Goal: Information Seeking & Learning: Learn about a topic

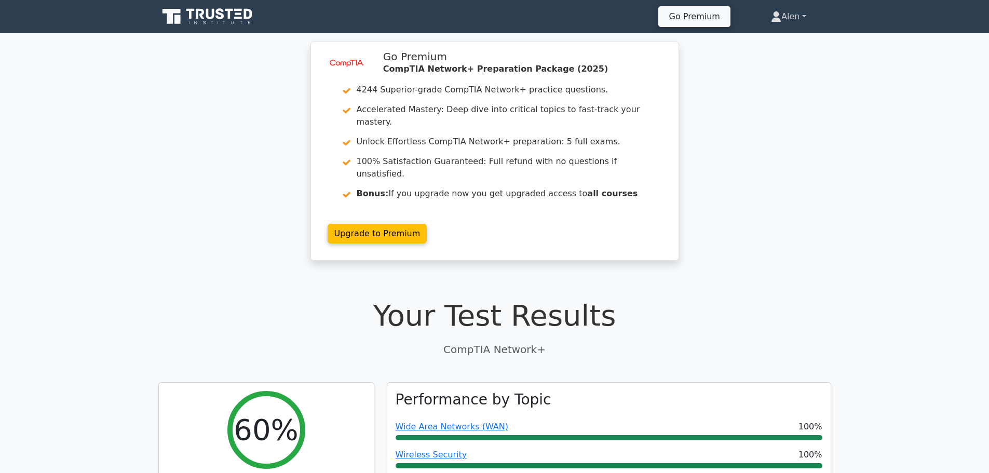
click at [792, 17] on link "Alen" at bounding box center [788, 16] width 85 height 21
click at [778, 42] on link "Profile" at bounding box center [787, 41] width 82 height 17
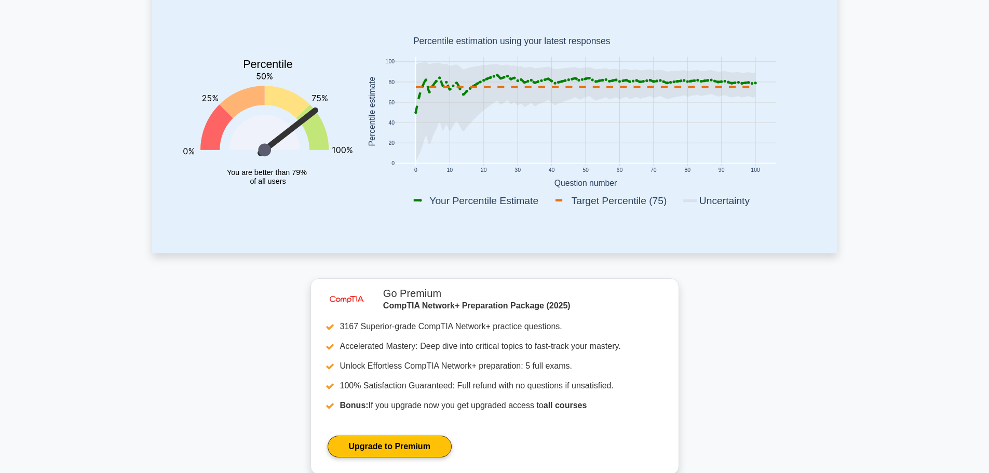
scroll to position [29, 0]
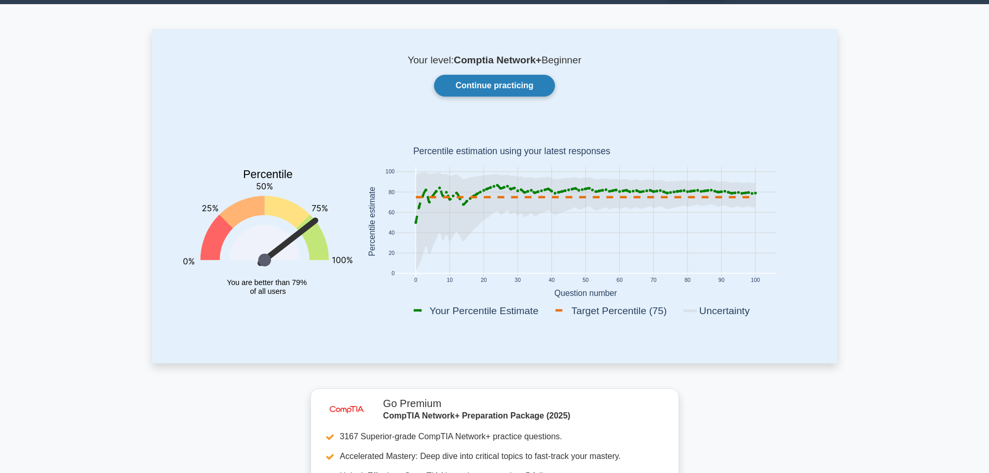
click at [506, 85] on link "Continue practicing" at bounding box center [494, 86] width 120 height 22
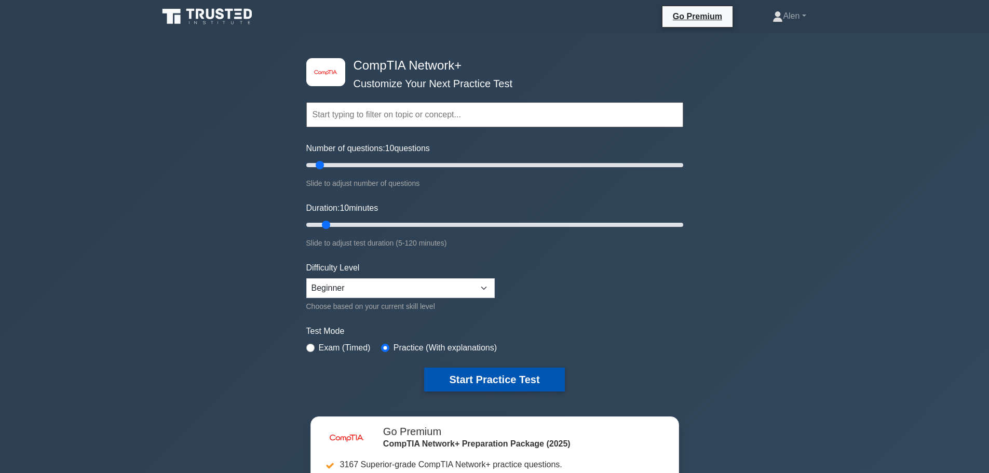
click at [491, 378] on button "Start Practice Test" at bounding box center [494, 379] width 140 height 24
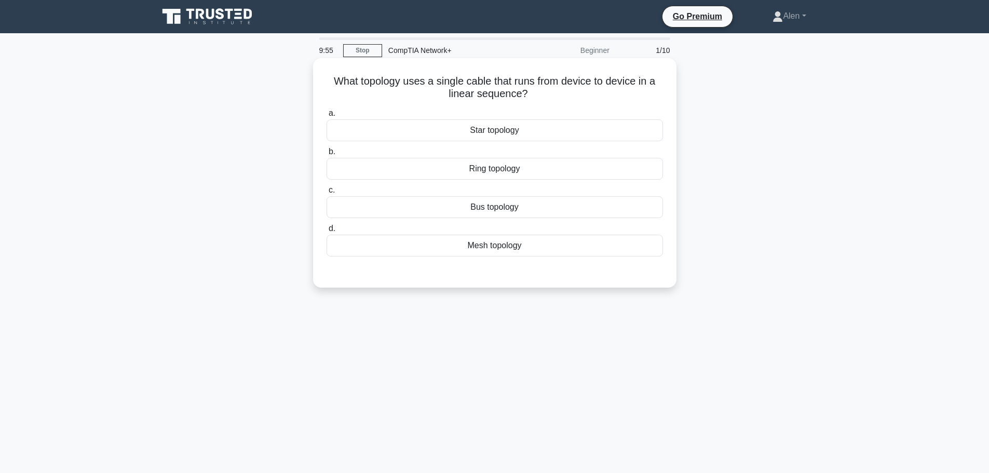
click at [491, 208] on div "Bus topology" at bounding box center [494, 207] width 336 height 22
click at [326, 194] on input "c. Bus topology" at bounding box center [326, 190] width 0 height 7
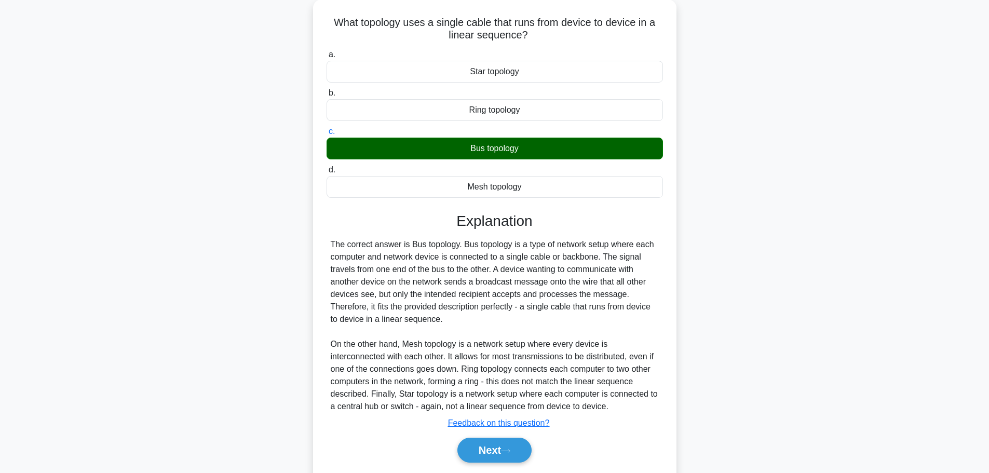
scroll to position [93, 0]
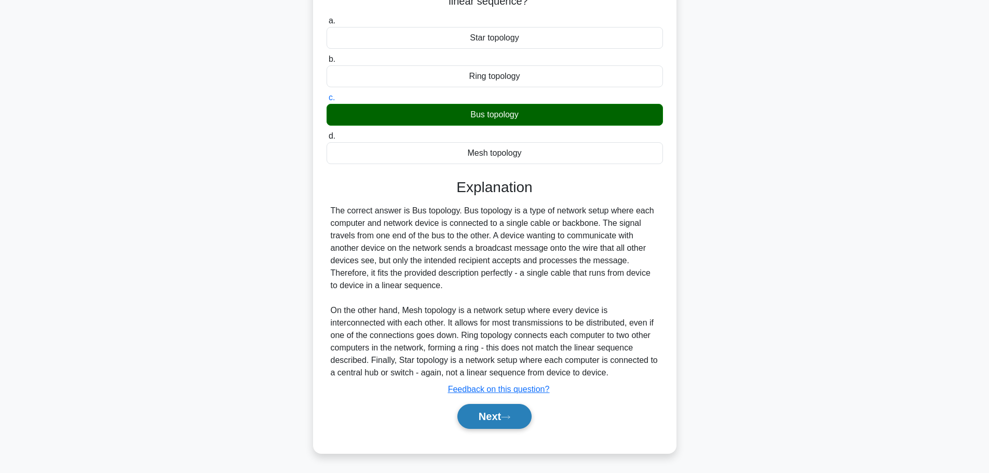
click at [485, 414] on button "Next" at bounding box center [494, 416] width 74 height 25
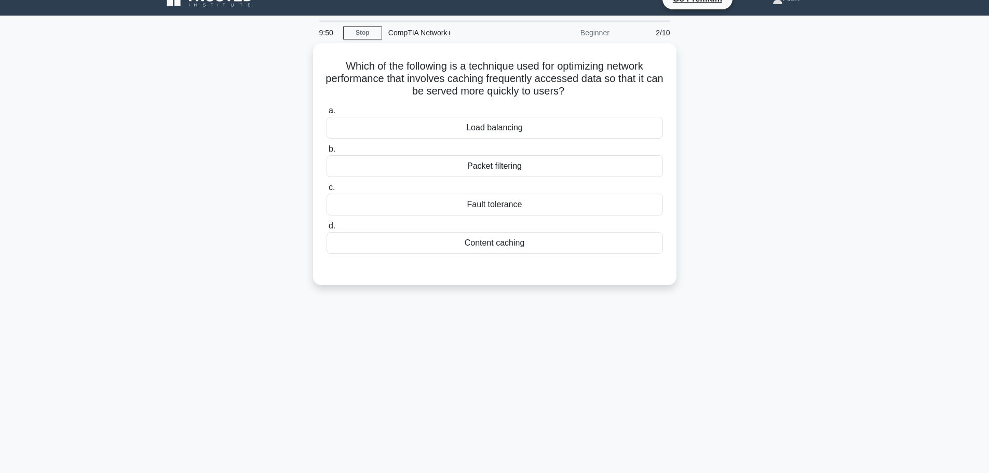
scroll to position [0, 0]
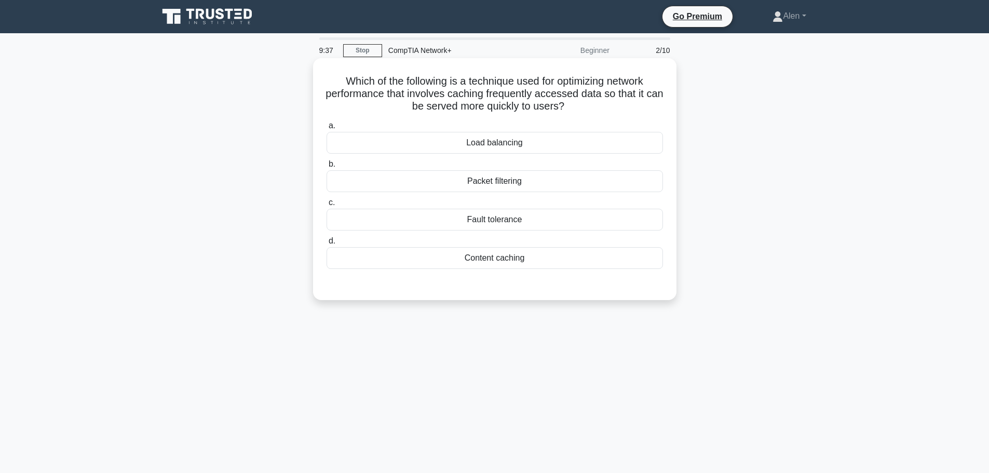
click at [490, 144] on div "Load balancing" at bounding box center [494, 143] width 336 height 22
click at [326, 129] on input "a. Load balancing" at bounding box center [326, 125] width 0 height 7
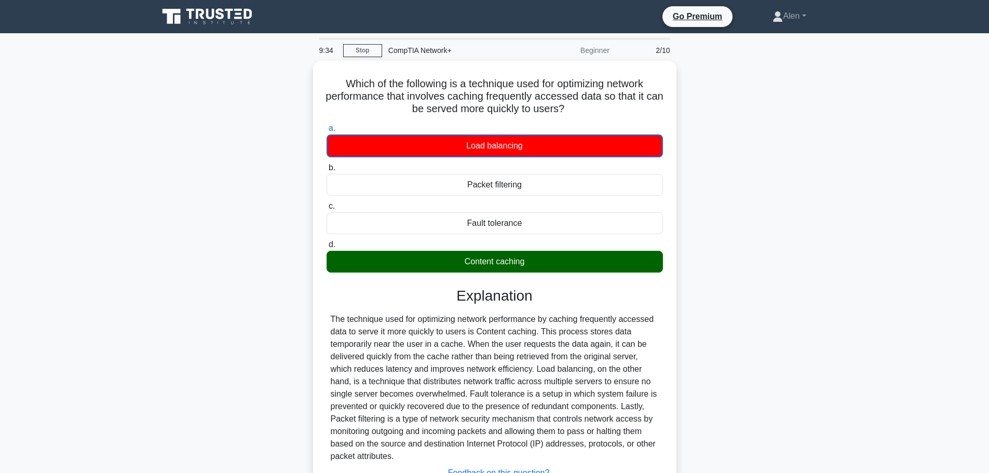
scroll to position [88, 0]
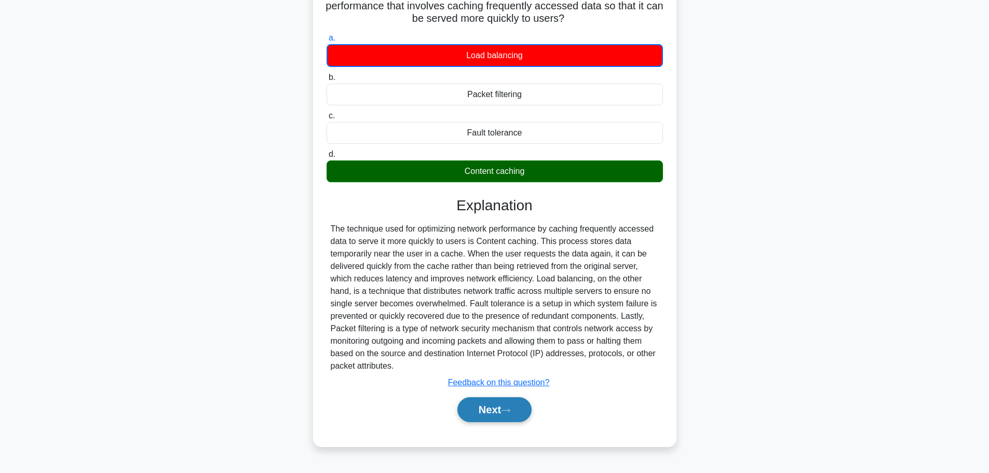
click at [501, 406] on button "Next" at bounding box center [494, 409] width 74 height 25
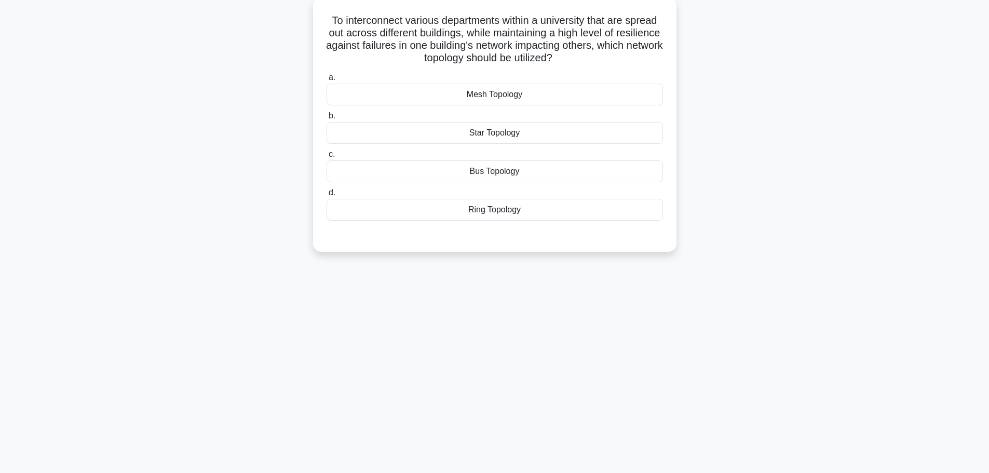
scroll to position [0, 0]
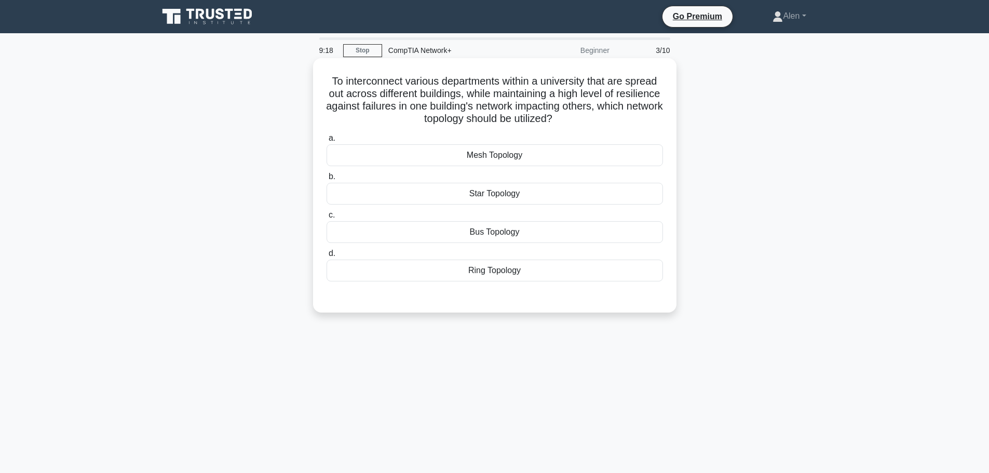
click at [500, 158] on div "Mesh Topology" at bounding box center [494, 155] width 336 height 22
click at [326, 142] on input "a. Mesh Topology" at bounding box center [326, 138] width 0 height 7
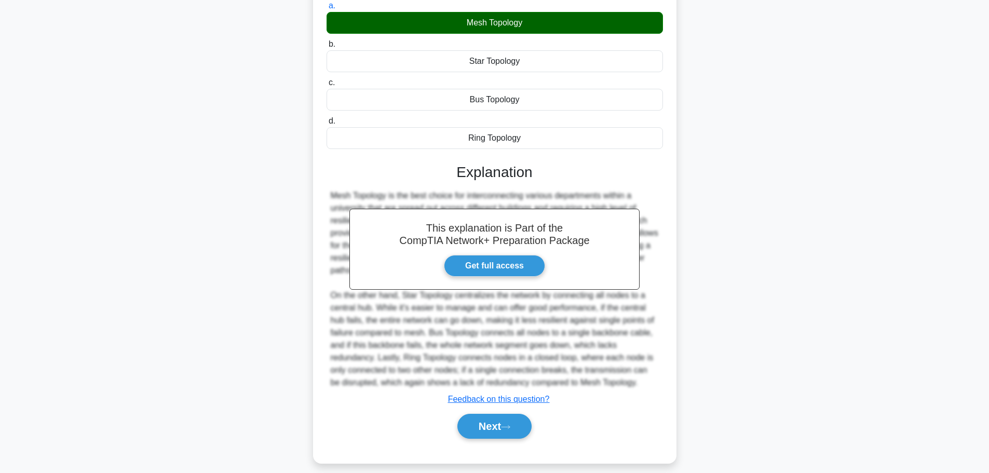
scroll to position [143, 0]
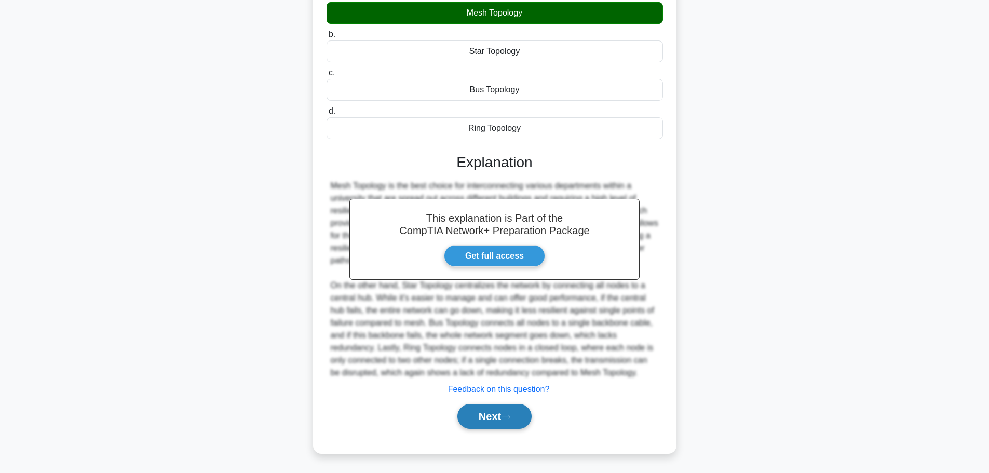
click at [483, 420] on button "Next" at bounding box center [494, 416] width 74 height 25
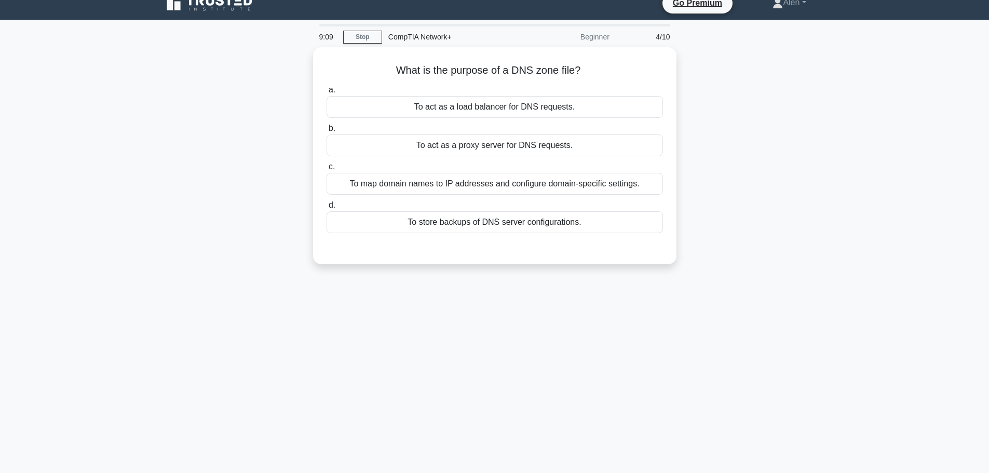
scroll to position [0, 0]
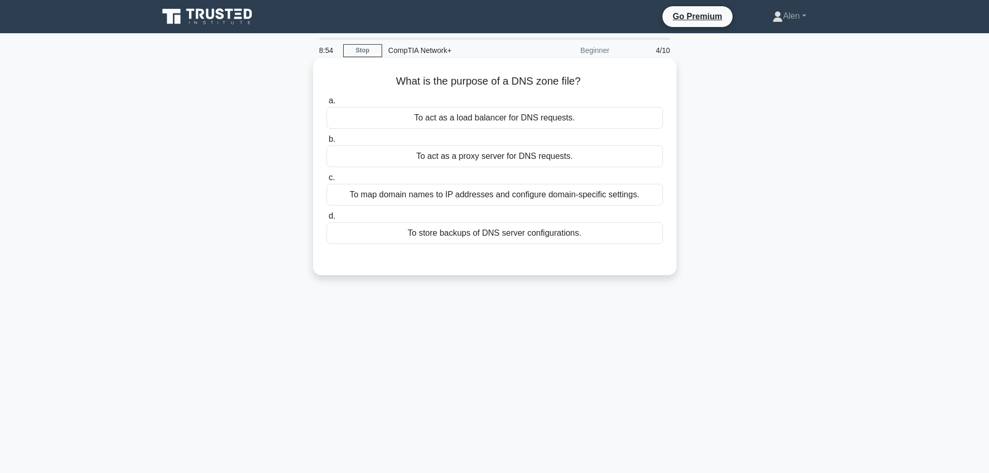
click at [523, 163] on div "To act as a proxy server for DNS requests." at bounding box center [494, 156] width 336 height 22
click at [326, 143] on input "b. To act as a proxy server for DNS requests." at bounding box center [326, 139] width 0 height 7
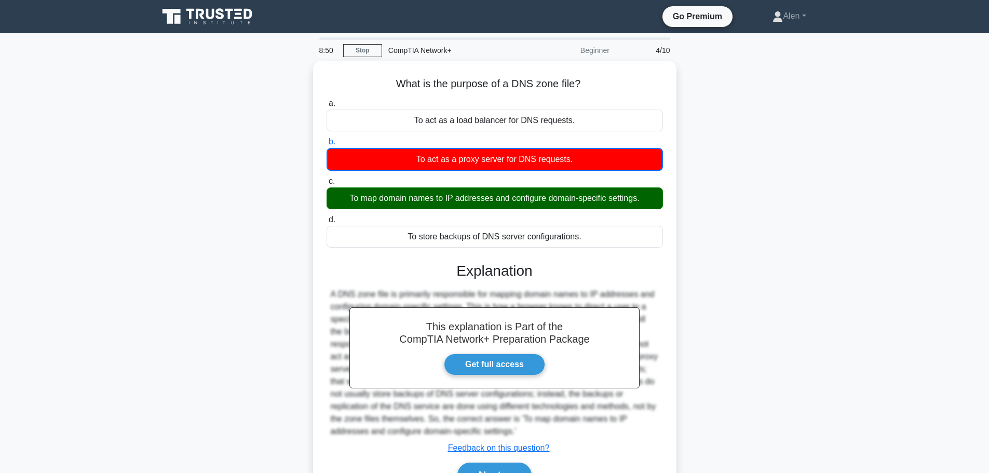
scroll to position [88, 0]
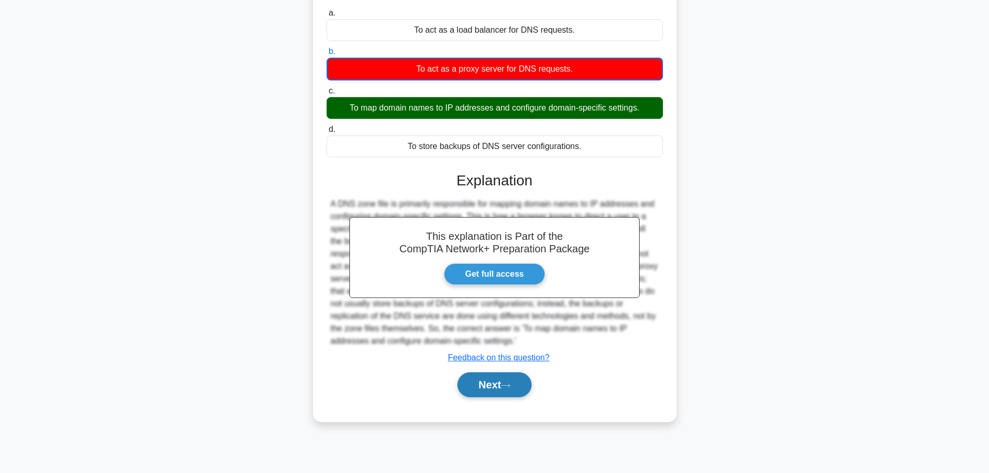
click at [522, 384] on button "Next" at bounding box center [494, 384] width 74 height 25
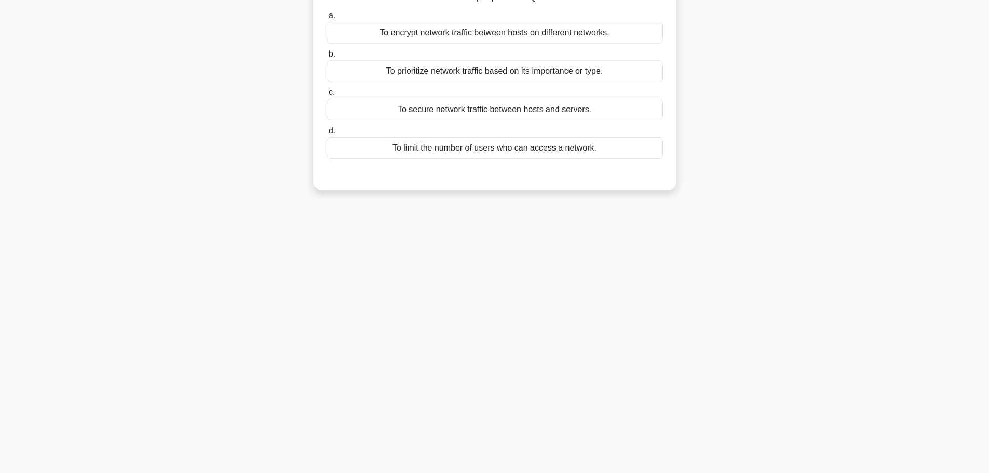
scroll to position [1, 0]
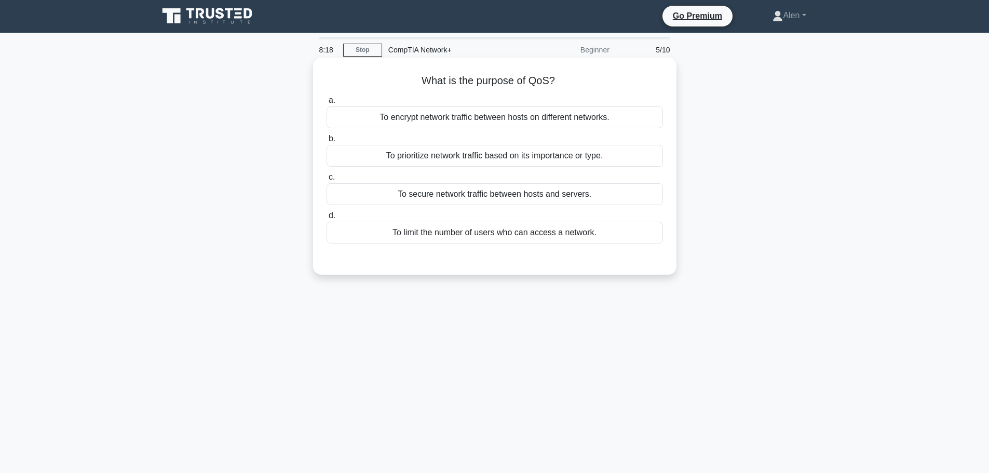
click at [499, 157] on div "To prioritize network traffic based on its importance or type." at bounding box center [494, 156] width 336 height 22
click at [326, 142] on input "b. To prioritize network traffic based on its importance or type." at bounding box center [326, 138] width 0 height 7
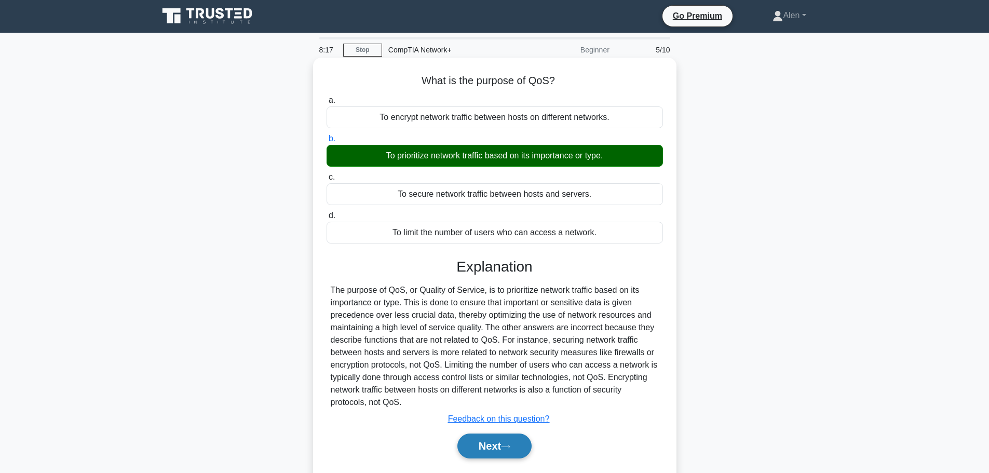
click at [508, 447] on icon at bounding box center [505, 446] width 8 height 3
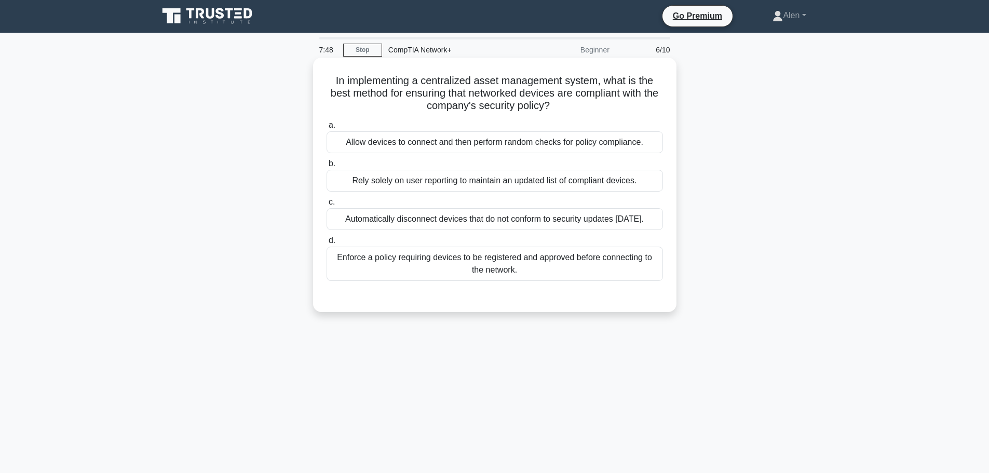
click at [495, 270] on div "Enforce a policy requiring devices to be registered and approved before connect…" at bounding box center [494, 263] width 336 height 34
click at [326, 244] on input "d. Enforce a policy requiring devices to be registered and approved before conn…" at bounding box center [326, 240] width 0 height 7
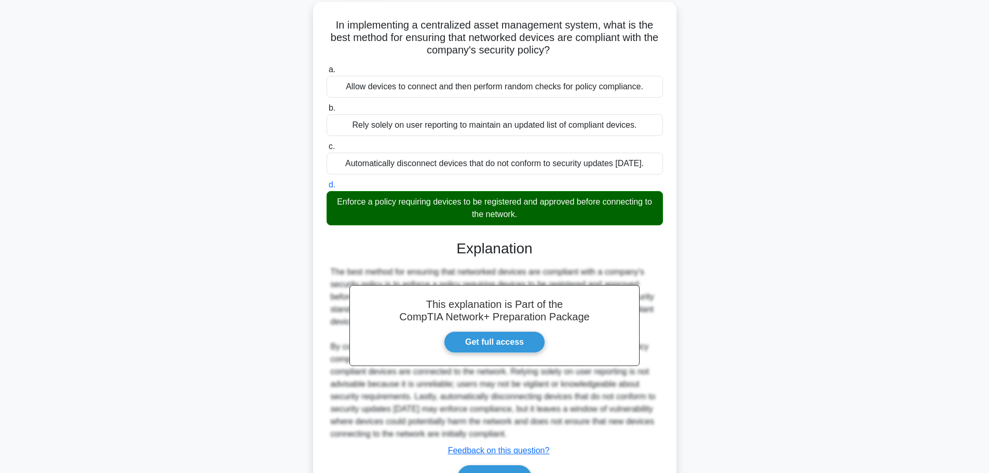
scroll to position [118, 0]
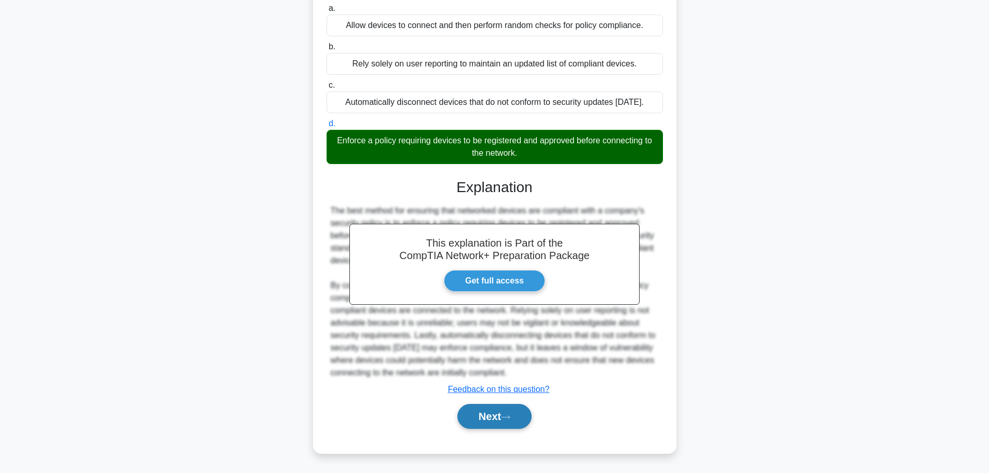
click at [495, 412] on button "Next" at bounding box center [494, 416] width 74 height 25
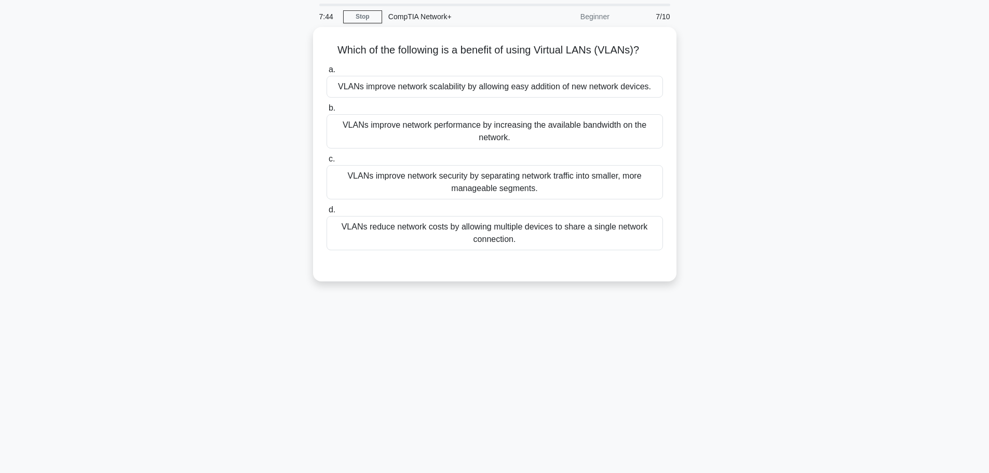
scroll to position [0, 0]
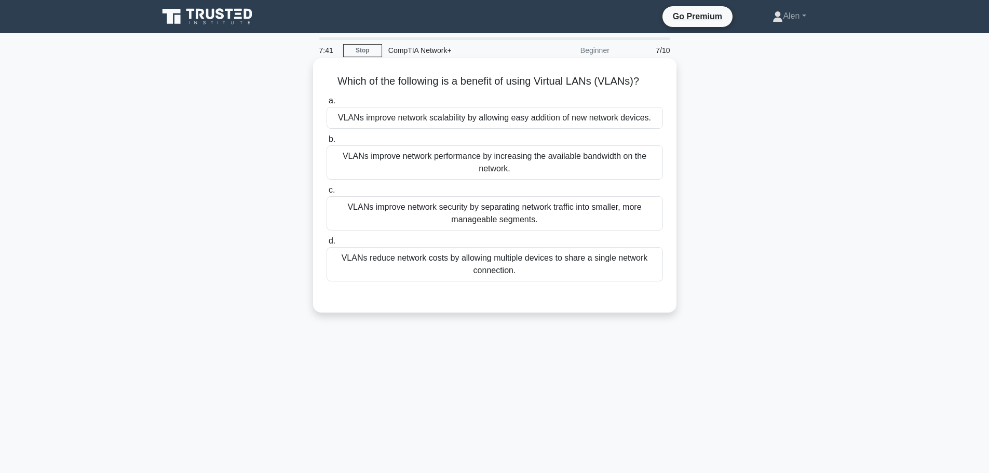
drag, startPoint x: 447, startPoint y: 80, endPoint x: 657, endPoint y: 79, distance: 209.7
click at [657, 79] on h5 "Which of the following is a benefit of using Virtual LANs (VLANs)? .spinner_0XT…" at bounding box center [494, 81] width 338 height 13
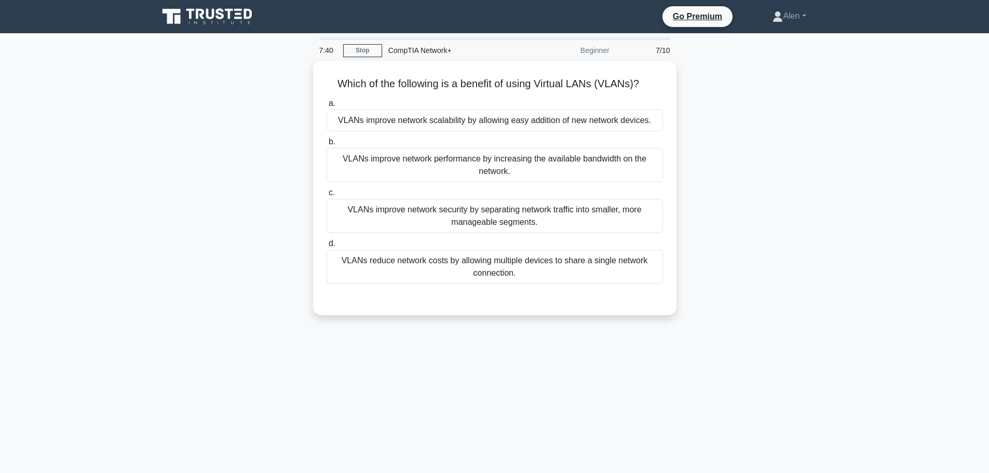
click at [823, 134] on div "Which of the following is a benefit of using Virtual LANs (VLANs)? .spinner_0XT…" at bounding box center [494, 194] width 685 height 267
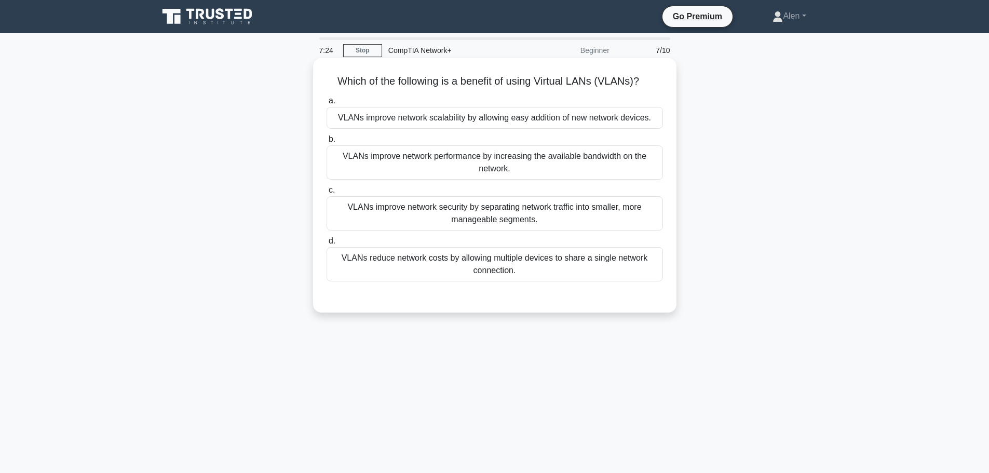
click at [556, 262] on div "VLANs reduce network costs by allowing multiple devices to share a single netwo…" at bounding box center [494, 264] width 336 height 34
click at [326, 244] on input "d. VLANs reduce network costs by allowing multiple devices to share a single ne…" at bounding box center [326, 241] width 0 height 7
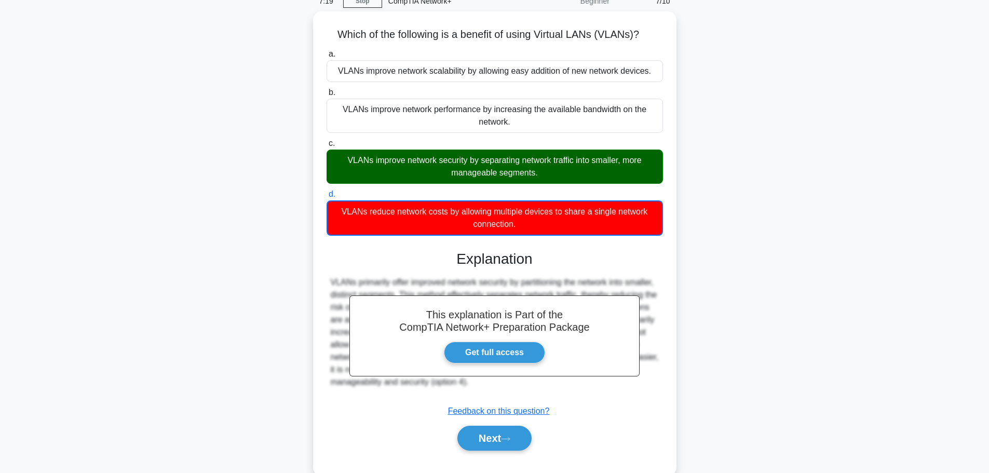
scroll to position [88, 0]
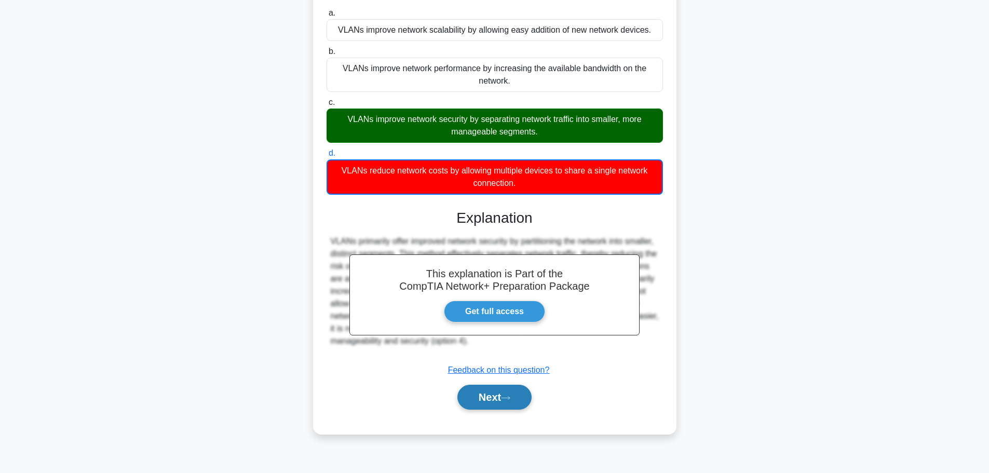
click at [513, 388] on button "Next" at bounding box center [494, 397] width 74 height 25
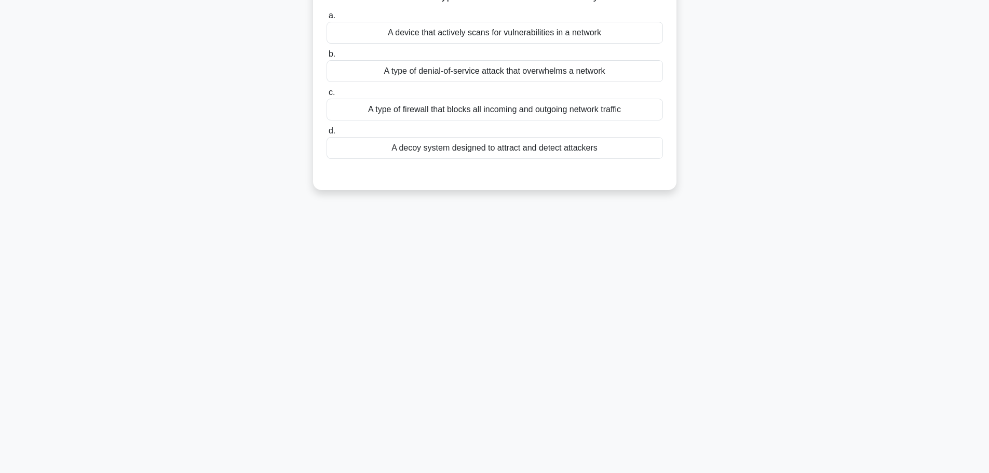
scroll to position [0, 0]
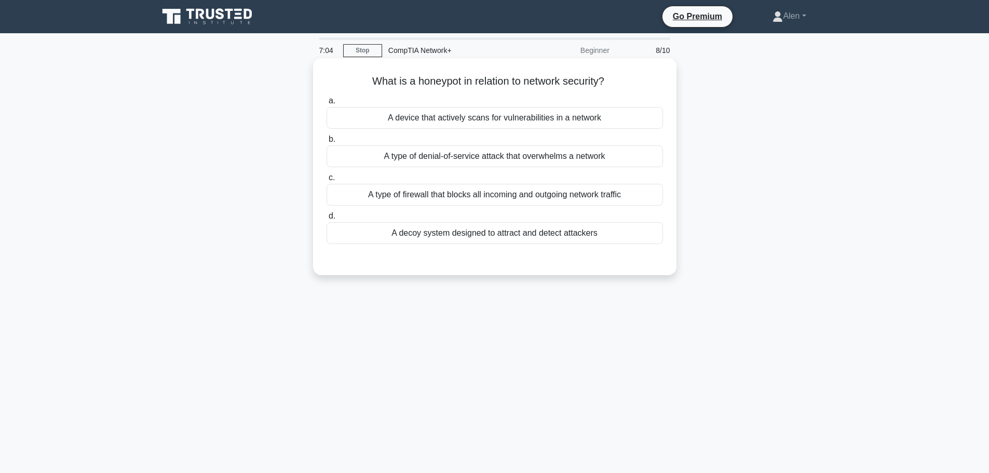
click at [482, 231] on div "A decoy system designed to attract and detect attackers" at bounding box center [494, 233] width 336 height 22
click at [326, 220] on input "d. A decoy system designed to attract and detect attackers" at bounding box center [326, 216] width 0 height 7
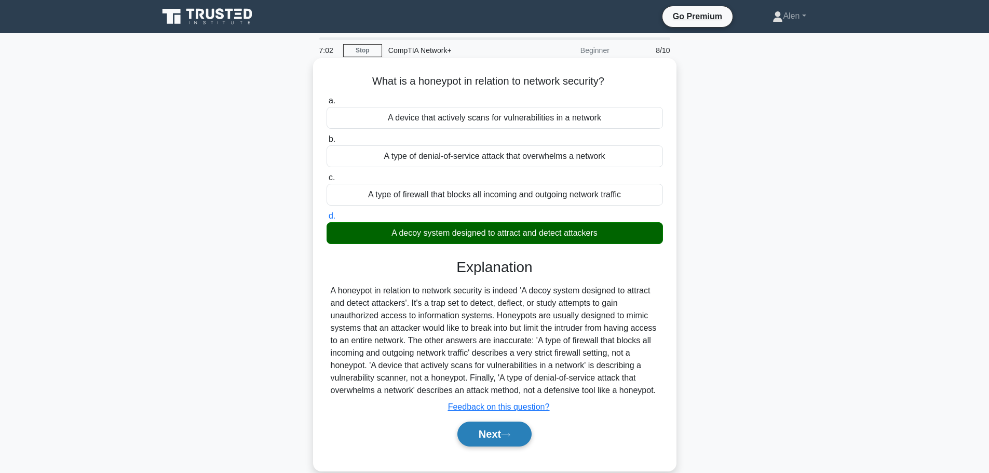
click at [508, 440] on button "Next" at bounding box center [494, 433] width 74 height 25
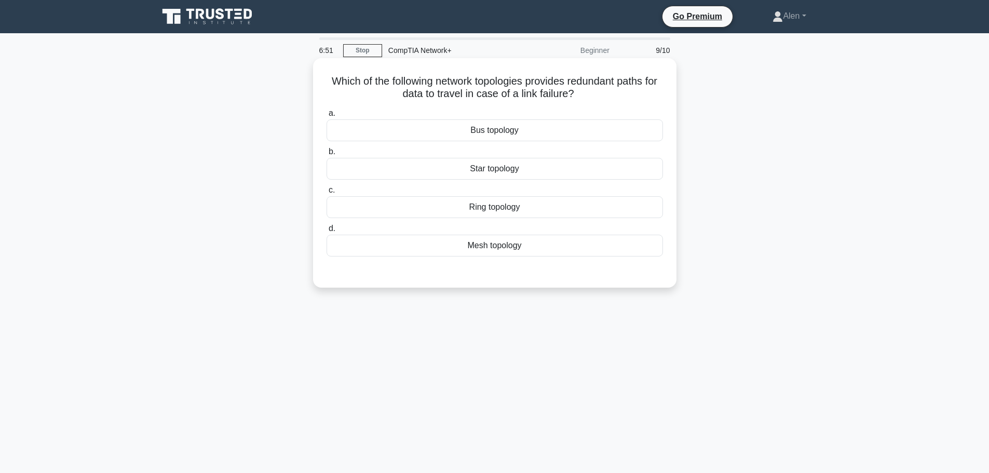
click at [499, 171] on div "Star topology" at bounding box center [494, 169] width 336 height 22
click at [326, 155] on input "b. Star topology" at bounding box center [326, 151] width 0 height 7
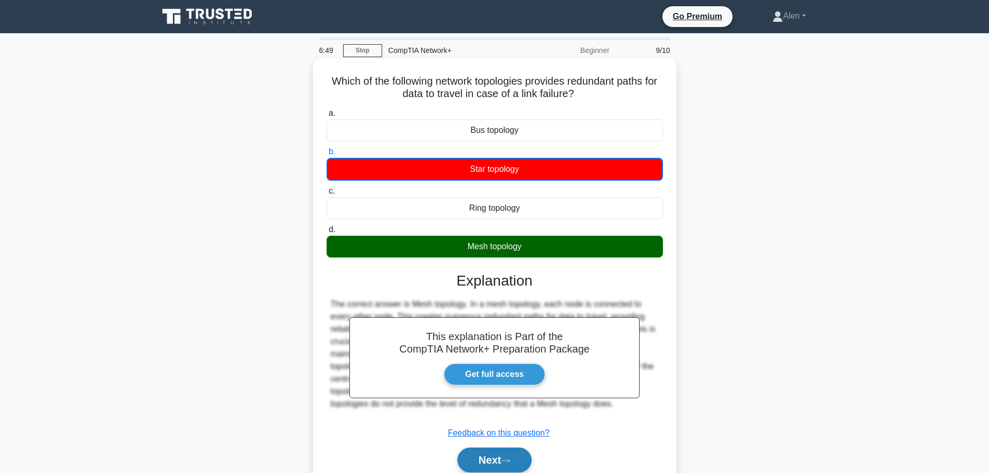
click at [491, 467] on button "Next" at bounding box center [494, 459] width 74 height 25
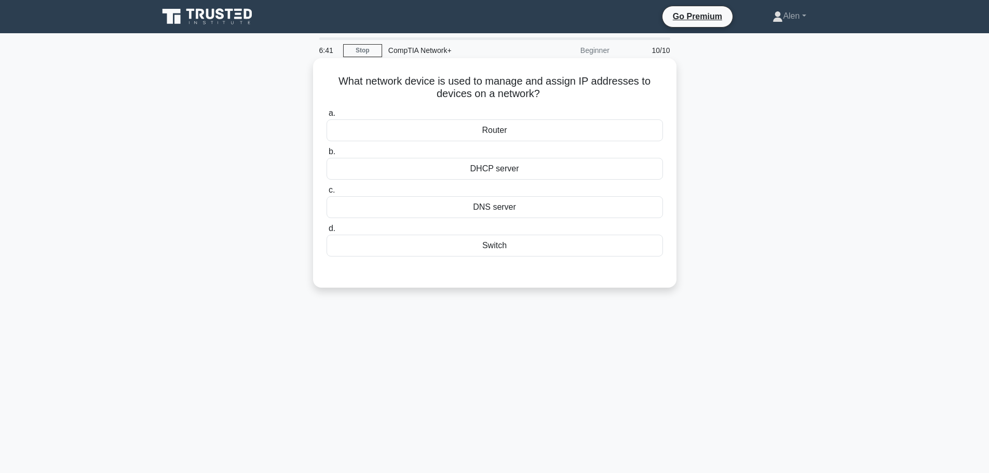
click at [504, 172] on div "DHCP server" at bounding box center [494, 169] width 336 height 22
click at [326, 155] on input "b. DHCP server" at bounding box center [326, 151] width 0 height 7
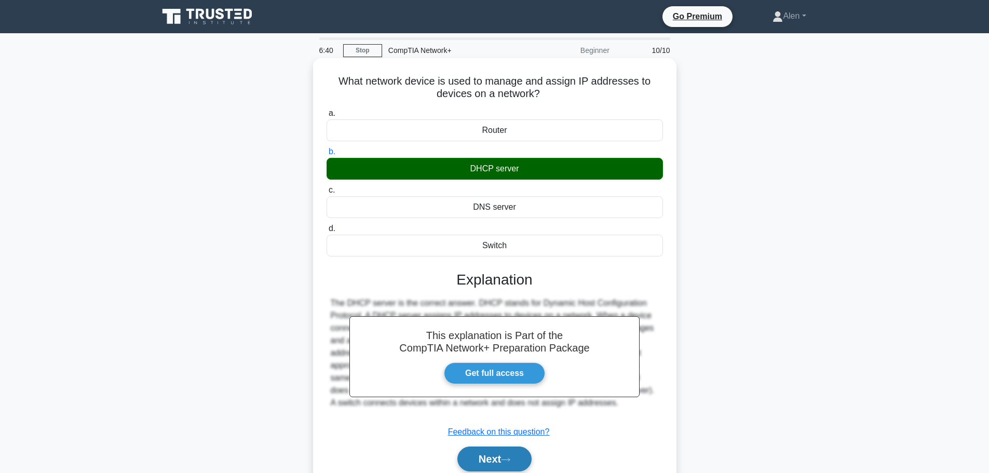
click at [494, 462] on button "Next" at bounding box center [494, 458] width 74 height 25
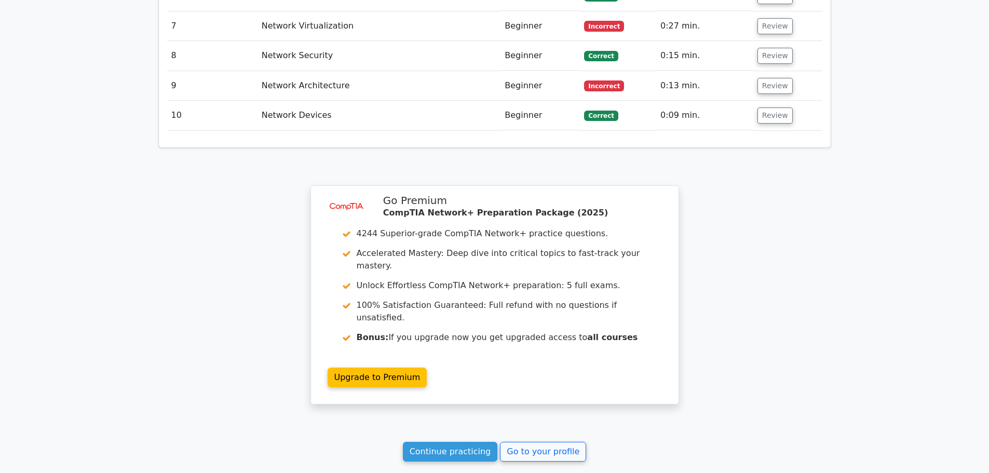
scroll to position [1543, 0]
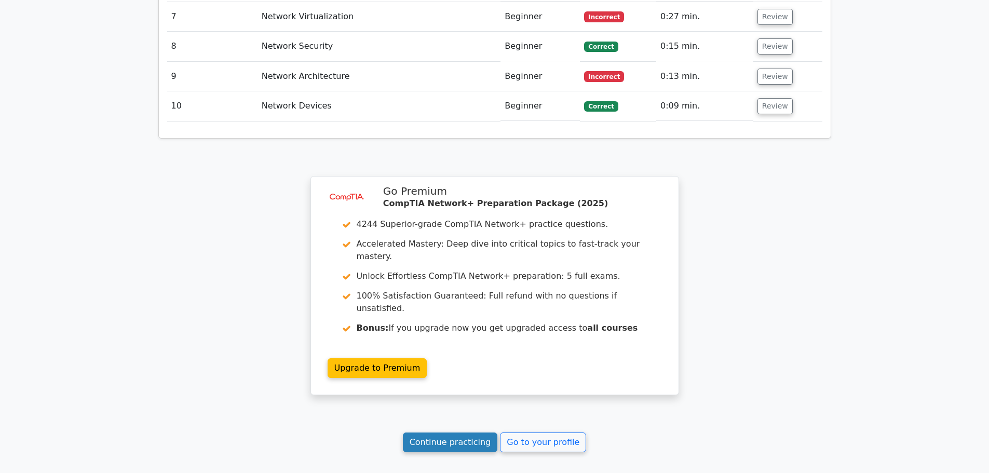
click at [462, 432] on link "Continue practicing" at bounding box center [450, 442] width 95 height 20
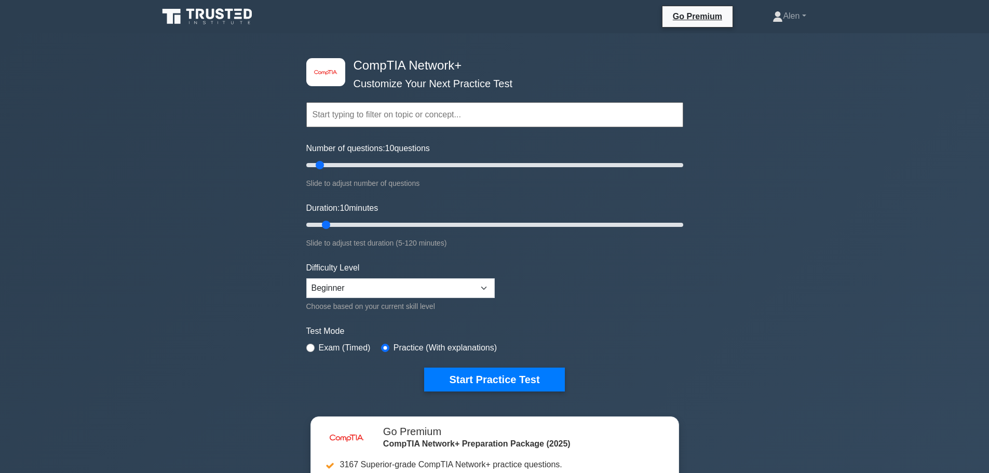
click at [489, 272] on div "Difficulty Level Beginner Intermediate Expert Choose based on your current skil…" at bounding box center [400, 287] width 188 height 51
click at [480, 285] on select "Beginner Intermediate Expert" at bounding box center [400, 288] width 188 height 20
select select "expert"
click at [306, 278] on select "Beginner Intermediate Expert" at bounding box center [400, 288] width 188 height 20
click at [484, 376] on button "Start Practice Test" at bounding box center [494, 379] width 140 height 24
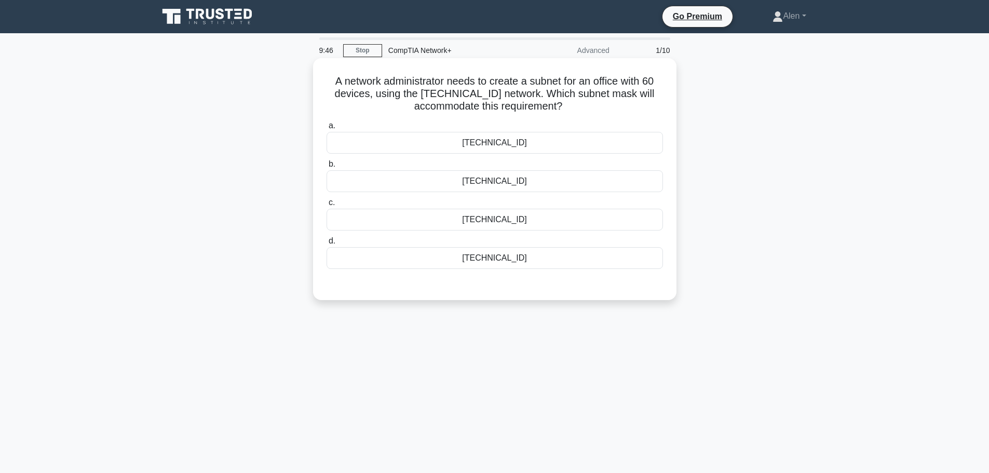
click at [508, 257] on div "[TECHNICAL_ID]" at bounding box center [494, 258] width 336 height 22
click at [326, 244] on input "d. [TECHNICAL_ID]" at bounding box center [326, 241] width 0 height 7
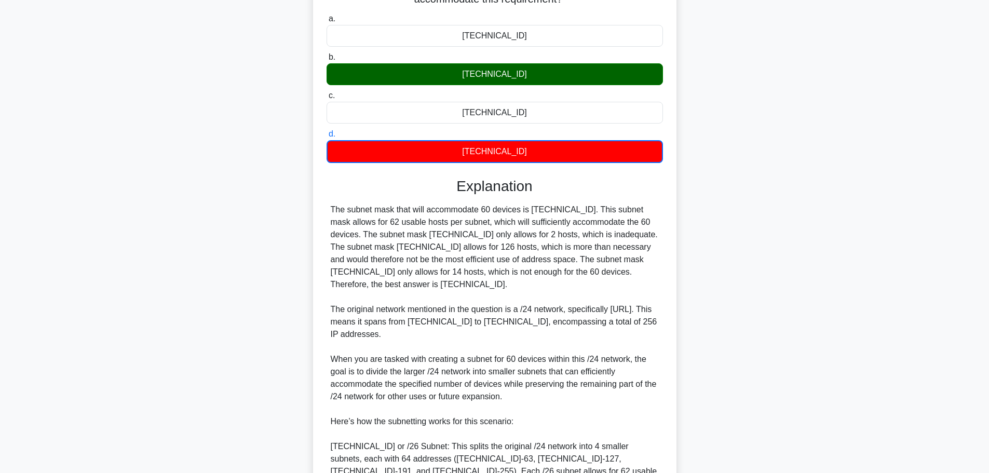
scroll to position [185, 0]
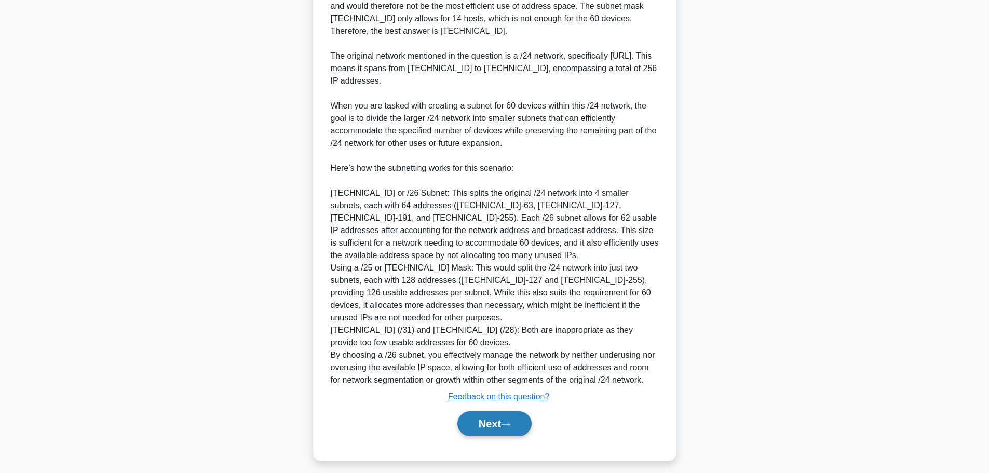
click at [484, 430] on button "Next" at bounding box center [494, 423] width 74 height 25
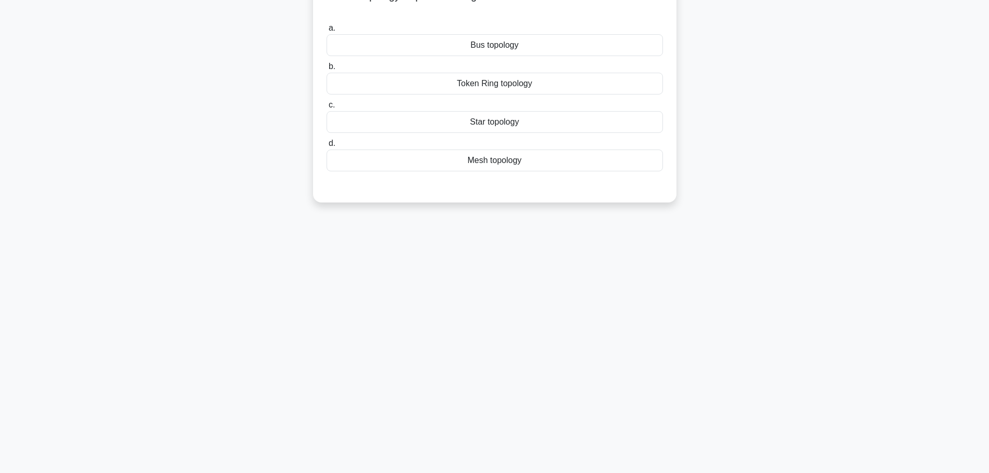
scroll to position [0, 0]
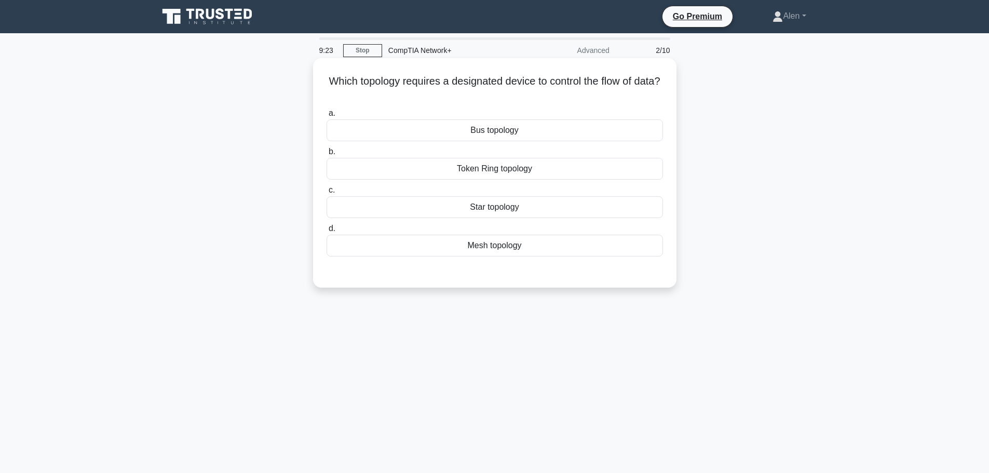
click at [499, 244] on div "Mesh topology" at bounding box center [494, 246] width 336 height 22
click at [326, 232] on input "d. Mesh topology" at bounding box center [326, 228] width 0 height 7
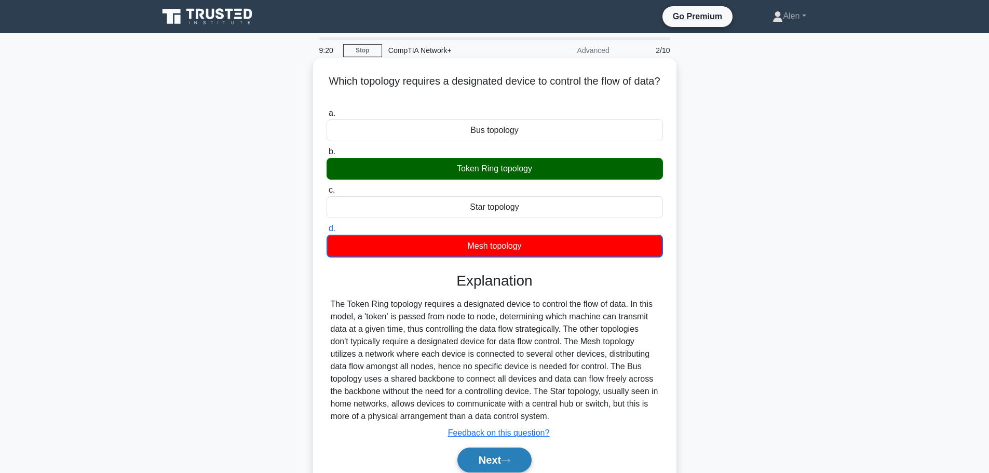
click at [504, 457] on button "Next" at bounding box center [494, 459] width 74 height 25
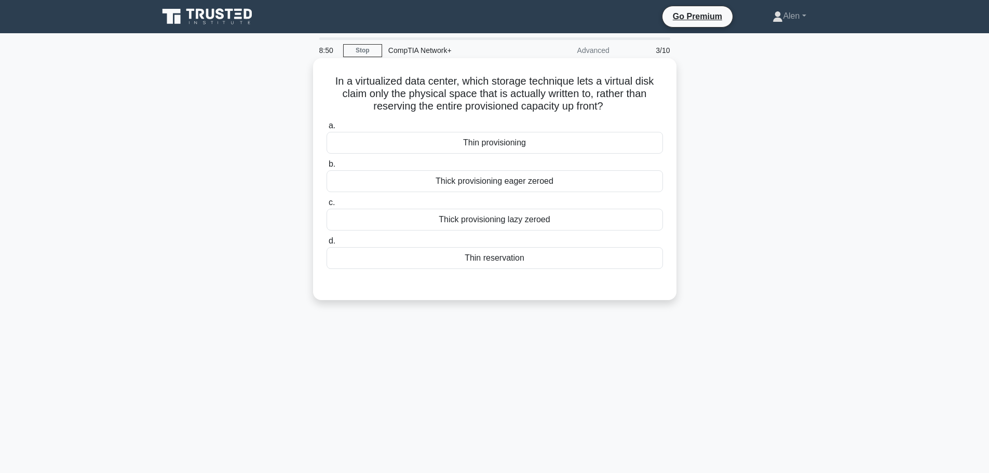
click at [527, 148] on div "Thin provisioning" at bounding box center [494, 143] width 336 height 22
click at [326, 129] on input "a. Thin provisioning" at bounding box center [326, 125] width 0 height 7
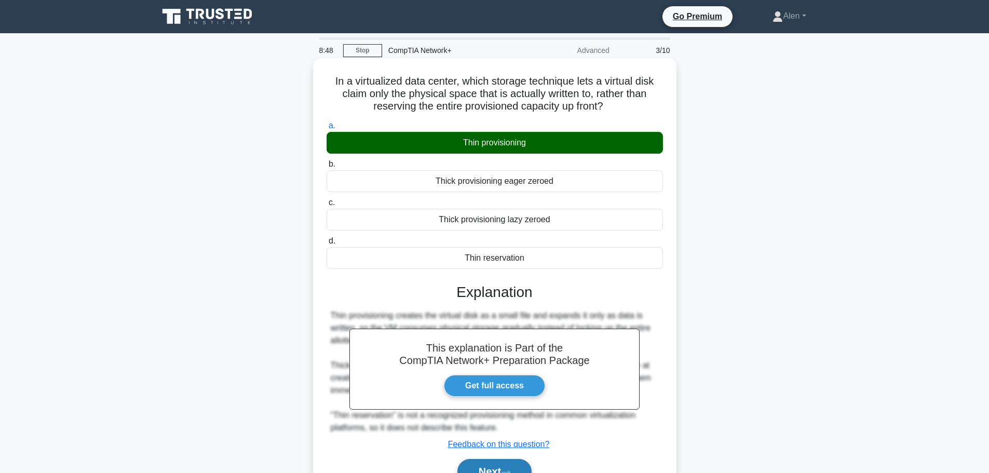
click at [504, 463] on button "Next" at bounding box center [494, 471] width 74 height 25
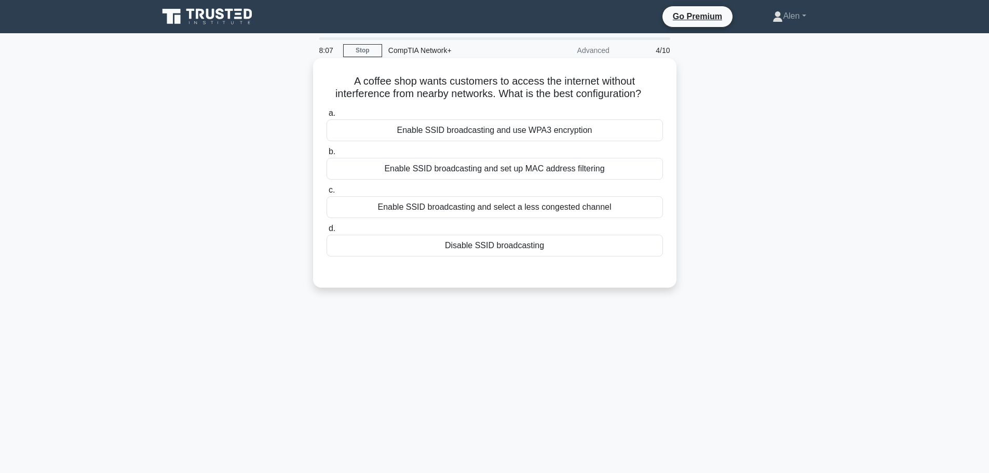
click at [585, 129] on div "Enable SSID broadcasting and use WPA3 encryption" at bounding box center [494, 130] width 336 height 22
click at [326, 117] on input "a. Enable SSID broadcasting and use WPA3 encryption" at bounding box center [326, 113] width 0 height 7
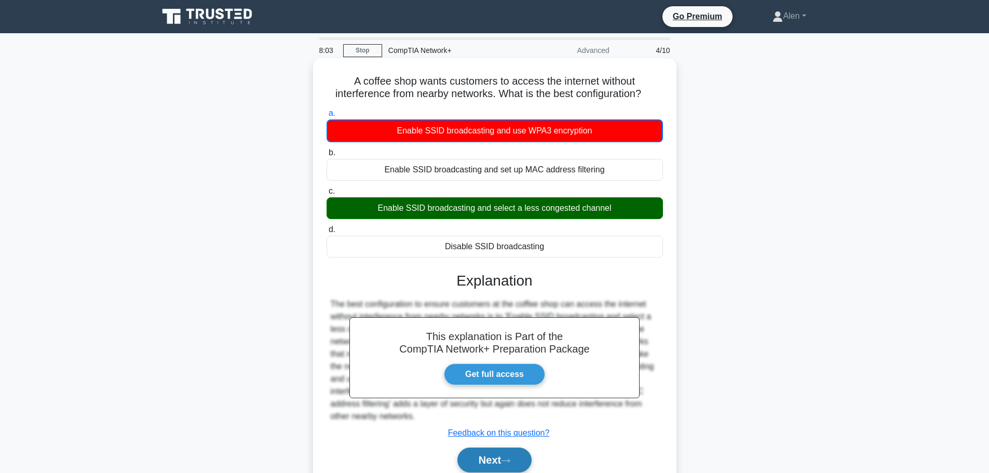
click at [489, 457] on button "Next" at bounding box center [494, 459] width 74 height 25
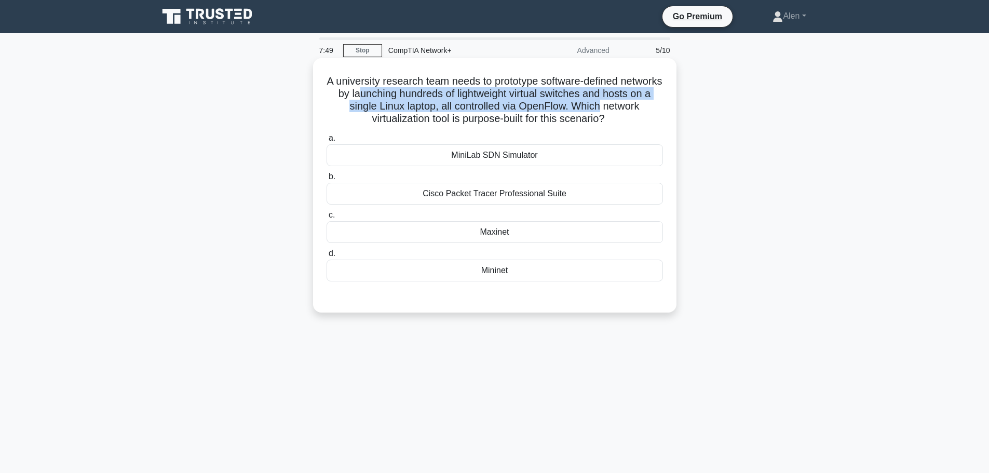
drag, startPoint x: 419, startPoint y: 92, endPoint x: 659, endPoint y: 106, distance: 240.1
click at [659, 106] on h5 "A university research team needs to prototype software-defined networks by laun…" at bounding box center [494, 100] width 338 height 51
click at [431, 109] on h5 "A university research team needs to prototype software-defined networks by laun…" at bounding box center [494, 100] width 338 height 51
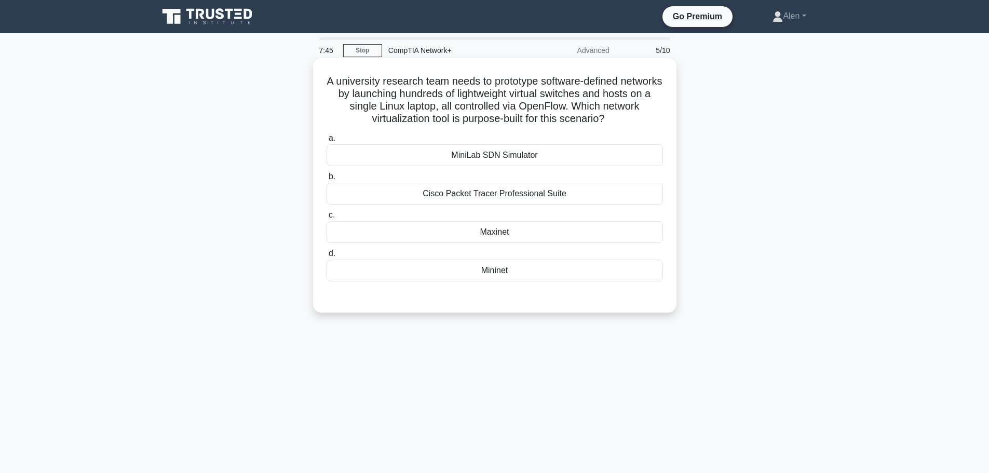
drag, startPoint x: 485, startPoint y: 108, endPoint x: 638, endPoint y: 116, distance: 152.7
click at [638, 116] on h5 "A university research team needs to prototype software-defined networks by laun…" at bounding box center [494, 100] width 338 height 51
click at [505, 119] on h5 "A university research team needs to prototype software-defined networks by laun…" at bounding box center [494, 100] width 338 height 51
click at [484, 194] on div "Cisco Packet Tracer Professional Suite" at bounding box center [494, 194] width 336 height 22
click at [326, 180] on input "b. Cisco Packet Tracer Professional Suite" at bounding box center [326, 176] width 0 height 7
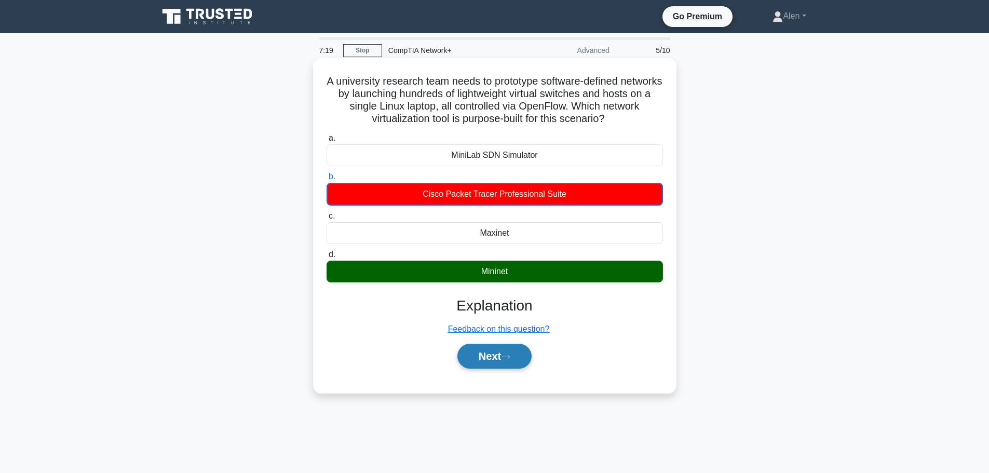
click at [498, 348] on button "Next" at bounding box center [494, 356] width 74 height 25
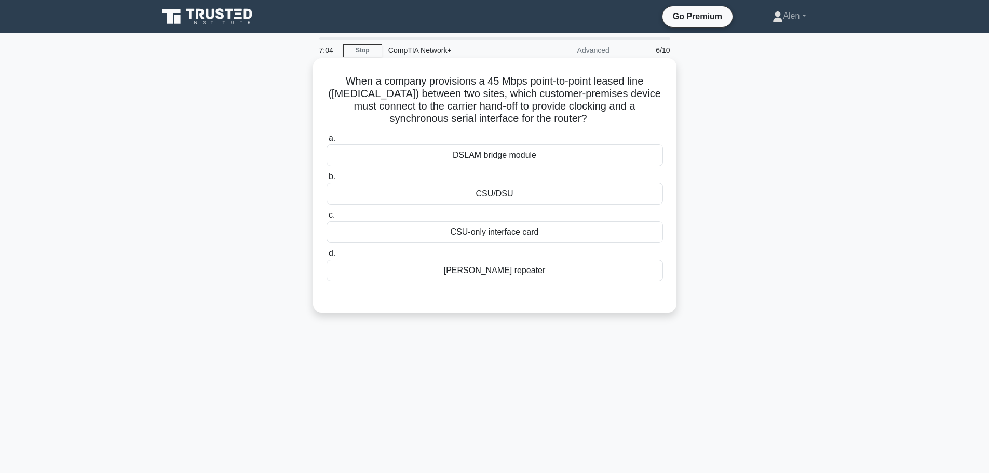
click at [500, 195] on div "CSU/DSU" at bounding box center [494, 194] width 336 height 22
click at [326, 180] on input "b. CSU/DSU" at bounding box center [326, 176] width 0 height 7
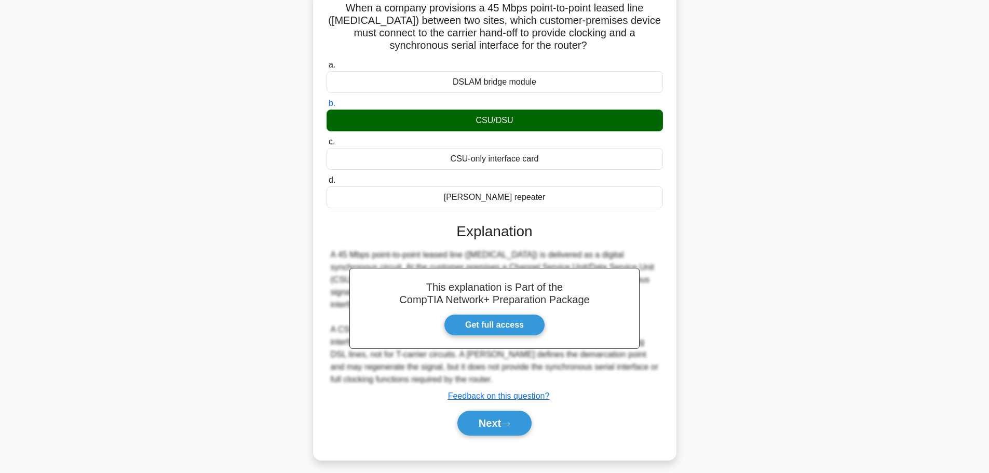
scroll to position [88, 0]
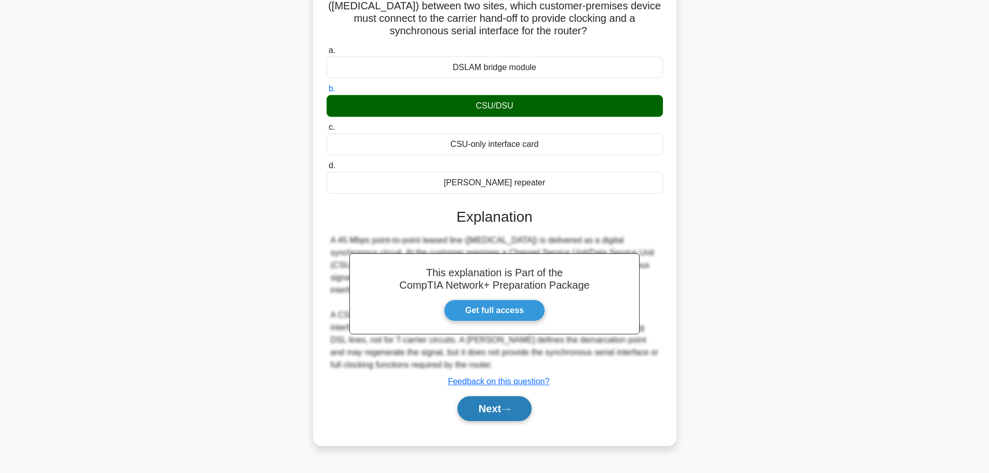
click at [494, 404] on button "Next" at bounding box center [494, 408] width 74 height 25
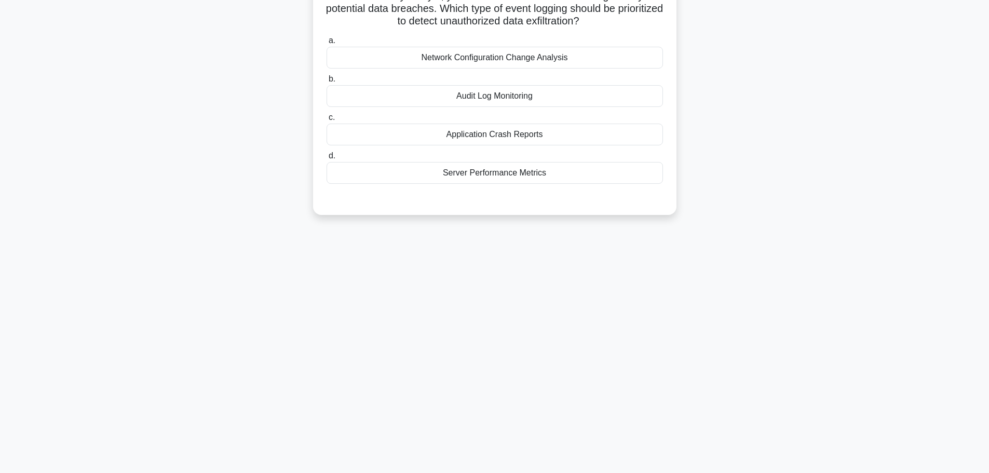
click at [985, 13] on main "6:59 Stop CompTIA Network+ Advanced 7/10 As a security analyst, you've been tas…" at bounding box center [494, 209] width 989 height 527
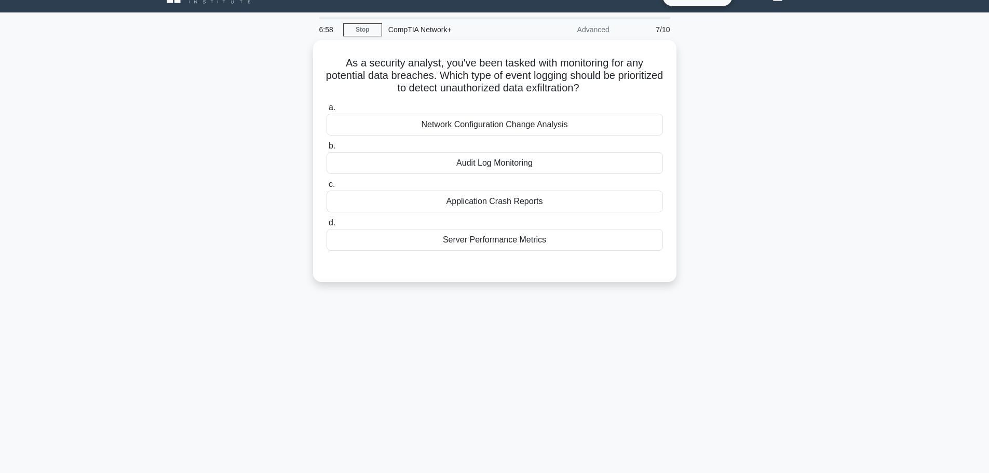
scroll to position [0, 0]
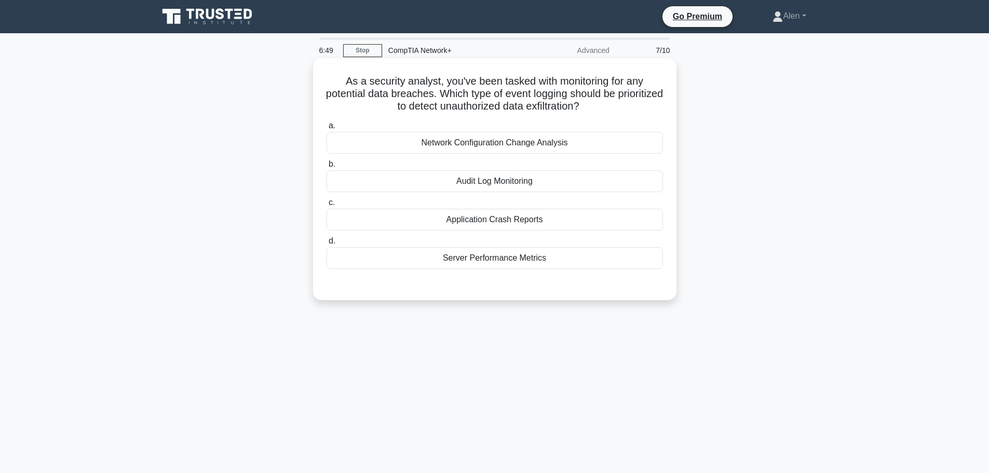
drag, startPoint x: 460, startPoint y: 94, endPoint x: 618, endPoint y: 105, distance: 157.6
click at [618, 105] on h5 "As a security analyst, you've been tasked with monitoring for any potential dat…" at bounding box center [494, 94] width 338 height 38
click at [624, 103] on h5 "As a security analyst, you've been tasked with monitoring for any potential dat…" at bounding box center [494, 94] width 338 height 38
click at [496, 90] on h5 "As a security analyst, you've been tasked with monitoring for any potential dat…" at bounding box center [494, 94] width 338 height 38
drag, startPoint x: 431, startPoint y: 108, endPoint x: 628, endPoint y: 105, distance: 197.2
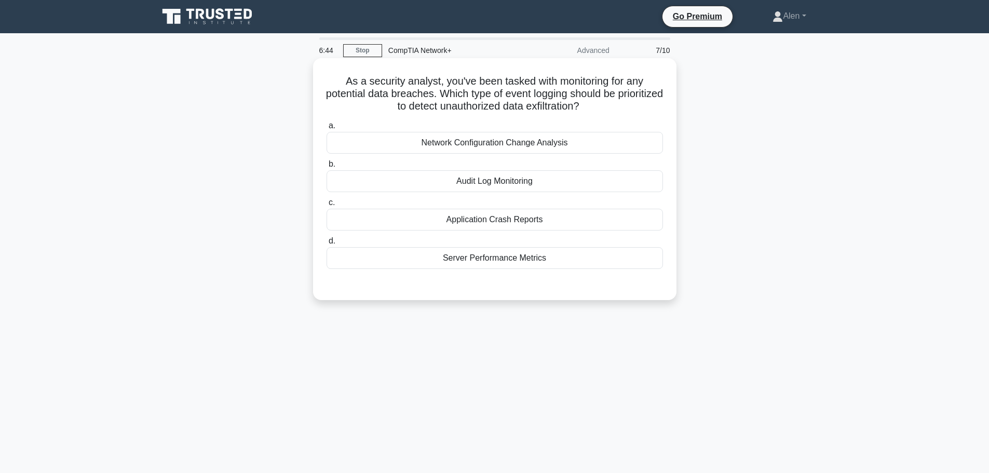
click at [628, 105] on h5 "As a security analyst, you've been tasked with monitoring for any potential dat…" at bounding box center [494, 94] width 338 height 38
drag, startPoint x: 463, startPoint y: 93, endPoint x: 619, endPoint y: 102, distance: 155.9
click at [619, 102] on h5 "As a security analyst, you've been tasked with monitoring for any potential dat…" at bounding box center [494, 94] width 338 height 38
click at [618, 100] on h5 "As a security analyst, you've been tasked with monitoring for any potential dat…" at bounding box center [494, 94] width 338 height 38
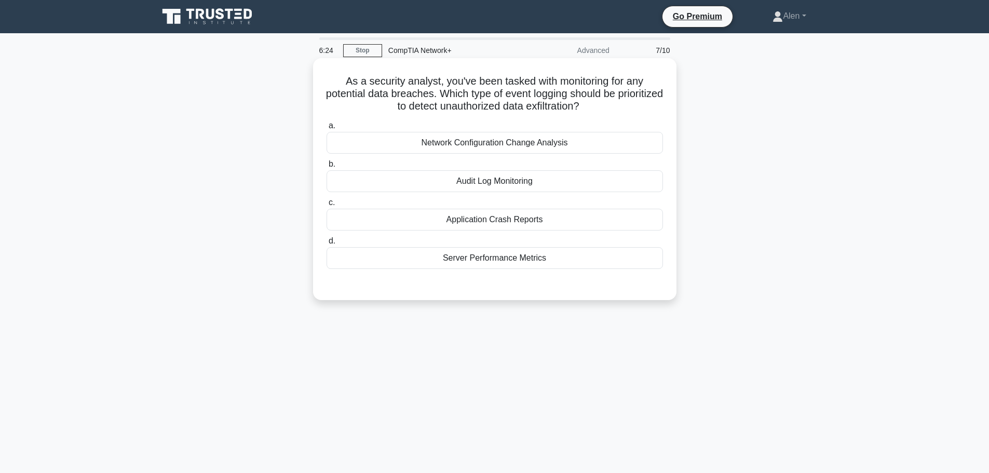
click at [493, 143] on div "Network Configuration Change Analysis" at bounding box center [494, 143] width 336 height 22
click at [326, 129] on input "a. Network Configuration Change Analysis" at bounding box center [326, 125] width 0 height 7
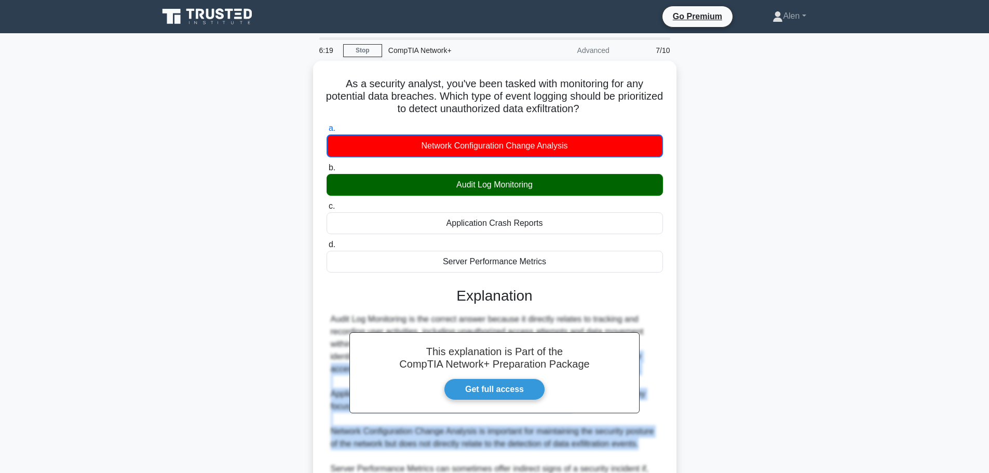
drag, startPoint x: 988, startPoint y: 342, endPoint x: 999, endPoint y: 448, distance: 107.0
click at [988, 448] on html "Go Premium Alen" at bounding box center [494, 295] width 989 height 591
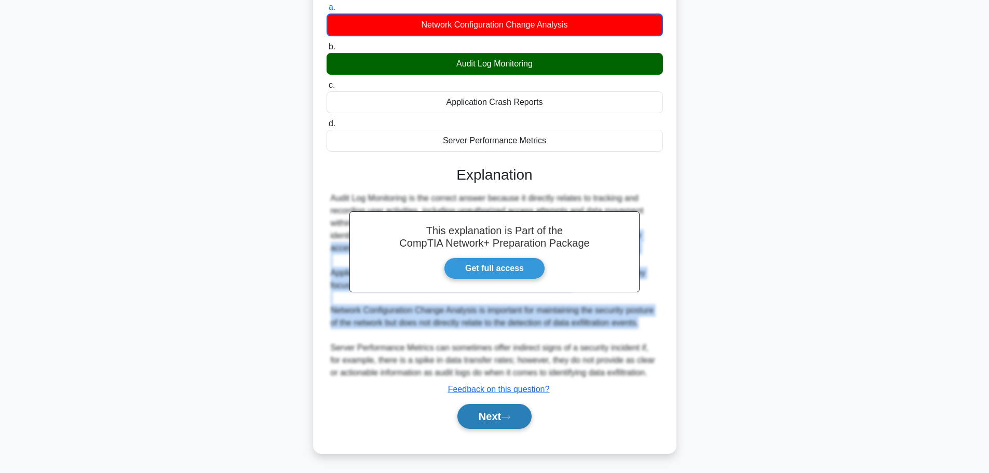
click at [501, 409] on button "Next" at bounding box center [494, 416] width 74 height 25
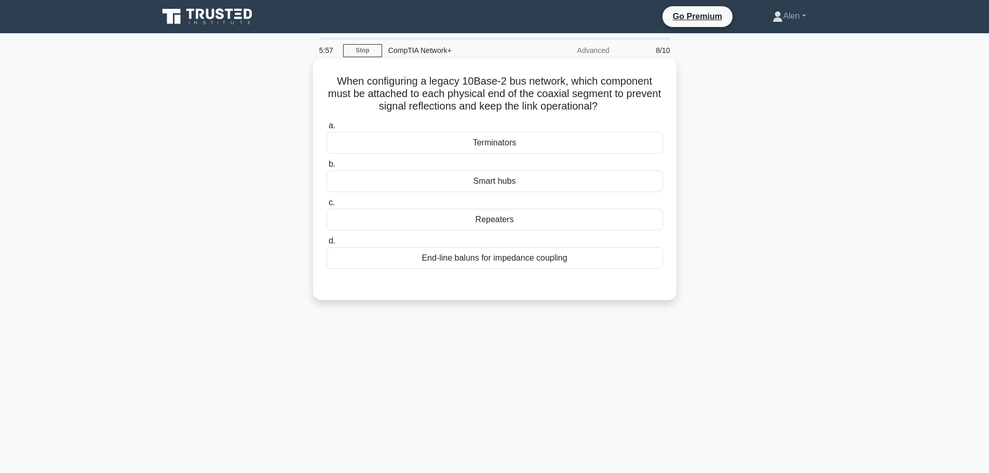
click at [498, 155] on div "a. Terminators b. Smart hubs c. d." at bounding box center [494, 194] width 349 height 154
click at [497, 153] on div "Terminators" at bounding box center [494, 143] width 336 height 22
click at [326, 129] on input "a. Terminators" at bounding box center [326, 125] width 0 height 7
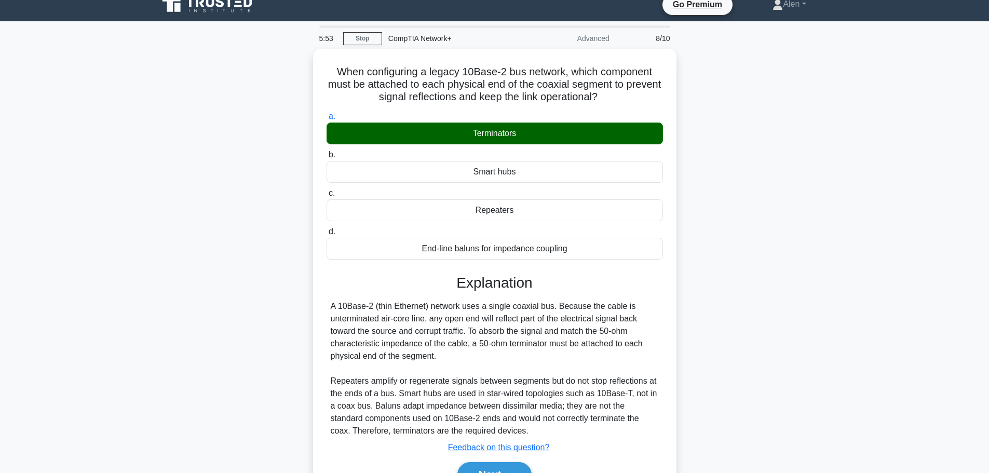
scroll to position [88, 0]
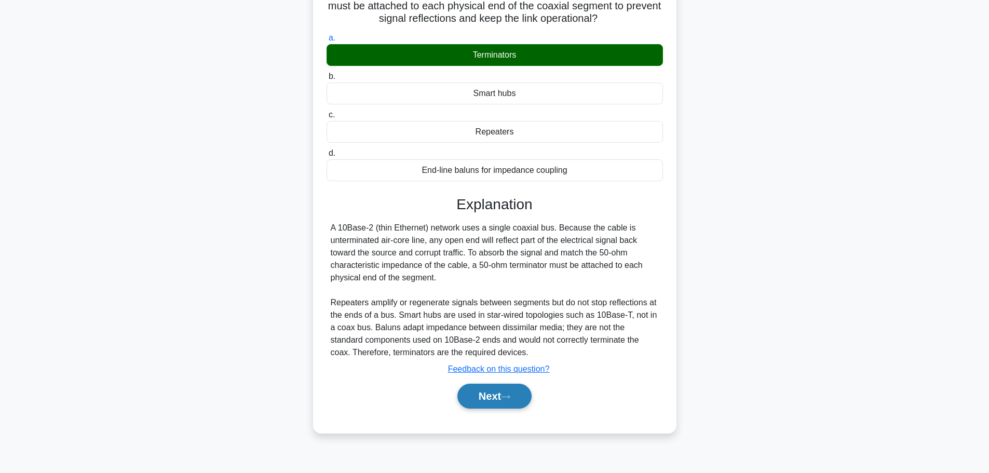
click at [503, 386] on button "Next" at bounding box center [494, 395] width 74 height 25
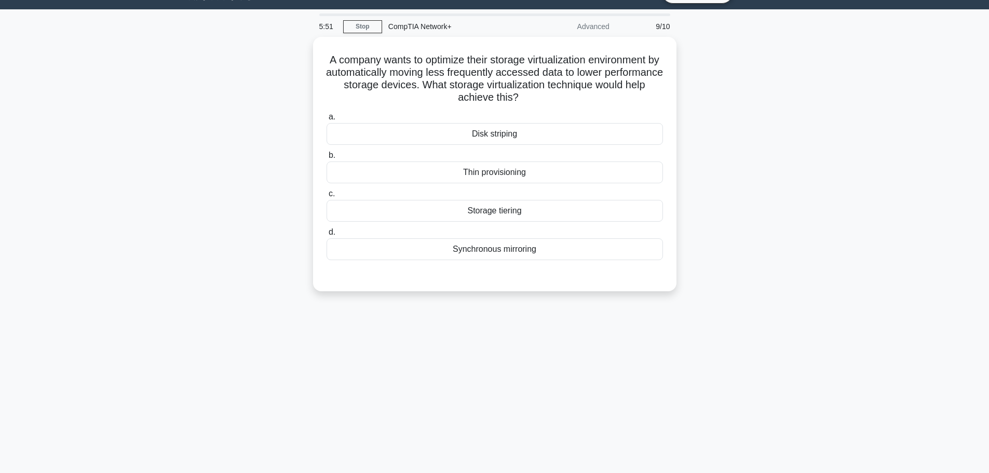
scroll to position [0, 0]
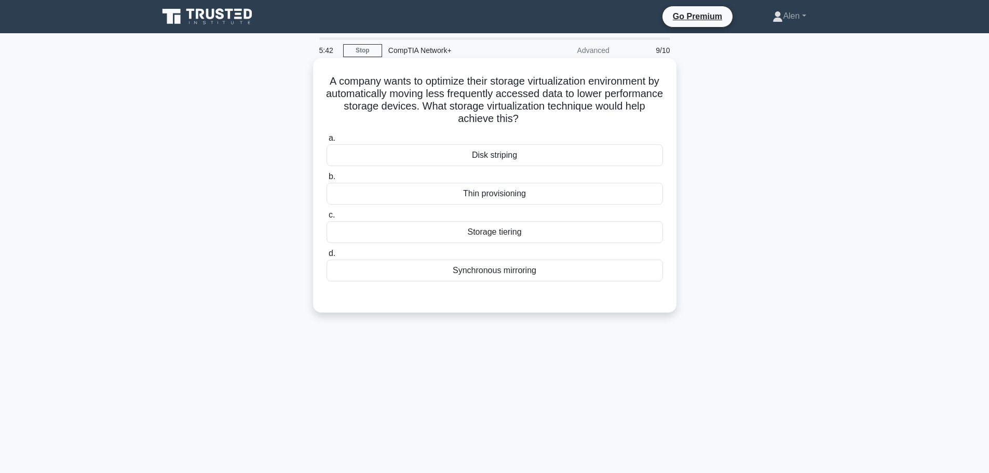
drag, startPoint x: 475, startPoint y: 104, endPoint x: 574, endPoint y: 123, distance: 100.4
click at [574, 123] on h5 "A company wants to optimize their storage virtualization environment by automat…" at bounding box center [494, 100] width 338 height 51
click at [582, 118] on h5 "A company wants to optimize their storage virtualization environment by automat…" at bounding box center [494, 100] width 338 height 51
click at [516, 198] on div "Thin provisioning" at bounding box center [494, 194] width 336 height 22
click at [326, 180] on input "b. Thin provisioning" at bounding box center [326, 176] width 0 height 7
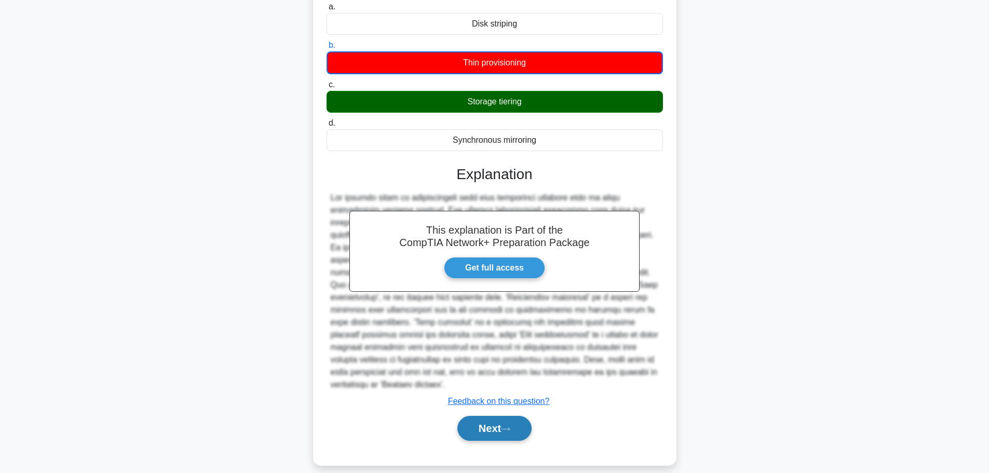
click at [506, 416] on button "Next" at bounding box center [494, 428] width 74 height 25
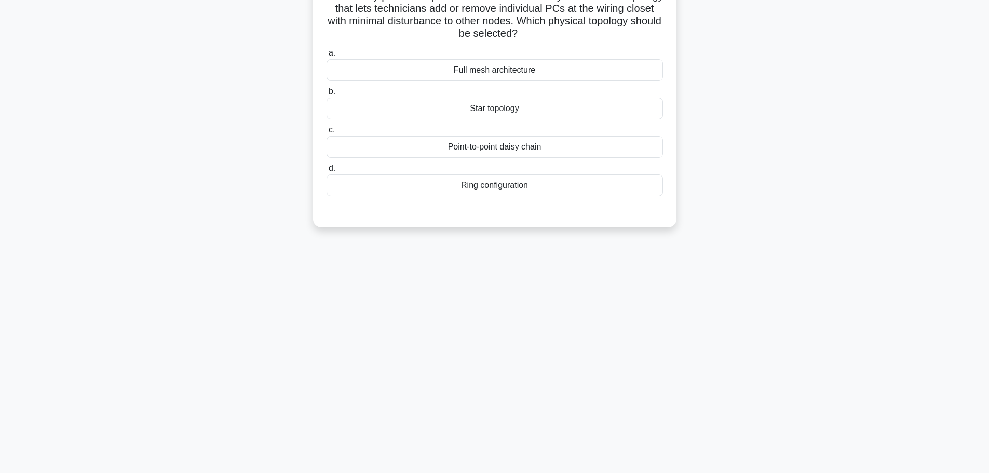
scroll to position [88, 0]
click at [988, 23] on main "5:29 Stop CompTIA Network+ Advanced 10/10 A university plans to expand classroo…" at bounding box center [494, 209] width 989 height 527
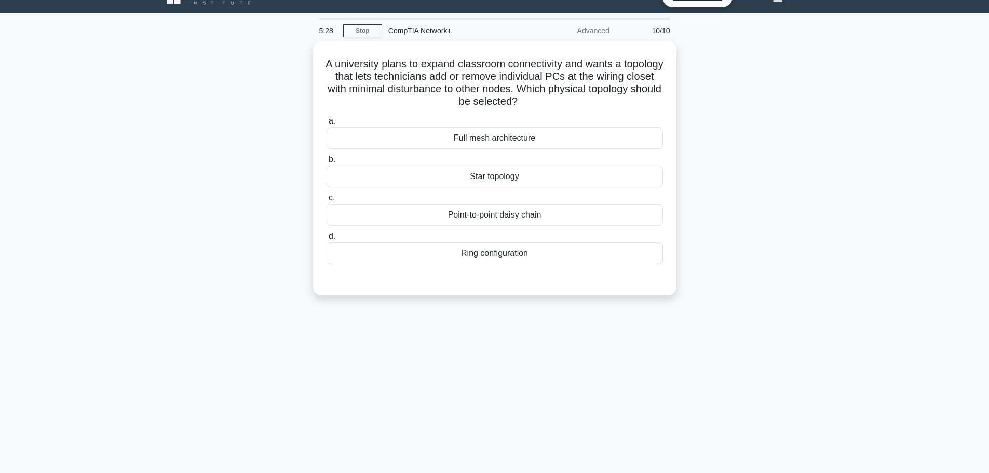
scroll to position [0, 0]
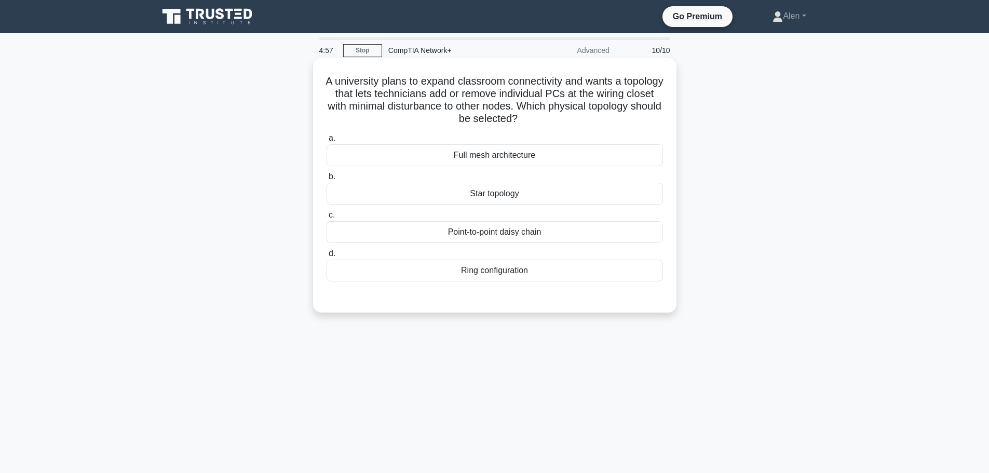
click at [502, 279] on div "Ring configuration" at bounding box center [494, 270] width 336 height 22
click at [326, 257] on input "d. Ring configuration" at bounding box center [326, 253] width 0 height 7
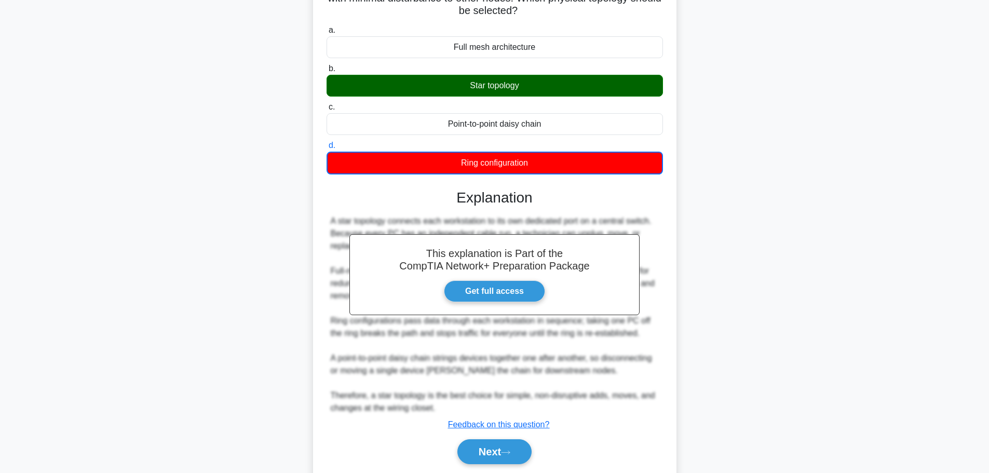
scroll to position [144, 0]
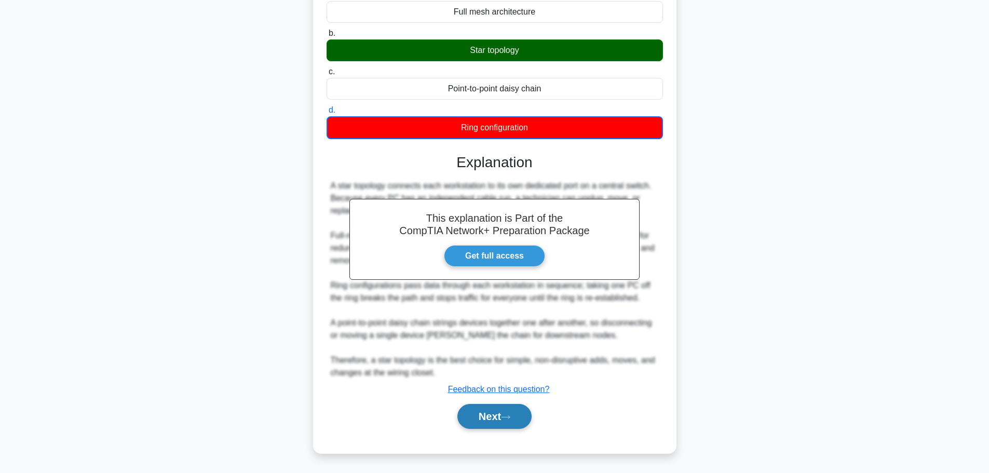
click at [510, 417] on icon at bounding box center [505, 416] width 8 height 3
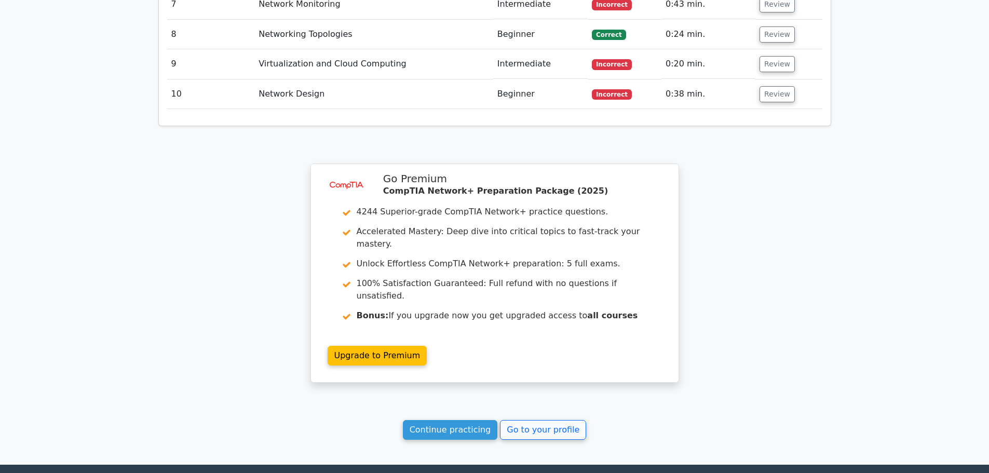
scroll to position [1867, 0]
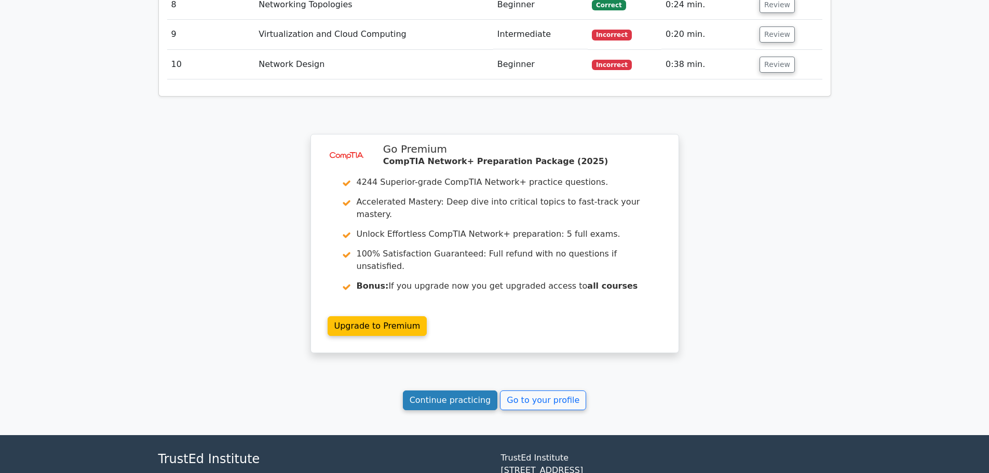
click at [462, 390] on link "Continue practicing" at bounding box center [450, 400] width 95 height 20
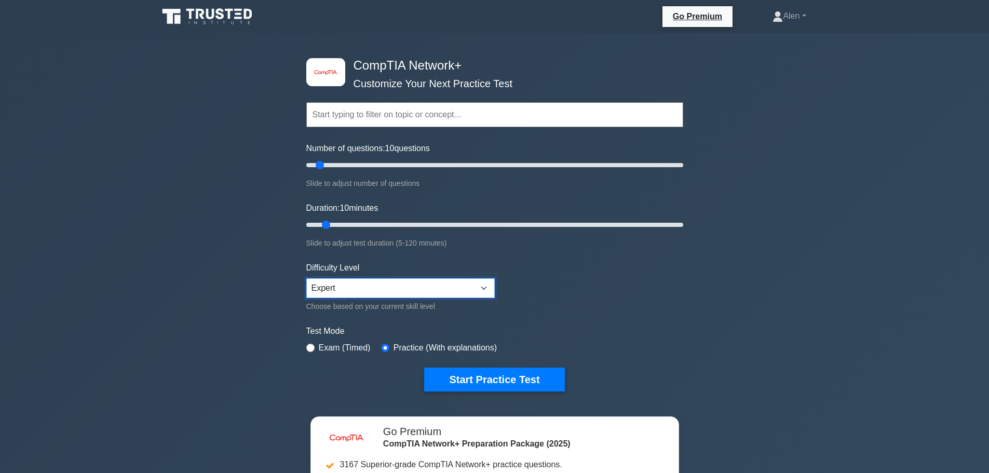
click at [441, 278] on select "Beginner Intermediate Expert" at bounding box center [400, 288] width 188 height 20
select select "intermediate"
click at [306, 278] on select "Beginner Intermediate Expert" at bounding box center [400, 288] width 188 height 20
click at [490, 382] on button "Start Practice Test" at bounding box center [494, 379] width 140 height 24
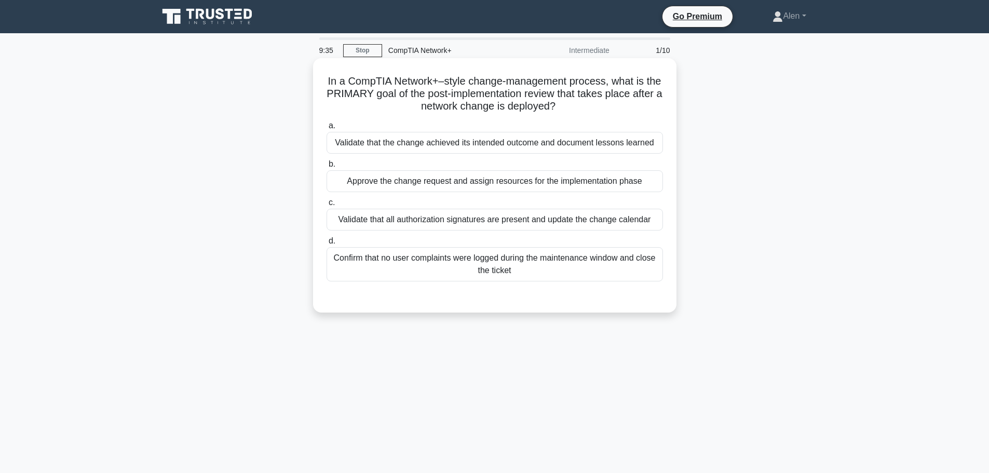
click at [616, 144] on div "Validate that the change achieved its intended outcome and document lessons lea…" at bounding box center [494, 143] width 336 height 22
click at [326, 129] on input "a. Validate that the change achieved its intended outcome and document lessons …" at bounding box center [326, 125] width 0 height 7
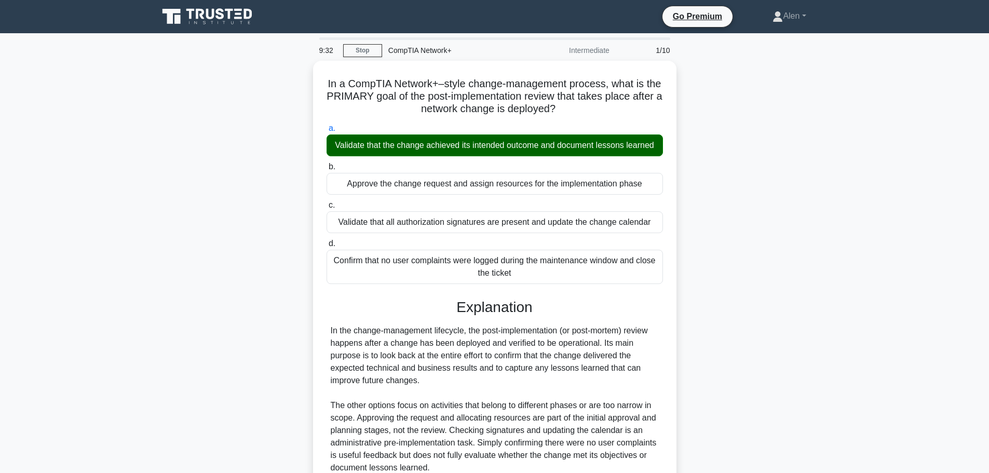
scroll to position [93, 0]
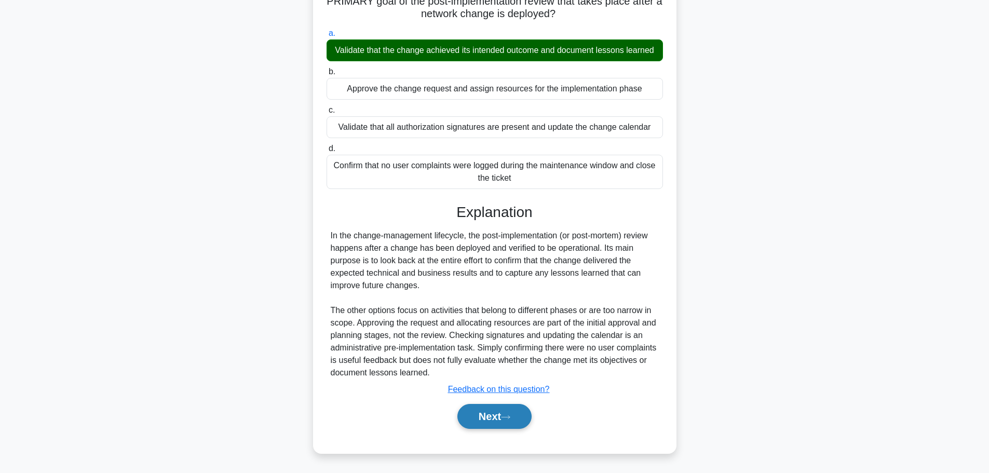
click at [488, 412] on button "Next" at bounding box center [494, 416] width 74 height 25
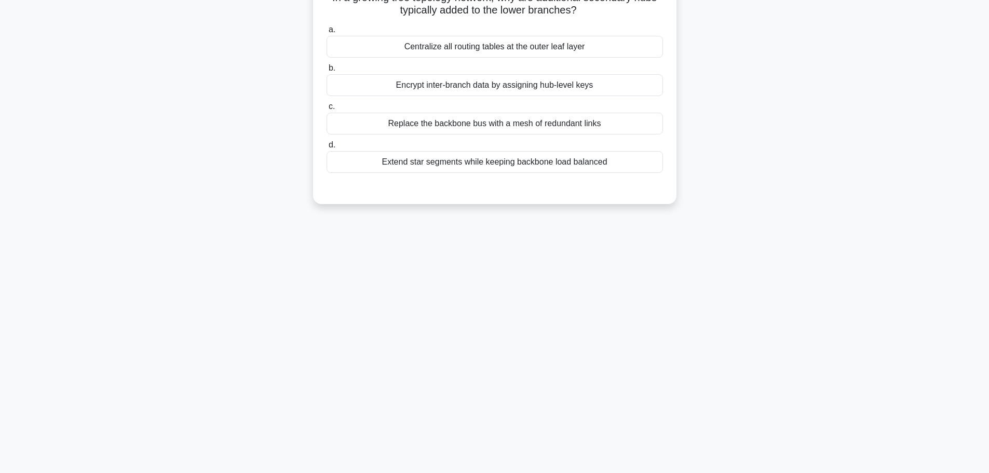
scroll to position [0, 0]
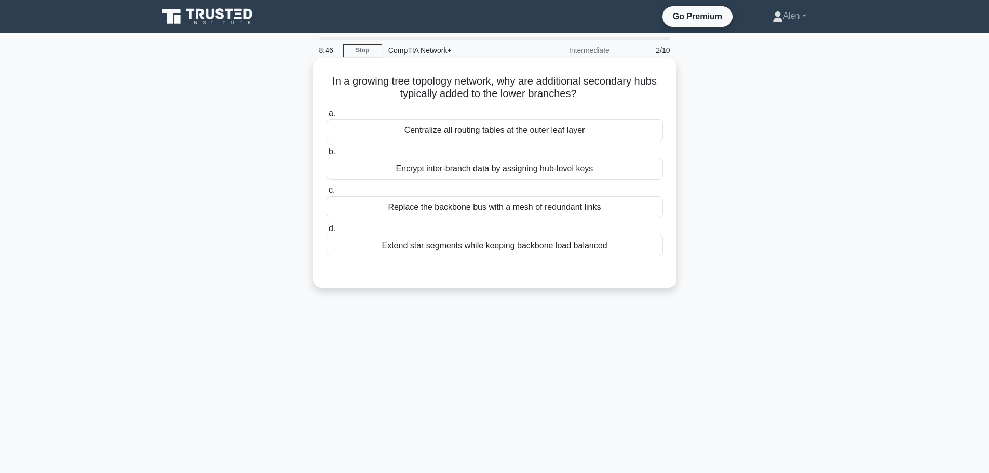
click at [498, 245] on div "Extend star segments while keeping backbone load balanced" at bounding box center [494, 246] width 336 height 22
click at [326, 232] on input "d. Extend star segments while keeping backbone load balanced" at bounding box center [326, 228] width 0 height 7
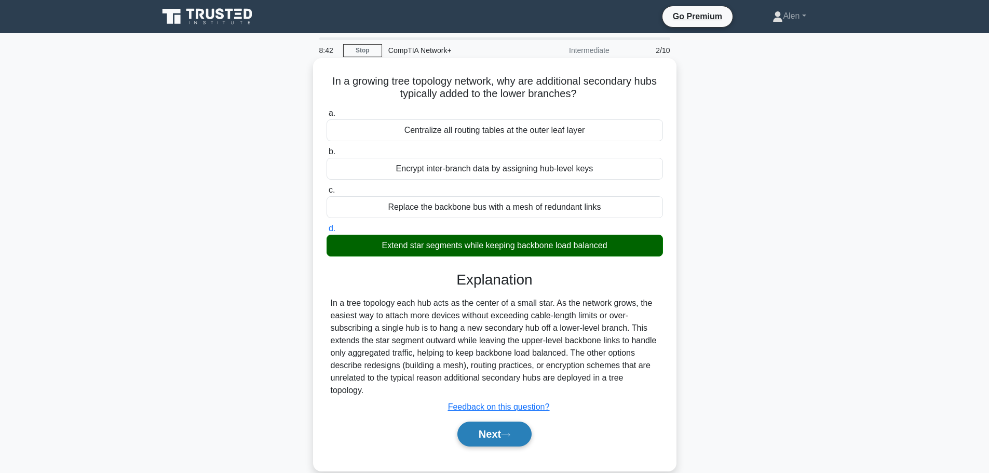
click at [479, 434] on button "Next" at bounding box center [494, 433] width 74 height 25
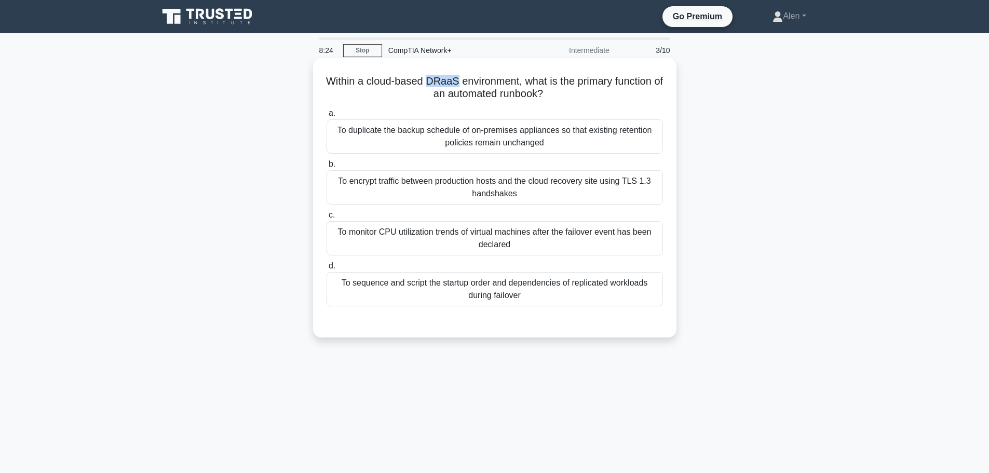
drag, startPoint x: 460, startPoint y: 79, endPoint x: 429, endPoint y: 77, distance: 31.7
click at [429, 77] on h5 "Within a cloud-based DRaaS environment, what is the primary function of an auto…" at bounding box center [494, 88] width 338 height 26
copy h5 "DRaaS"
click at [513, 292] on div "To sequence and script the startup order and dependencies of replicated workloa…" at bounding box center [494, 289] width 336 height 34
click at [326, 269] on input "d. To sequence and script the startup order and dependencies of replicated work…" at bounding box center [326, 266] width 0 height 7
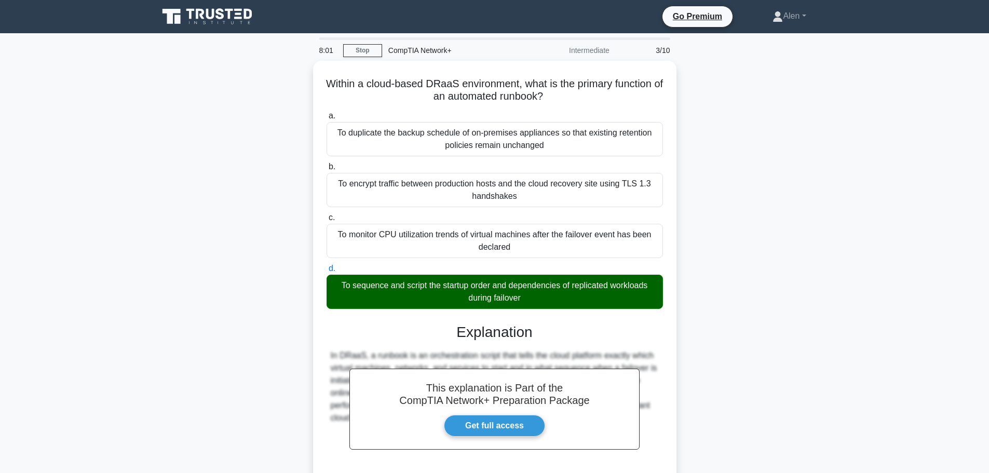
scroll to position [93, 0]
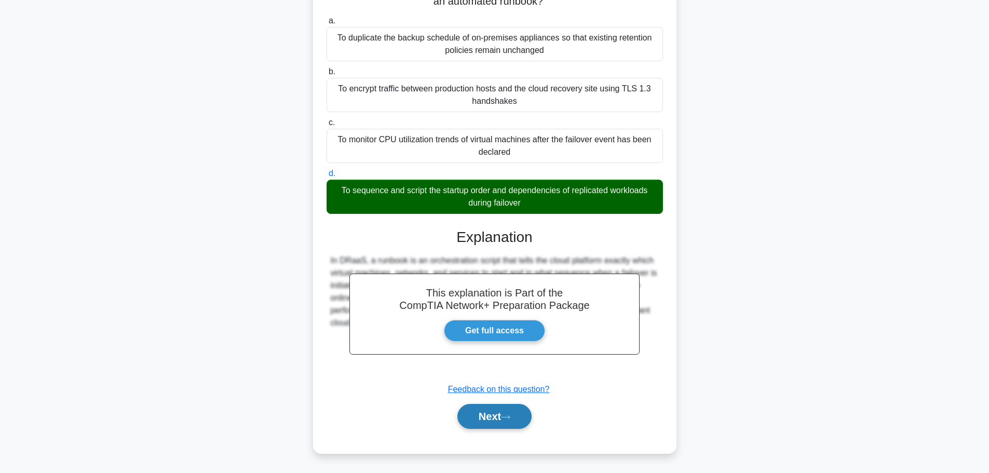
click at [472, 408] on button "Next" at bounding box center [494, 416] width 74 height 25
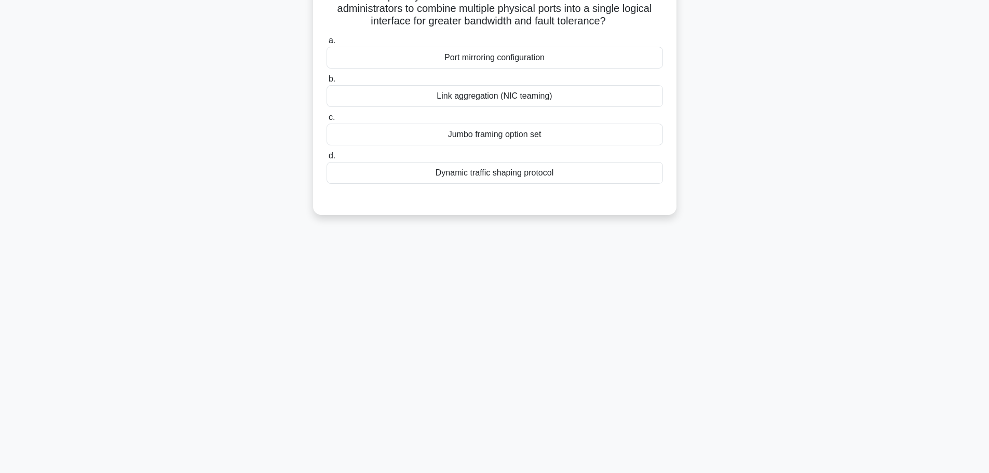
scroll to position [0, 0]
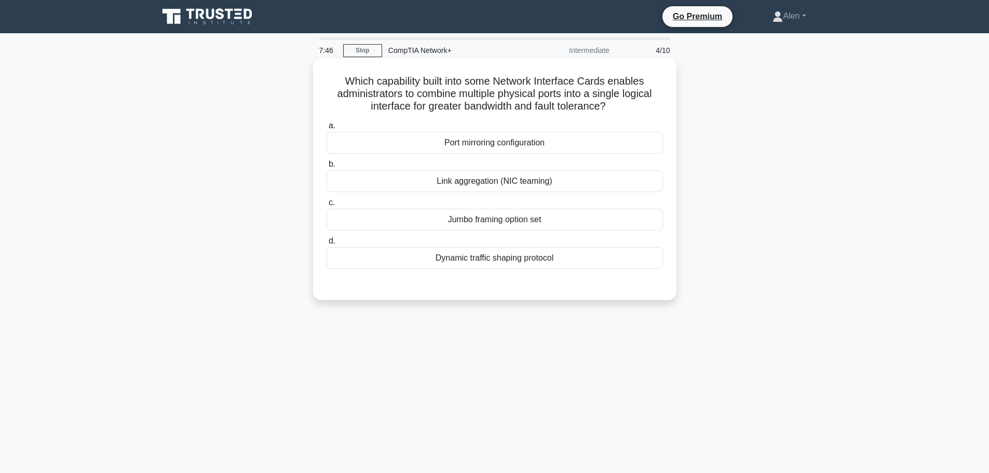
drag, startPoint x: 464, startPoint y: 93, endPoint x: 654, endPoint y: 104, distance: 189.7
click at [654, 104] on h5 "Which capability built into some Network Interface Cards enables administrators…" at bounding box center [494, 94] width 338 height 38
click at [471, 100] on h5 "Which capability built into some Network Interface Cards enables administrators…" at bounding box center [494, 94] width 338 height 38
click at [528, 184] on div "Link aggregation (NIC teaming)" at bounding box center [494, 181] width 336 height 22
click at [326, 168] on input "b. Link aggregation (NIC teaming)" at bounding box center [326, 164] width 0 height 7
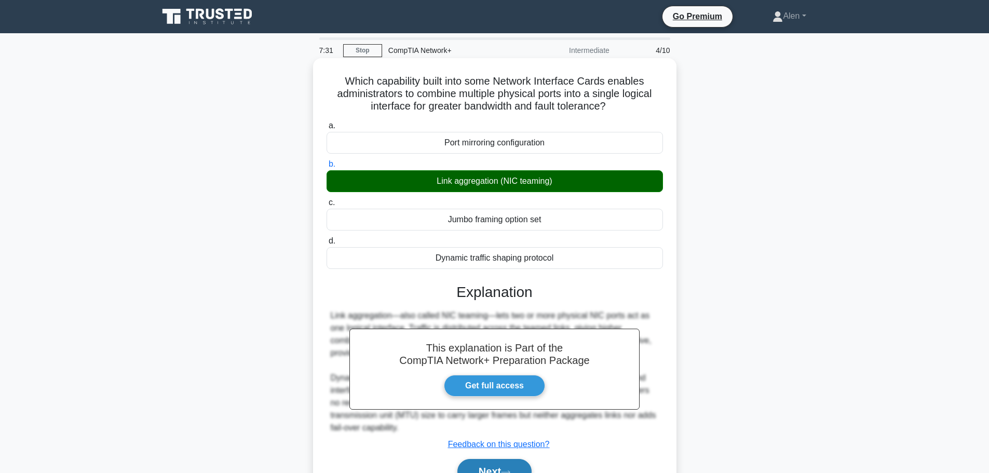
click at [511, 462] on button "Next" at bounding box center [494, 471] width 74 height 25
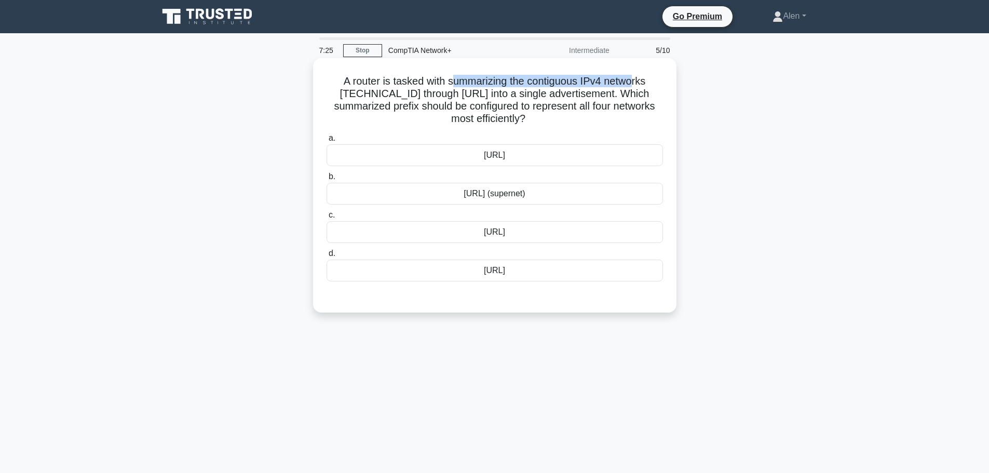
drag, startPoint x: 449, startPoint y: 79, endPoint x: 549, endPoint y: 99, distance: 101.5
click at [637, 87] on h5 "A router is tasked with summarizing the contiguous IPv4 networks 10.12.0.0/24 t…" at bounding box center [494, 100] width 338 height 51
click at [504, 100] on h5 "A router is tasked with summarizing the contiguous IPv4 networks 10.12.0.0/24 t…" at bounding box center [494, 100] width 338 height 51
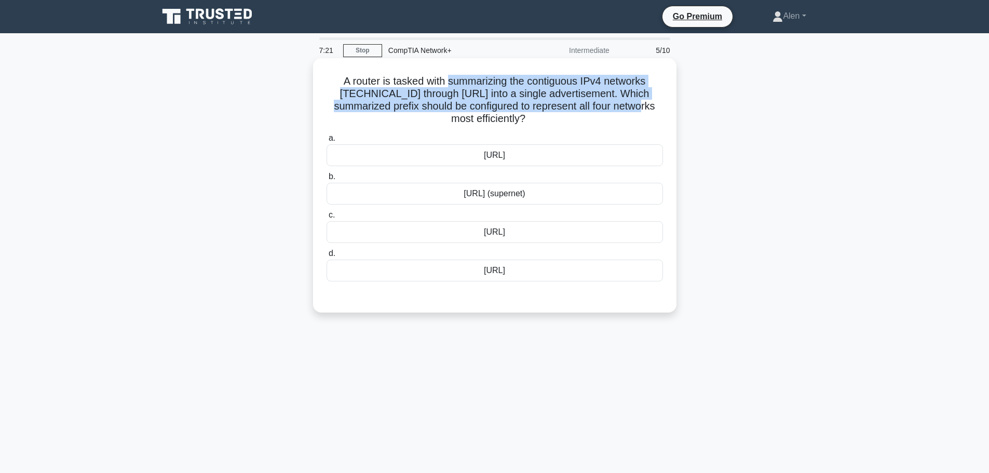
drag, startPoint x: 448, startPoint y: 78, endPoint x: 620, endPoint y: 111, distance: 175.3
click at [620, 111] on h5 "A router is tasked with summarizing the contiguous IPv4 networks 10.12.0.0/24 t…" at bounding box center [494, 100] width 338 height 51
click at [547, 89] on h5 "A router is tasked with summarizing the contiguous IPv4 networks 10.12.0.0/24 t…" at bounding box center [494, 100] width 338 height 51
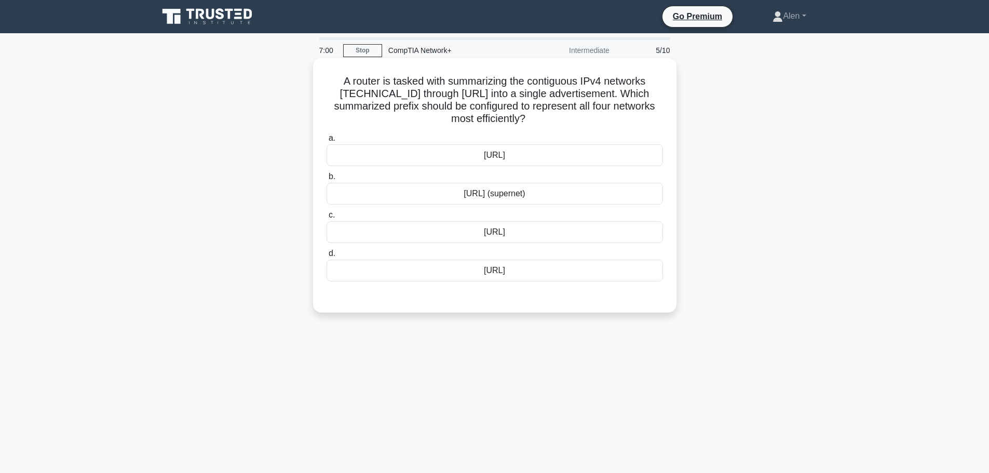
click at [518, 201] on div "10.12.0.0/20 (supernet)" at bounding box center [494, 194] width 336 height 22
click at [326, 180] on input "b. 10.12.0.0/20 (supernet)" at bounding box center [326, 176] width 0 height 7
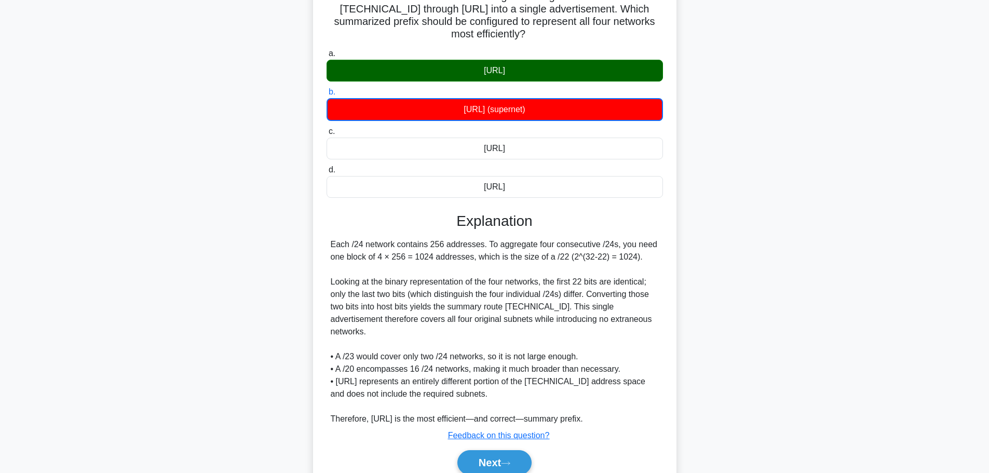
scroll to position [119, 0]
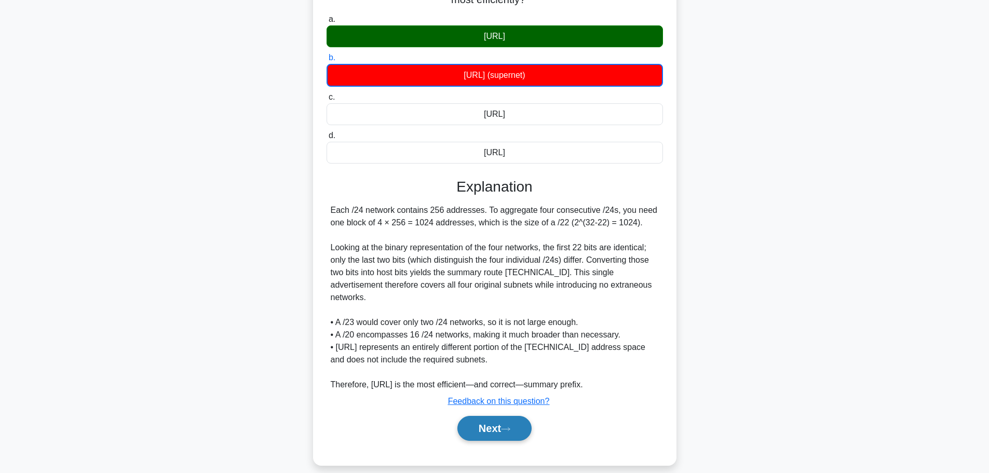
click at [485, 416] on button "Next" at bounding box center [494, 428] width 74 height 25
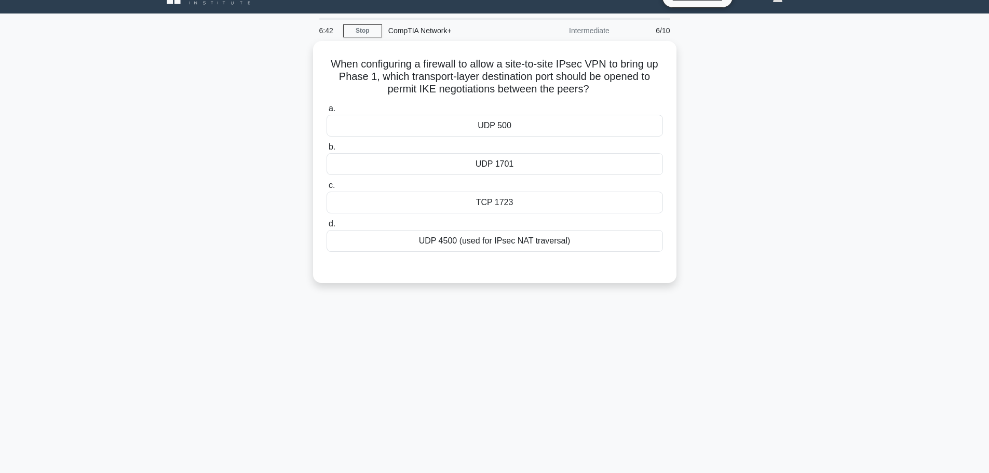
scroll to position [0, 0]
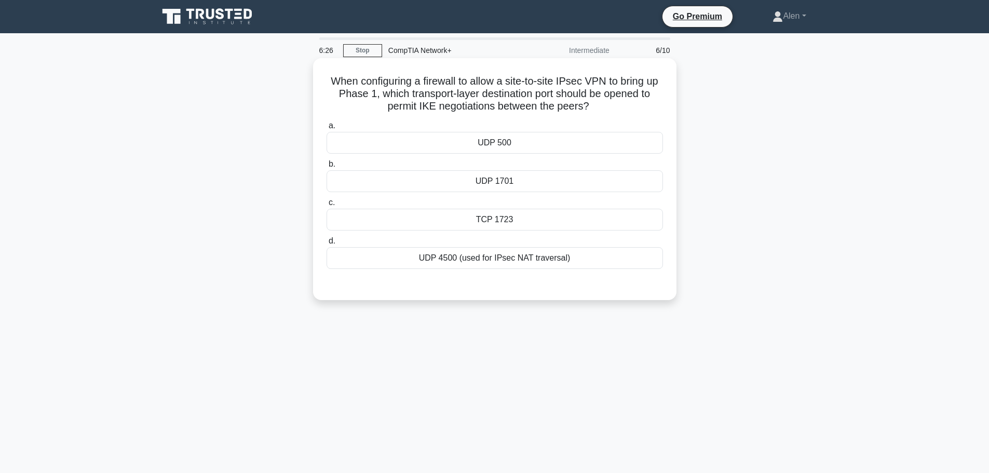
click at [542, 252] on div "UDP 4500 (used for IPsec NAT traversal)" at bounding box center [494, 258] width 336 height 22
click at [326, 244] on input "d. UDP 4500 (used for IPsec NAT traversal)" at bounding box center [326, 241] width 0 height 7
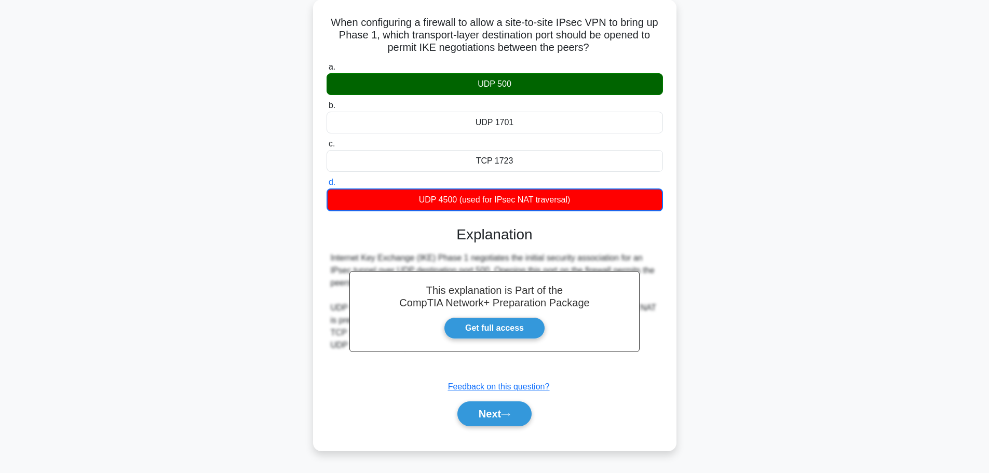
scroll to position [88, 0]
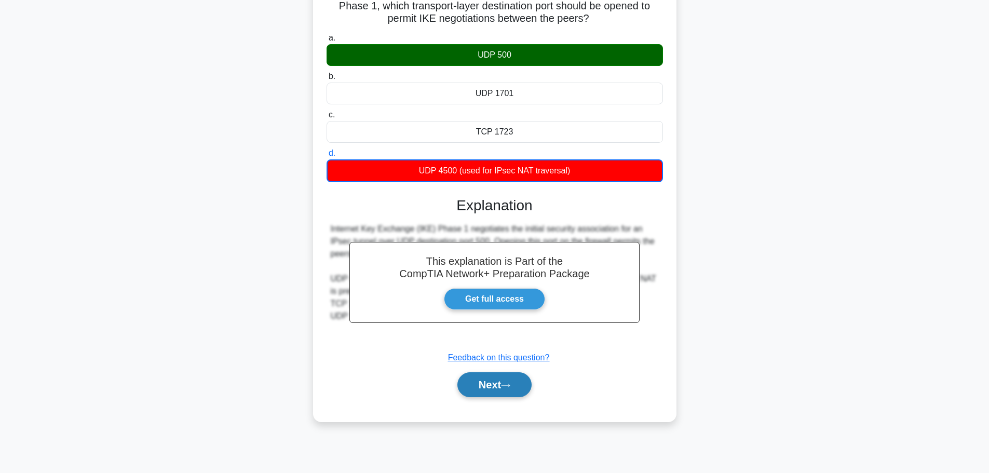
click at [488, 387] on button "Next" at bounding box center [494, 384] width 74 height 25
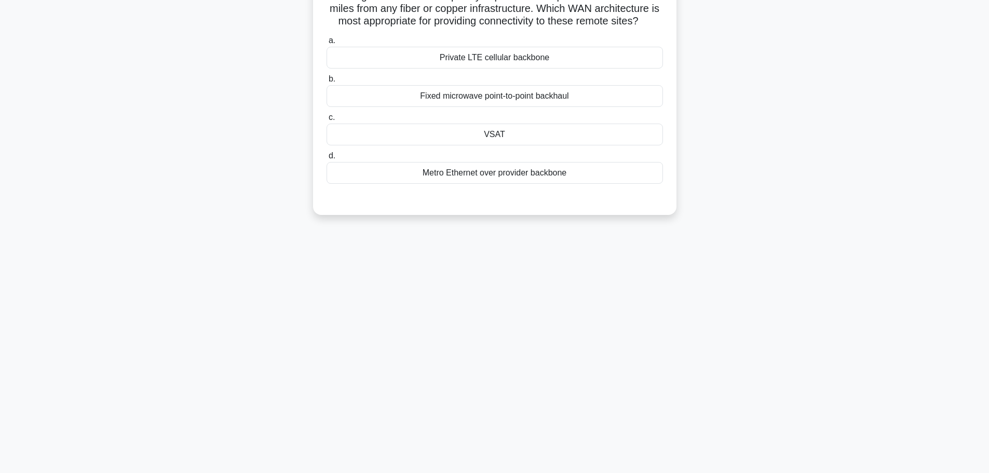
scroll to position [0, 0]
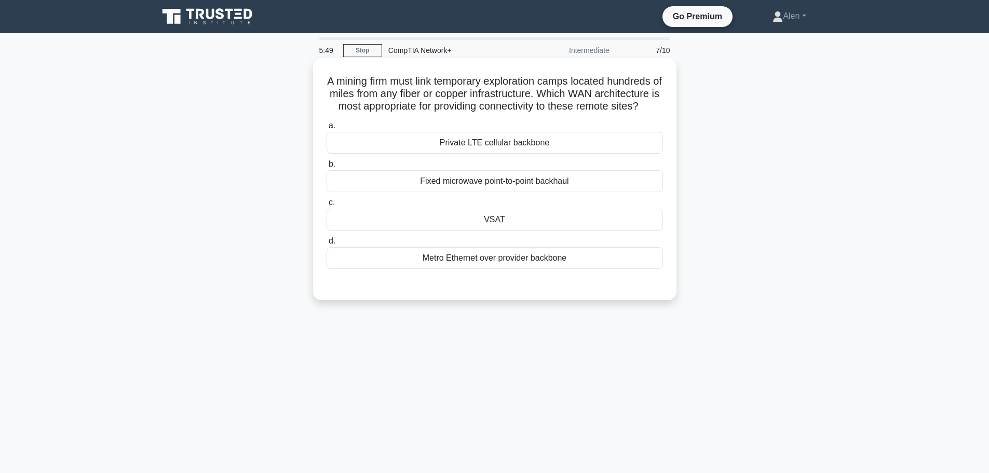
click at [507, 190] on div "Fixed microwave point-to-point backhaul" at bounding box center [494, 181] width 336 height 22
click at [326, 168] on input "b. Fixed microwave point-to-point backhaul" at bounding box center [326, 164] width 0 height 7
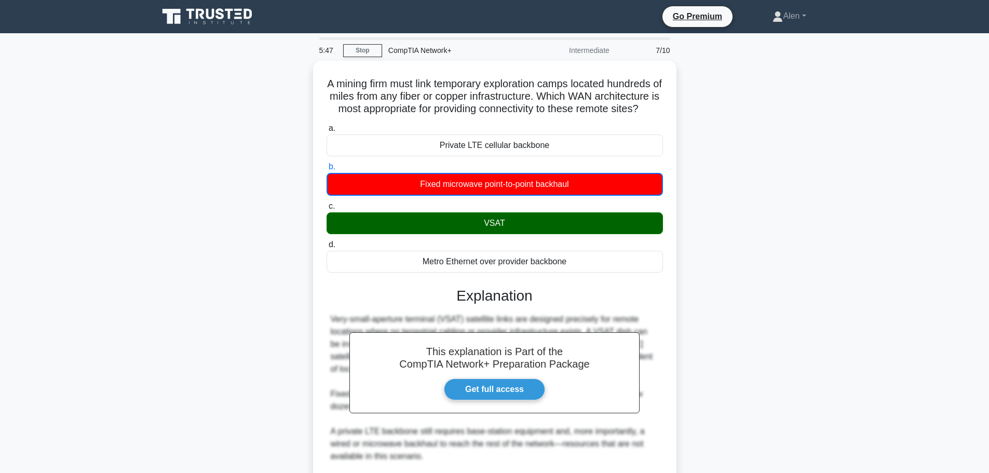
drag, startPoint x: 988, startPoint y: 295, endPoint x: 988, endPoint y: 302, distance: 6.7
click at [988, 302] on main "5:47 Stop CompTIA Network+ Intermediate 7/10 A mining firm must link temporary …" at bounding box center [494, 336] width 989 height 607
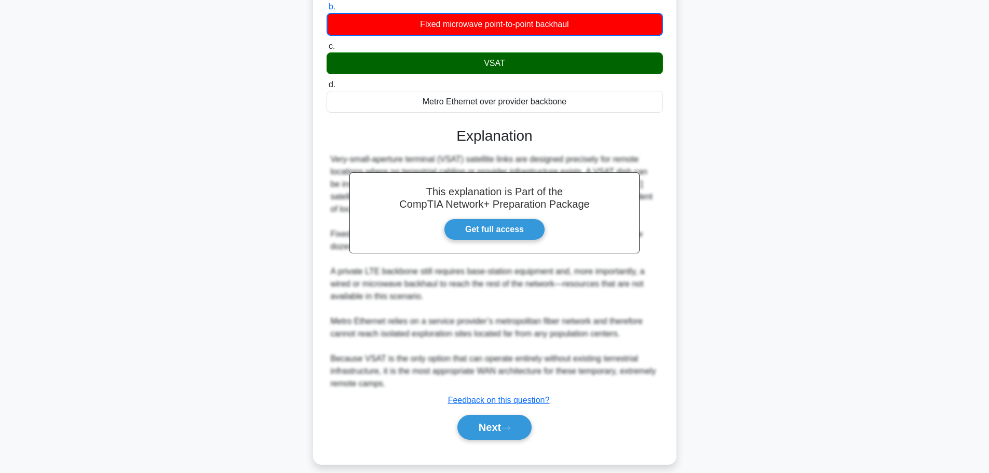
scroll to position [169, 0]
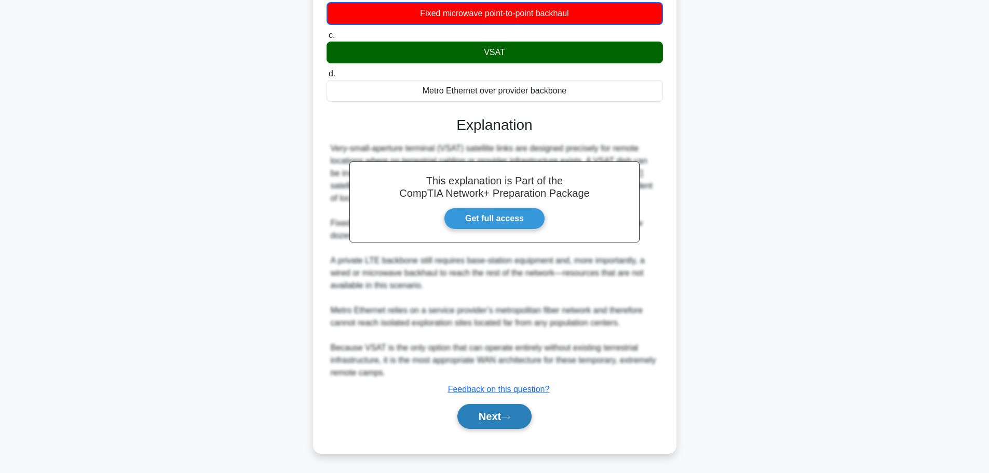
click at [474, 408] on button "Next" at bounding box center [494, 416] width 74 height 25
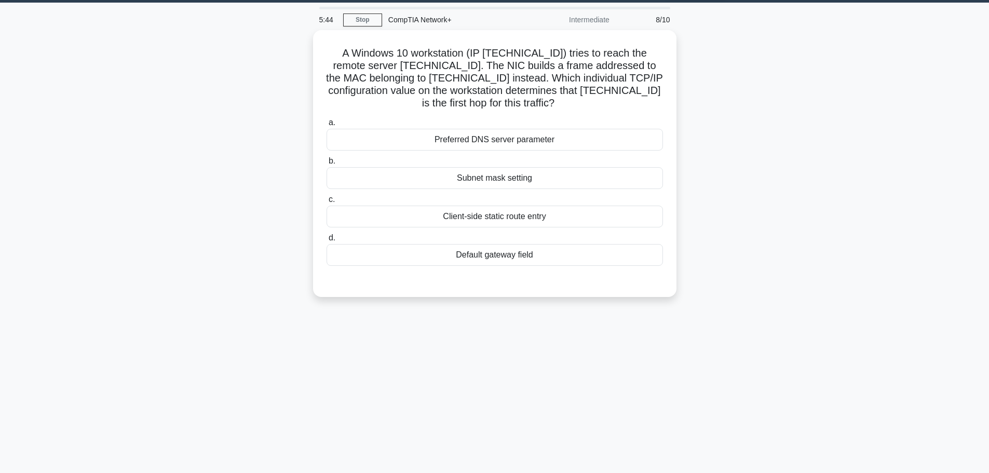
scroll to position [0, 0]
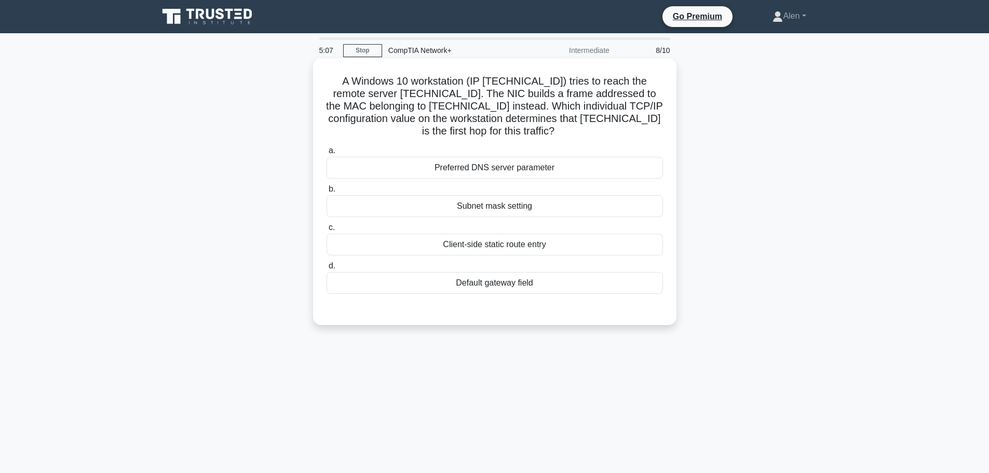
click at [510, 206] on div "Subnet mask setting" at bounding box center [494, 206] width 336 height 22
click at [326, 193] on input "b. Subnet mask setting" at bounding box center [326, 189] width 0 height 7
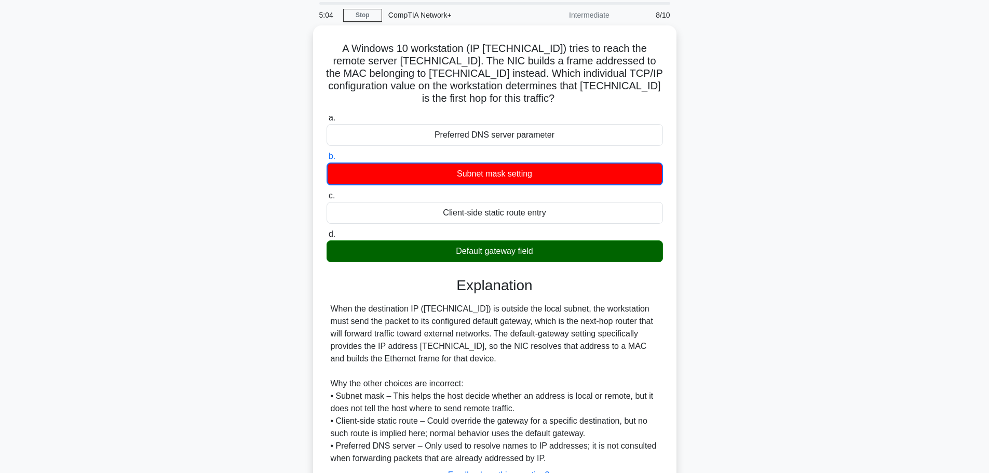
scroll to position [119, 0]
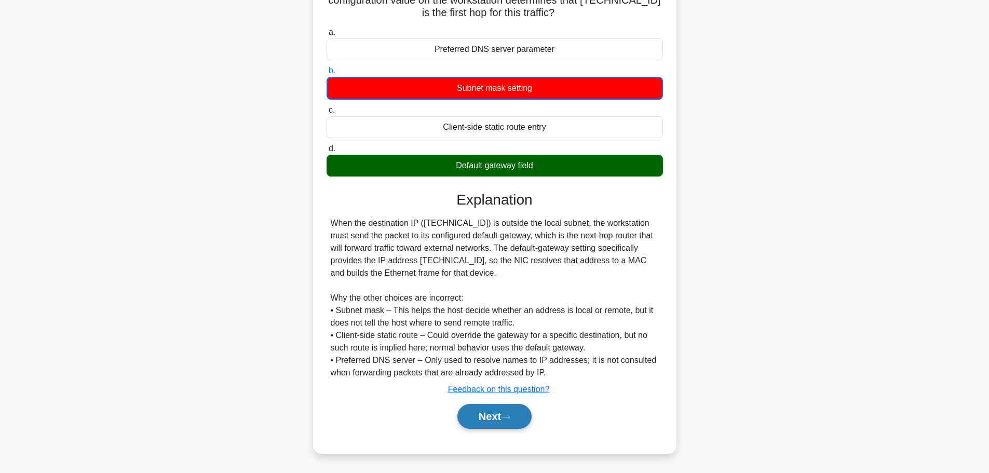
click at [481, 422] on button "Next" at bounding box center [494, 416] width 74 height 25
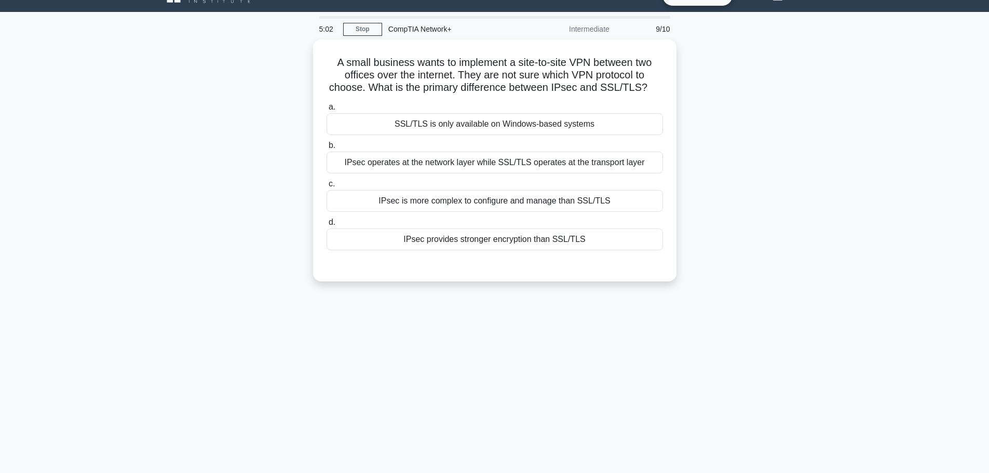
scroll to position [0, 0]
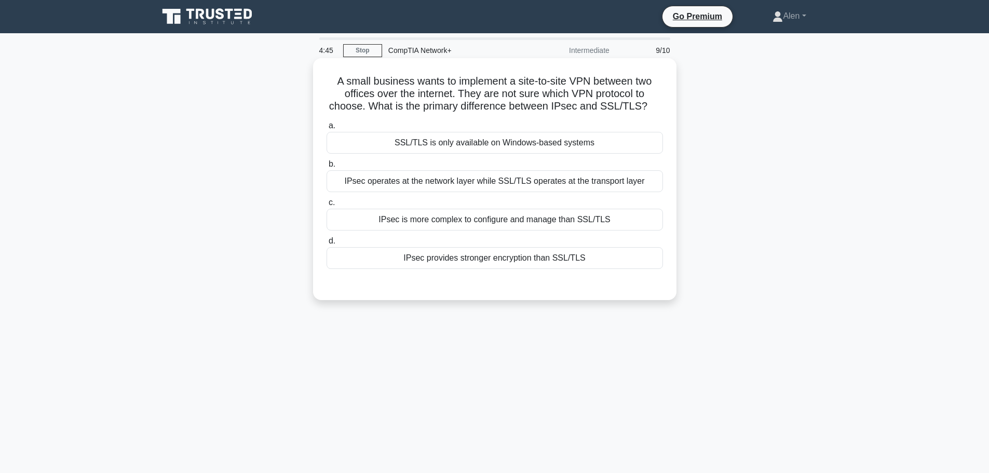
click at [485, 257] on div "IPsec provides stronger encryption than SSL/TLS" at bounding box center [494, 258] width 336 height 22
click at [326, 244] on input "d. IPsec provides stronger encryption than SSL/TLS" at bounding box center [326, 241] width 0 height 7
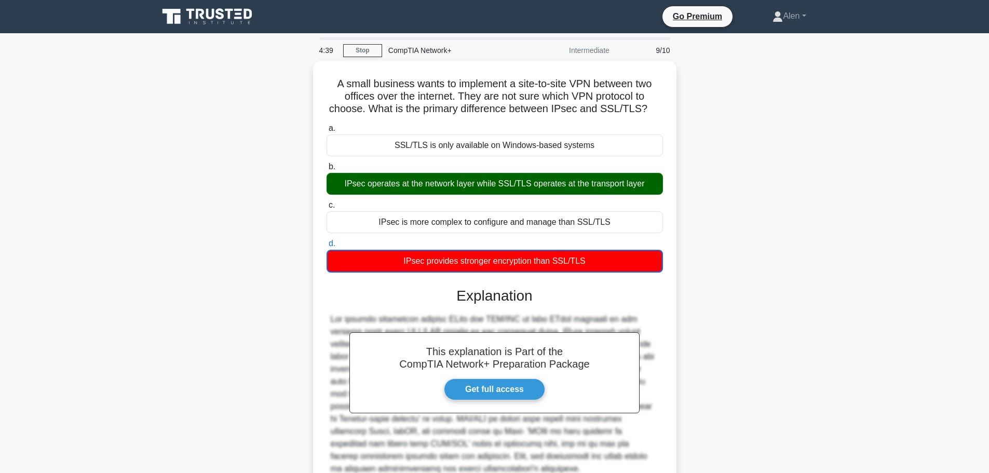
scroll to position [94, 0]
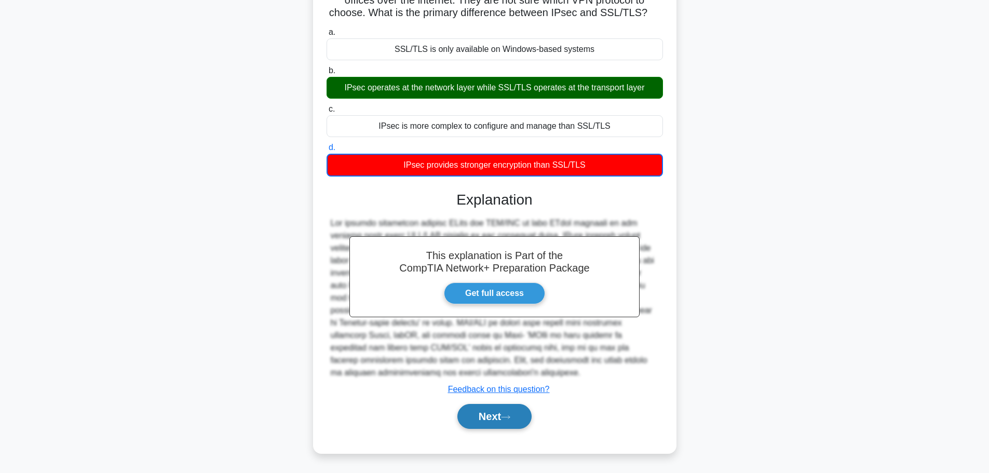
click at [496, 414] on button "Next" at bounding box center [494, 416] width 74 height 25
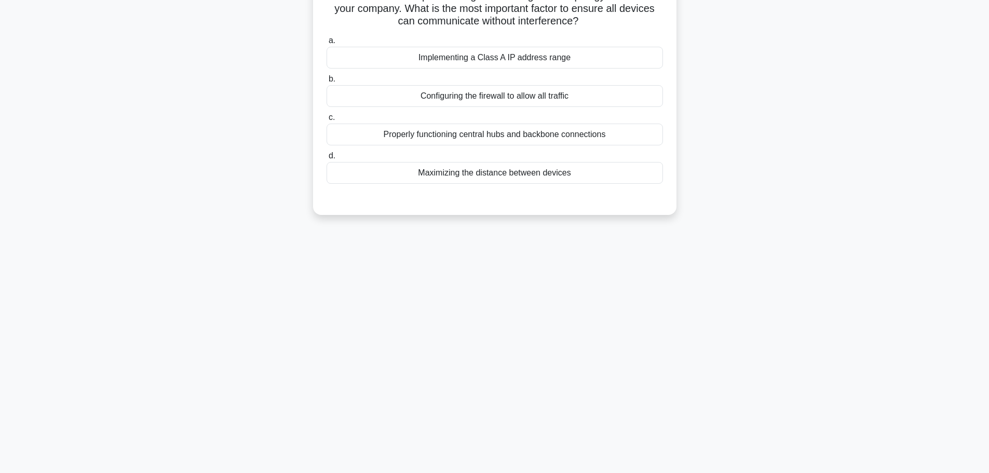
scroll to position [0, 0]
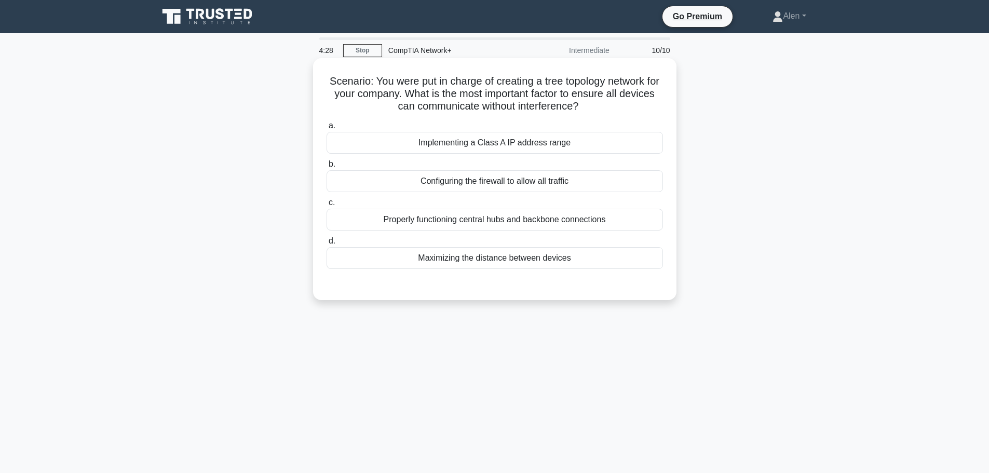
drag, startPoint x: 432, startPoint y: 94, endPoint x: 631, endPoint y: 110, distance: 199.9
click at [631, 110] on h5 "Scenario: You were put in charge of creating a tree topology network for your c…" at bounding box center [494, 94] width 338 height 38
click at [508, 185] on div "Configuring the firewall to allow all traffic" at bounding box center [494, 181] width 336 height 22
click at [326, 168] on input "b. Configuring the firewall to allow all traffic" at bounding box center [326, 164] width 0 height 7
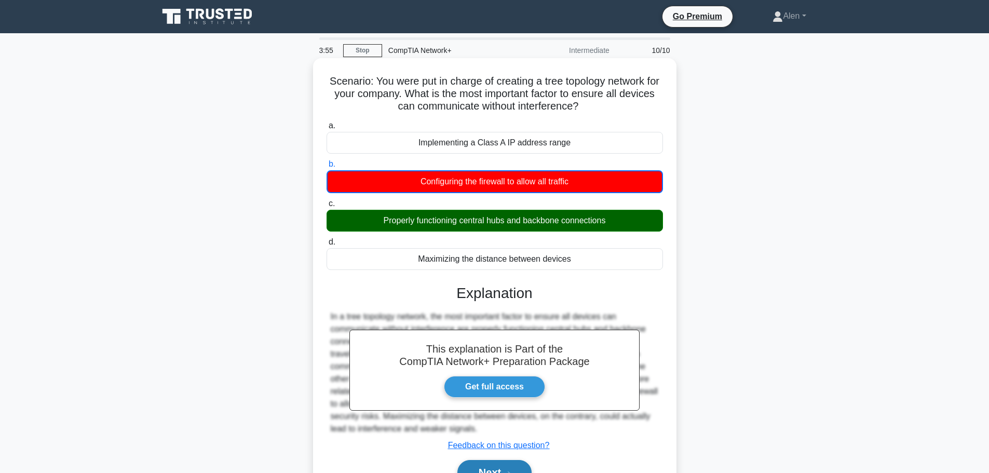
click at [511, 465] on button "Next" at bounding box center [494, 472] width 74 height 25
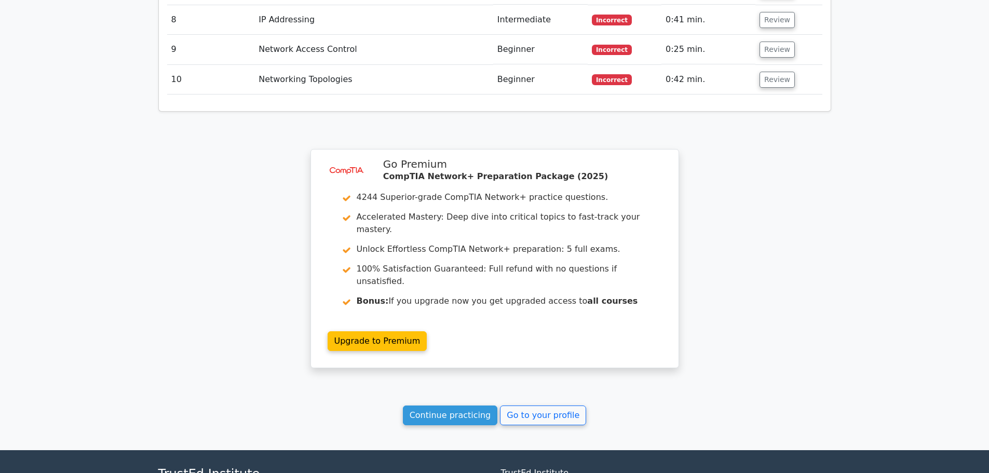
scroll to position [1573, 0]
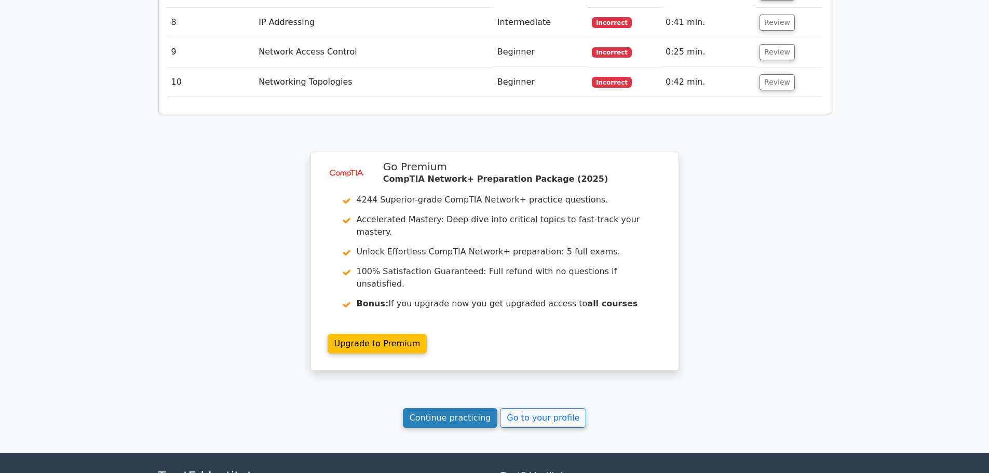
click at [460, 408] on link "Continue practicing" at bounding box center [450, 418] width 95 height 20
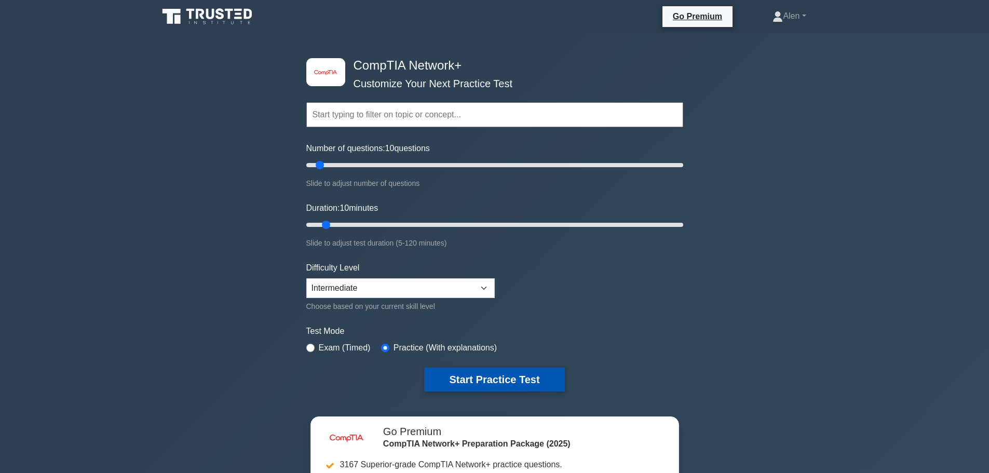
click at [484, 372] on button "Start Practice Test" at bounding box center [494, 379] width 140 height 24
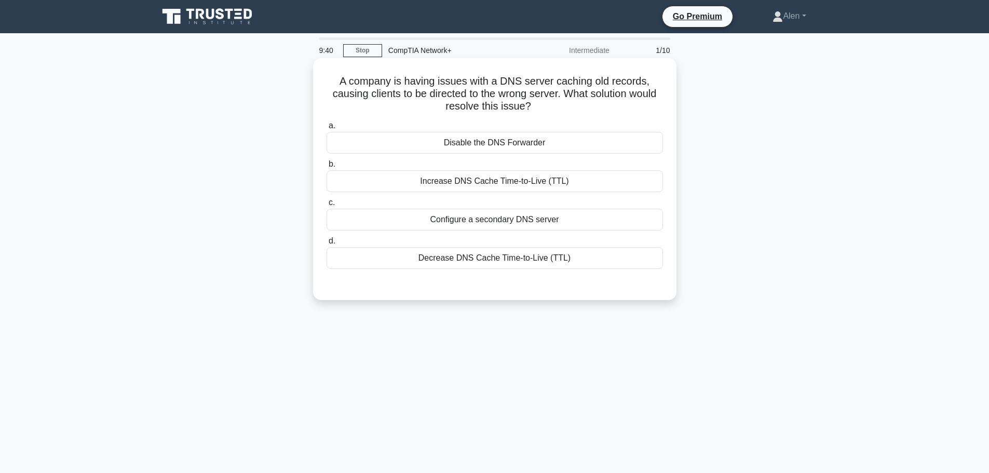
click at [481, 180] on div "Increase DNS Cache Time-to-Live (TTL)" at bounding box center [494, 181] width 336 height 22
click at [326, 168] on input "b. Increase DNS Cache Time-to-Live (TTL)" at bounding box center [326, 164] width 0 height 7
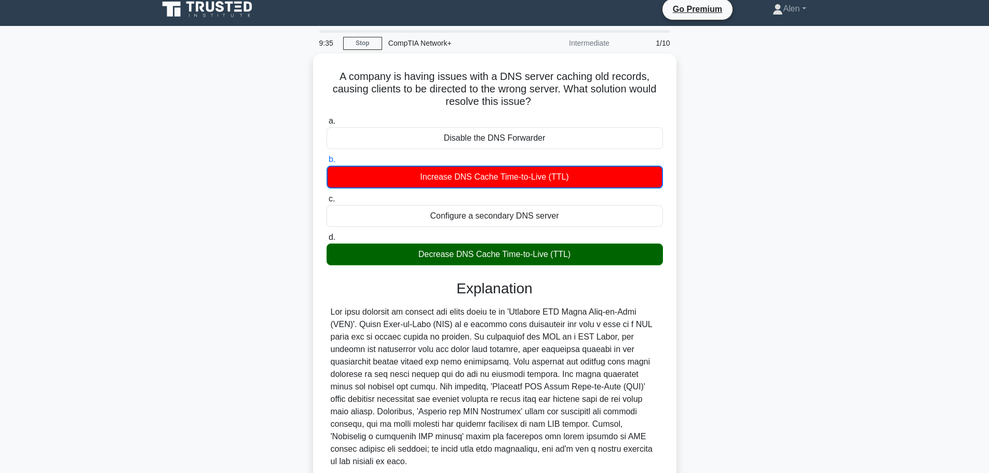
scroll to position [88, 0]
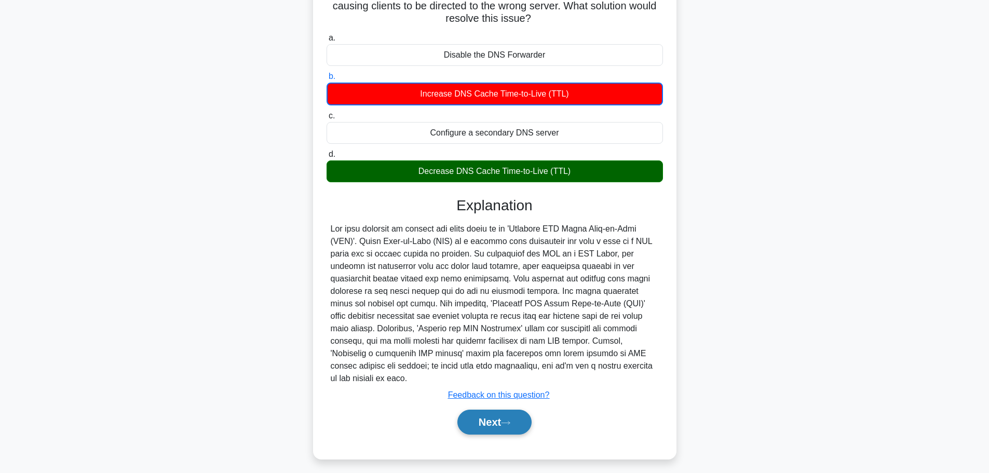
click at [487, 411] on button "Next" at bounding box center [494, 421] width 74 height 25
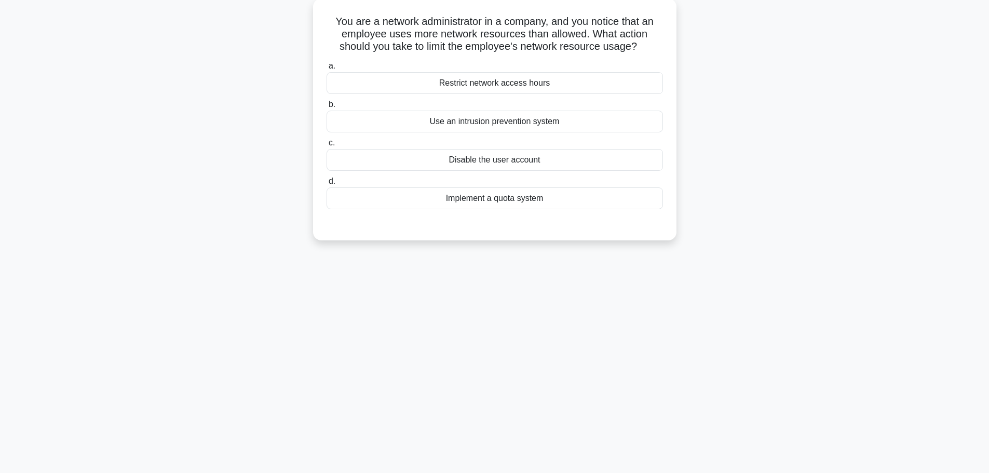
scroll to position [0, 0]
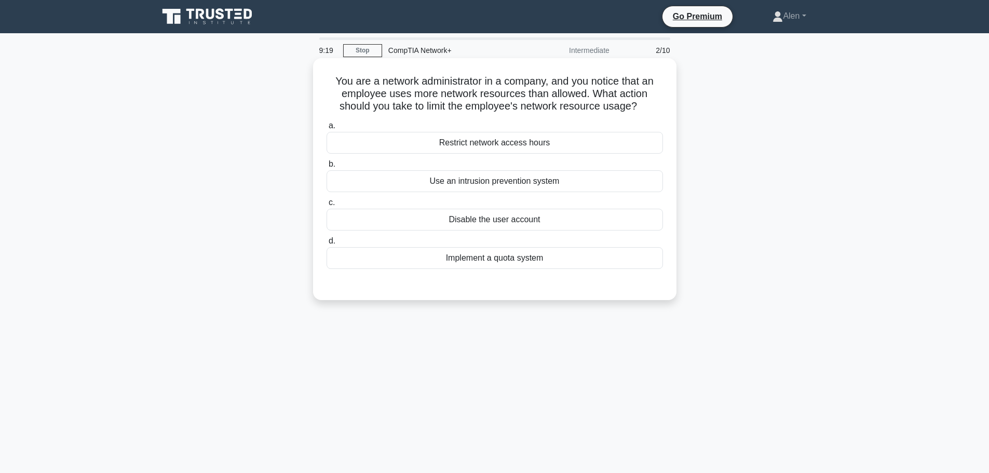
click at [502, 263] on div "Implement a quota system" at bounding box center [494, 258] width 336 height 22
click at [326, 244] on input "d. Implement a quota system" at bounding box center [326, 241] width 0 height 7
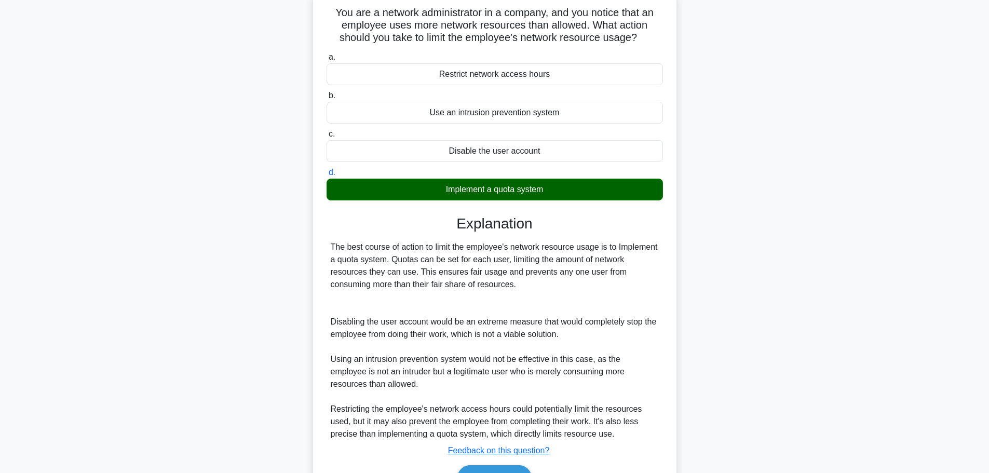
scroll to position [130, 0]
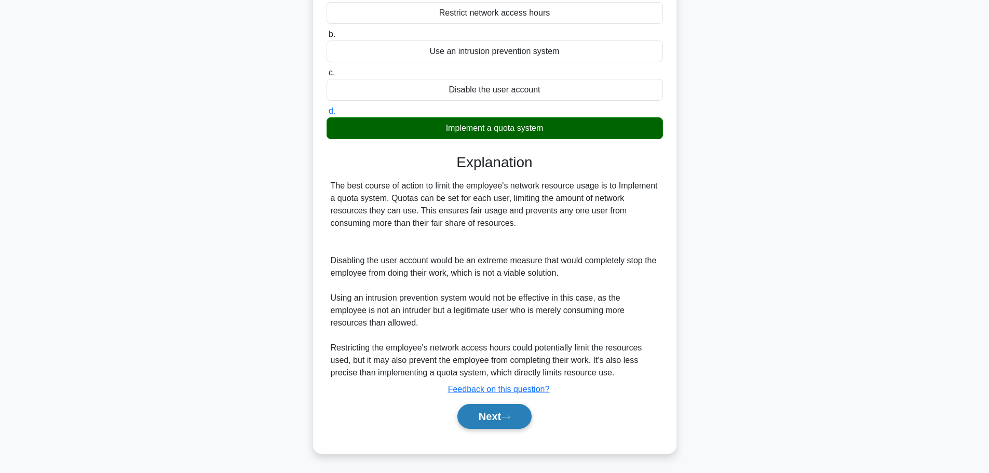
click at [473, 420] on button "Next" at bounding box center [494, 416] width 74 height 25
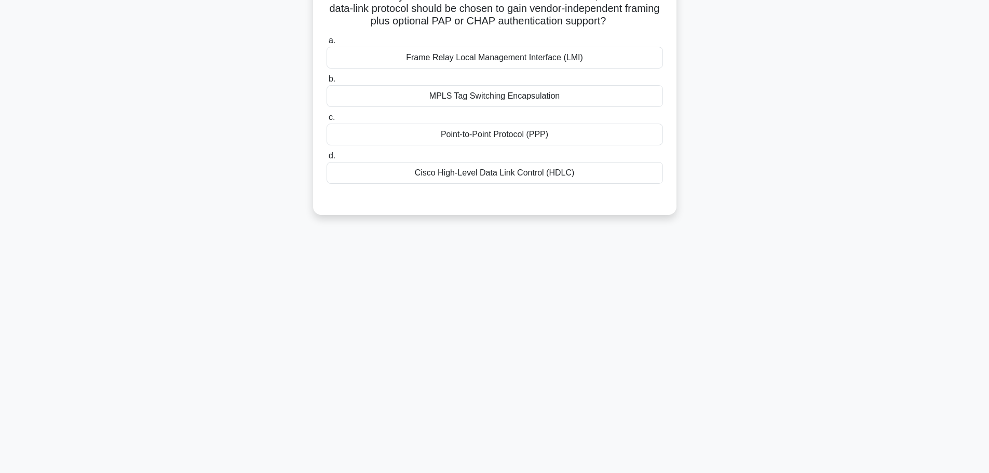
scroll to position [0, 0]
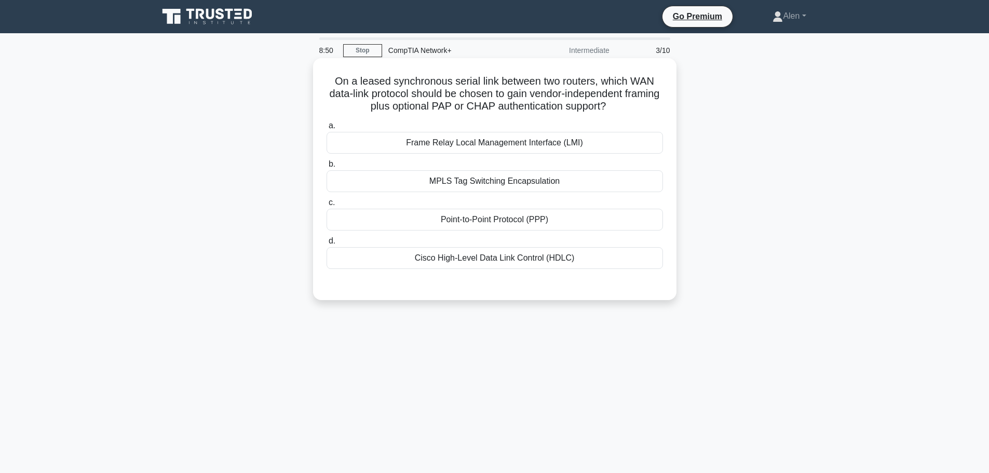
click at [547, 217] on div "Point-to-Point Protocol (PPP)" at bounding box center [494, 220] width 336 height 22
click at [326, 206] on input "c. Point-to-Point Protocol (PPP)" at bounding box center [326, 202] width 0 height 7
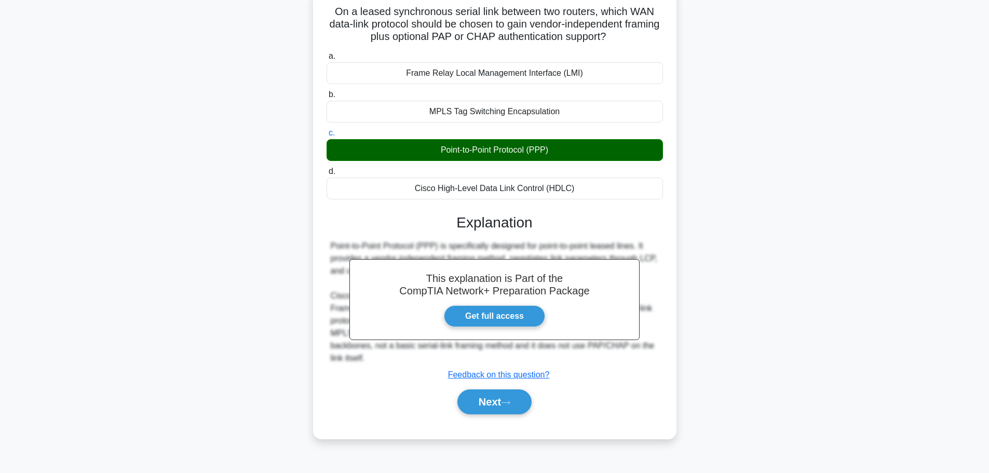
scroll to position [88, 0]
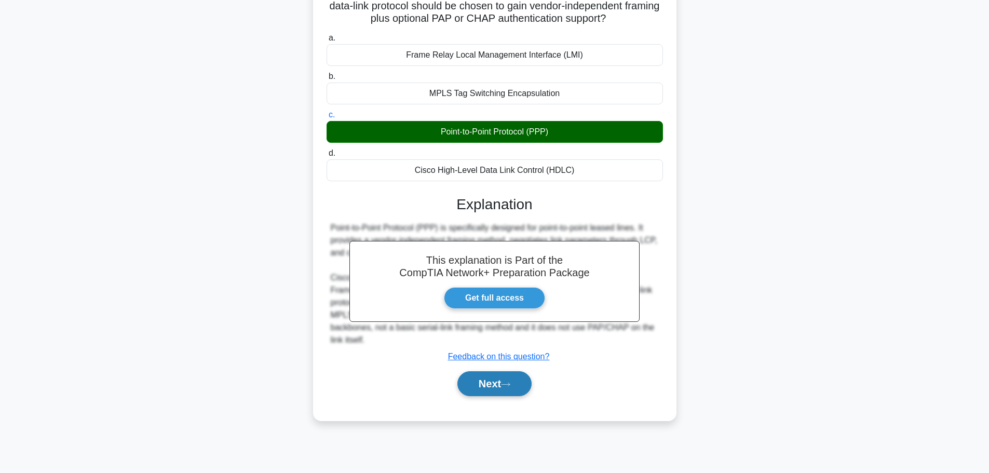
click at [494, 381] on button "Next" at bounding box center [494, 383] width 74 height 25
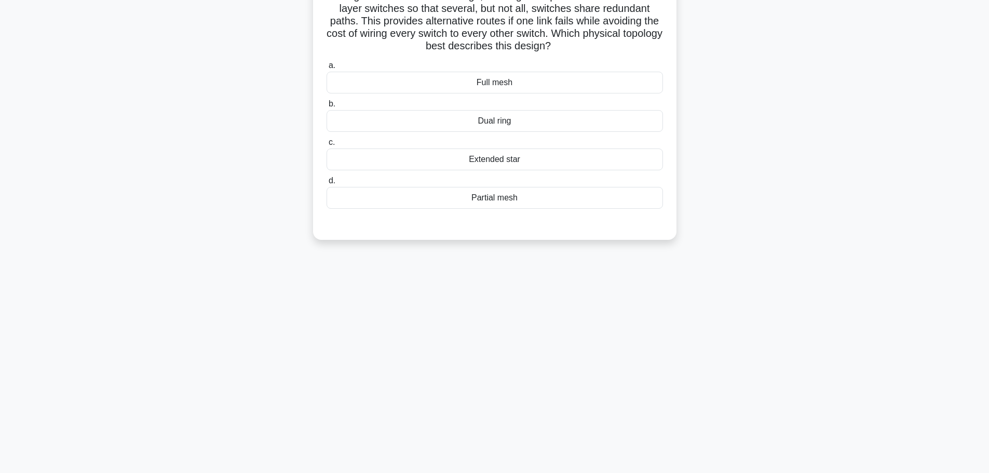
scroll to position [0, 0]
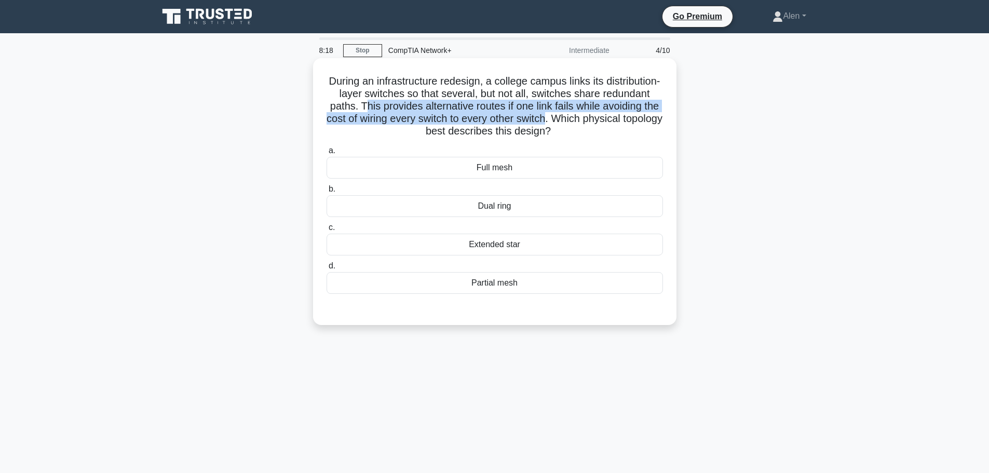
drag, startPoint x: 416, startPoint y: 105, endPoint x: 619, endPoint y: 125, distance: 203.3
click at [619, 125] on h5 "During an infrastructure redesign, a college campus links its distribution-laye…" at bounding box center [494, 106] width 338 height 63
click at [521, 110] on h5 "During an infrastructure redesign, a college campus links its distribution-laye…" at bounding box center [494, 106] width 338 height 63
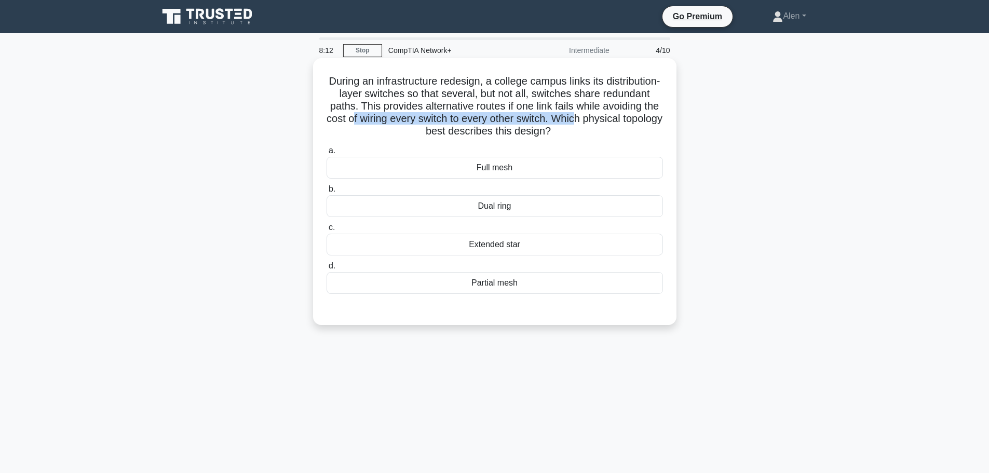
drag, startPoint x: 422, startPoint y: 116, endPoint x: 651, endPoint y: 122, distance: 228.4
click at [651, 122] on h5 "During an infrastructure redesign, a college campus links its distribution-laye…" at bounding box center [494, 106] width 338 height 63
click at [646, 95] on h5 "During an infrastructure redesign, a college campus links its distribution-laye…" at bounding box center [494, 106] width 338 height 63
click at [526, 163] on div "Full mesh" at bounding box center [494, 168] width 336 height 22
click at [326, 154] on input "a. Full mesh" at bounding box center [326, 150] width 0 height 7
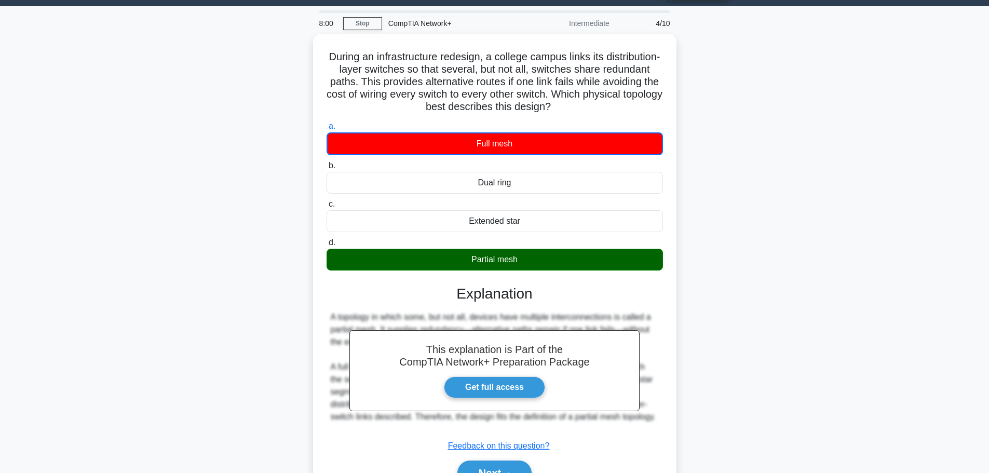
scroll to position [88, 0]
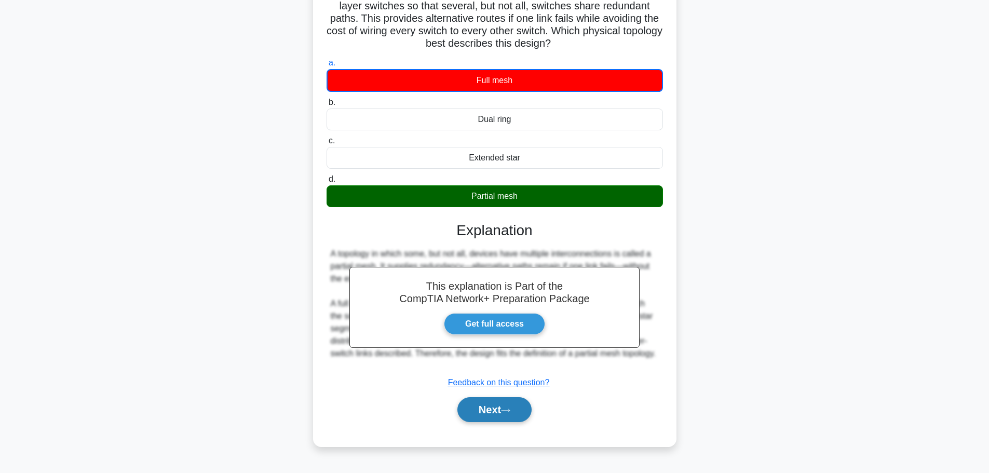
click at [484, 413] on button "Next" at bounding box center [494, 409] width 74 height 25
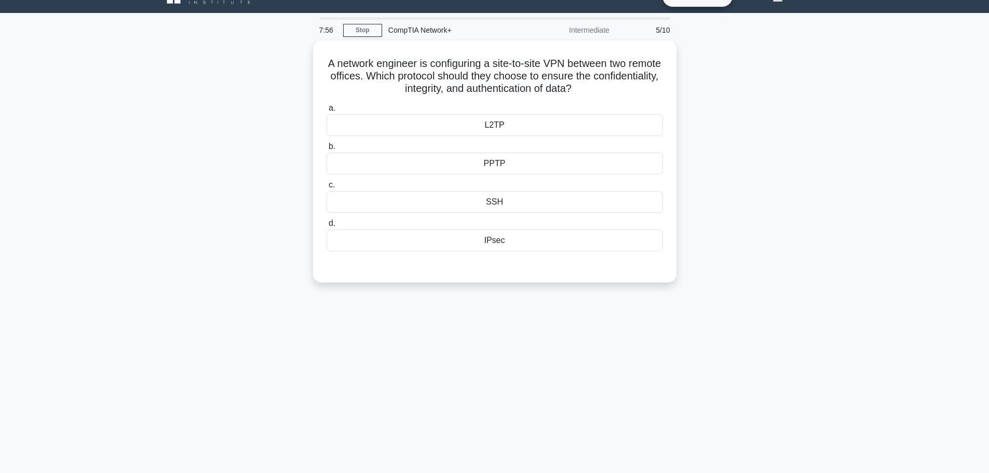
scroll to position [0, 0]
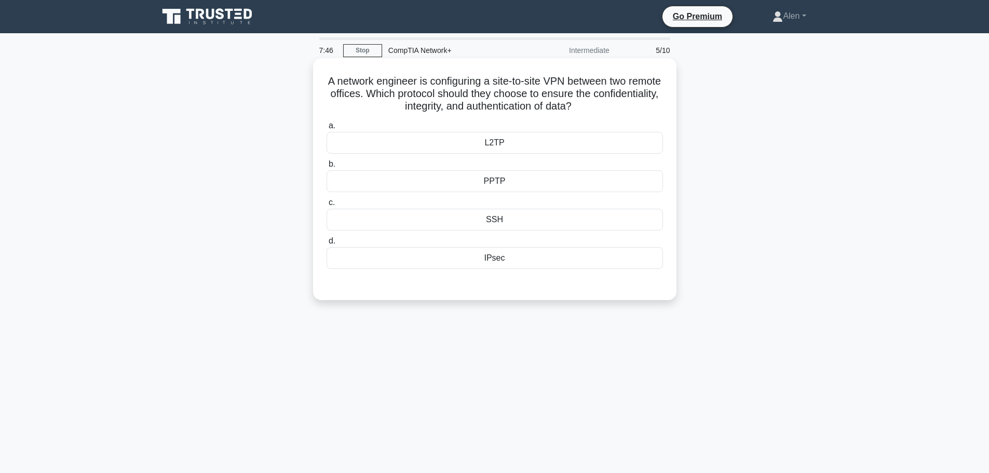
click at [533, 259] on div "IPsec" at bounding box center [494, 258] width 336 height 22
click at [326, 244] on input "d. IPsec" at bounding box center [326, 241] width 0 height 7
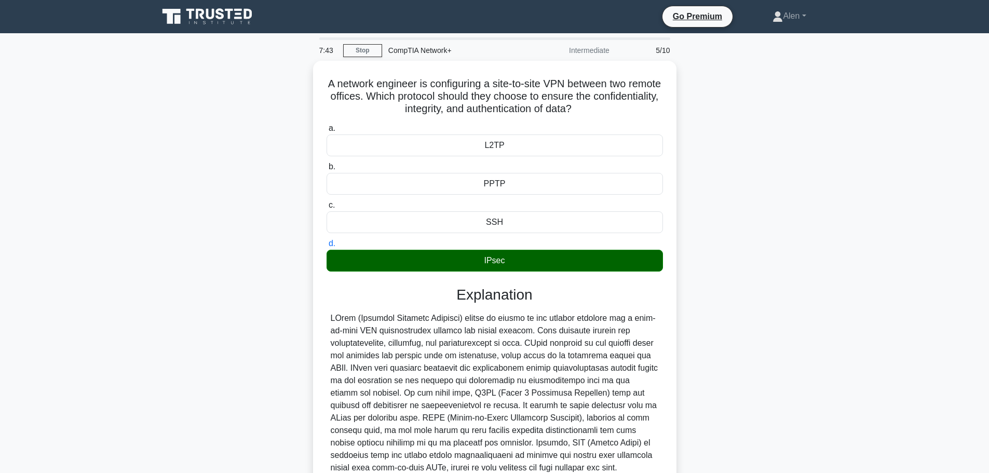
scroll to position [93, 0]
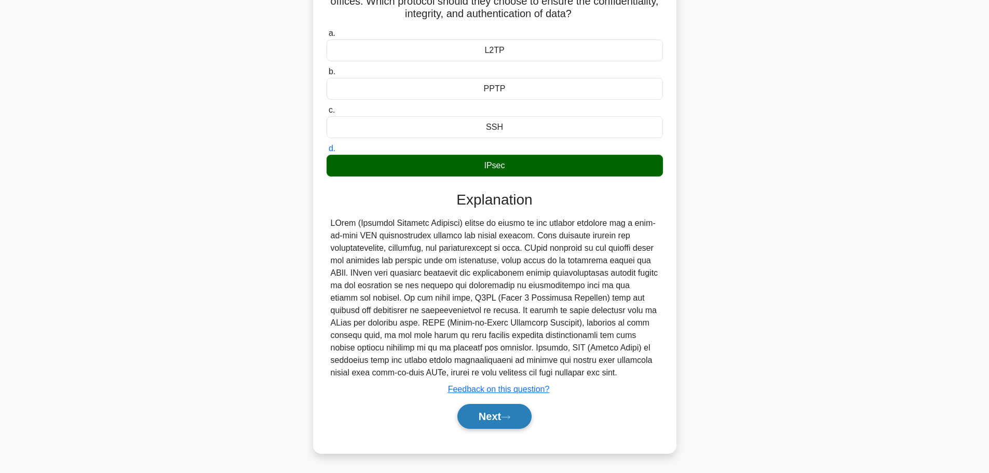
click at [473, 418] on button "Next" at bounding box center [494, 416] width 74 height 25
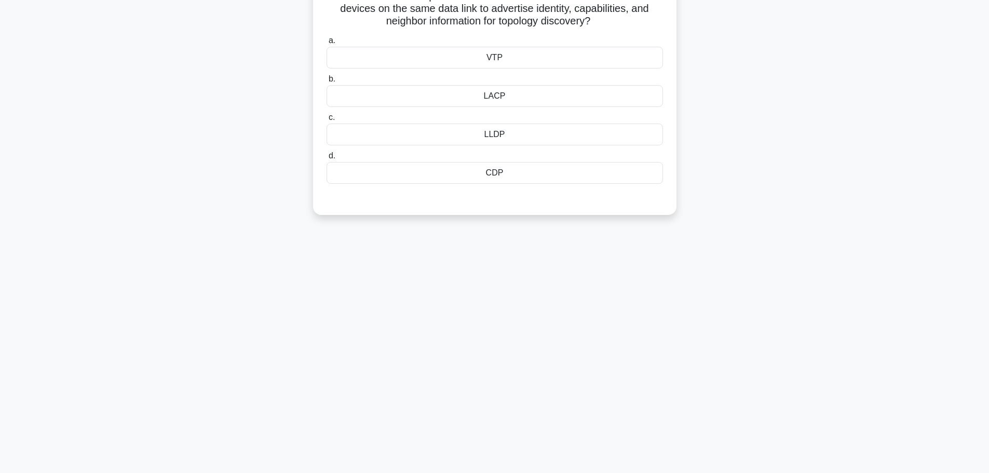
scroll to position [0, 0]
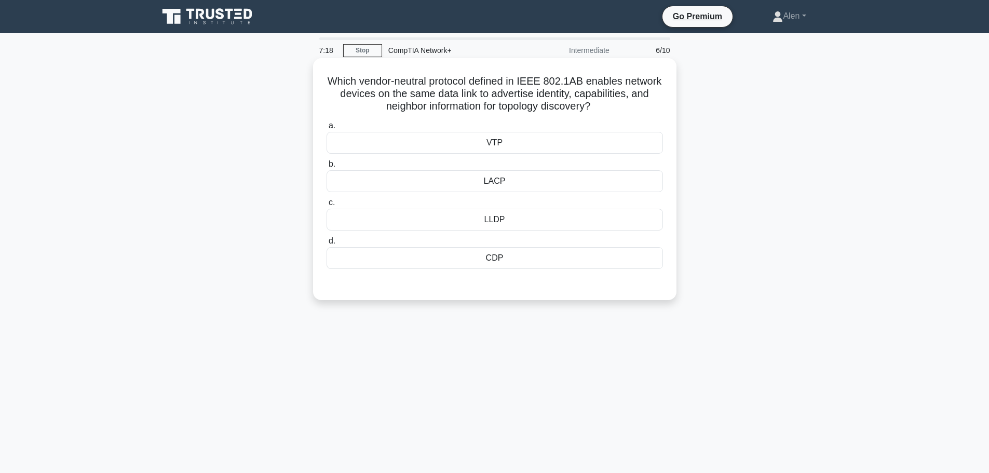
click at [497, 220] on div "LLDP" at bounding box center [494, 220] width 336 height 22
click at [503, 218] on div "LLDP" at bounding box center [494, 220] width 336 height 22
click at [326, 206] on input "c. LLDP" at bounding box center [326, 202] width 0 height 7
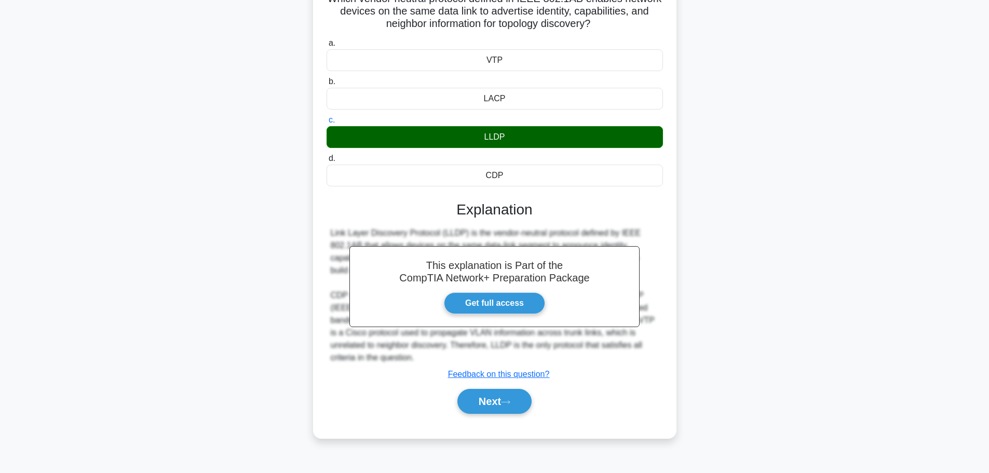
scroll to position [88, 0]
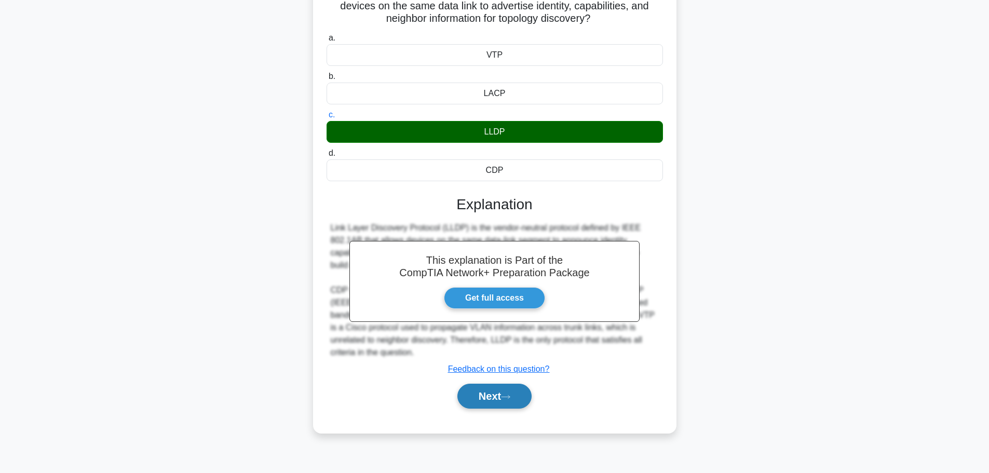
click at [510, 392] on button "Next" at bounding box center [494, 395] width 74 height 25
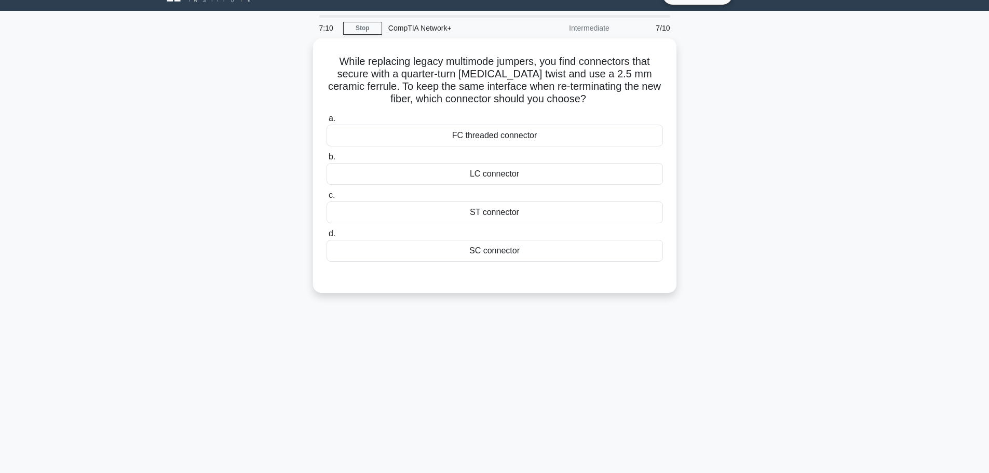
scroll to position [0, 0]
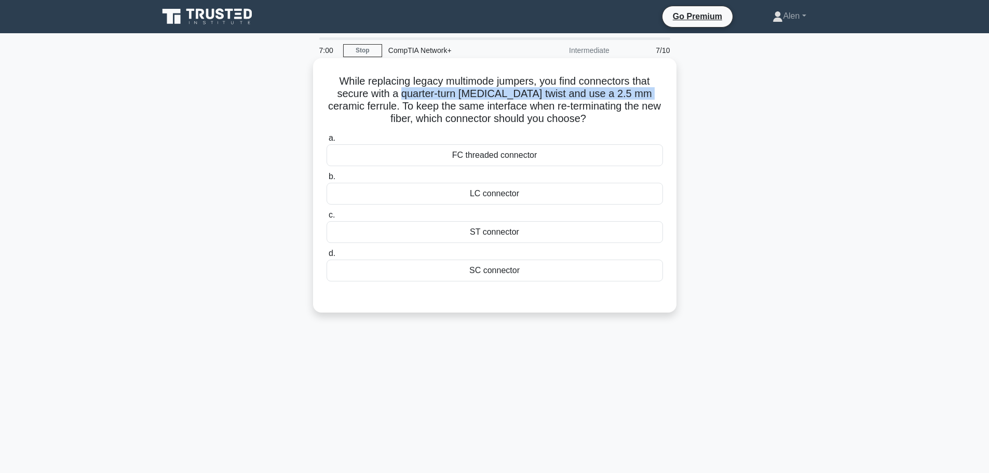
drag, startPoint x: 402, startPoint y: 92, endPoint x: 657, endPoint y: 93, distance: 254.8
click at [659, 92] on h5 "While replacing legacy multimode jumpers, you find connectors that secure with …" at bounding box center [494, 100] width 338 height 51
click at [414, 114] on h5 "While replacing legacy multimode jumpers, you find connectors that secure with …" at bounding box center [494, 100] width 338 height 51
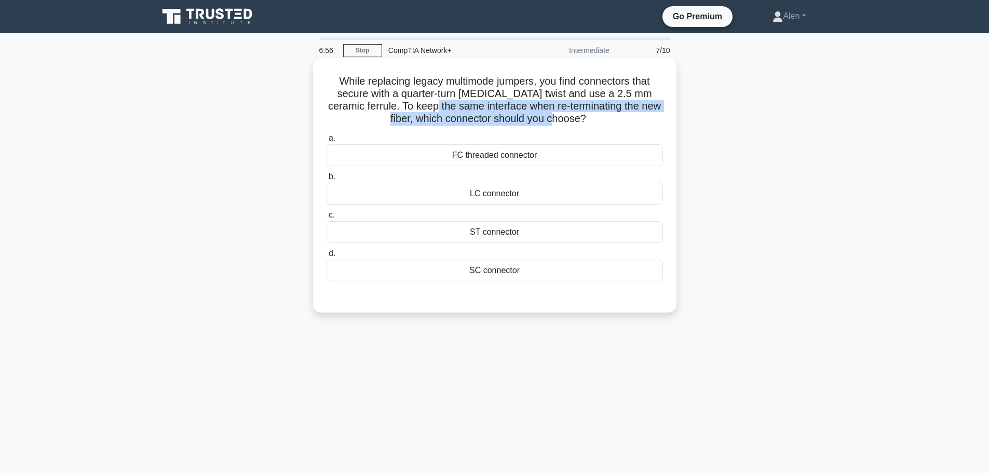
drag, startPoint x: 435, startPoint y: 104, endPoint x: 643, endPoint y: 120, distance: 208.7
click at [643, 120] on h5 "While replacing legacy multimode jumpers, you find connectors that secure with …" at bounding box center [494, 100] width 338 height 51
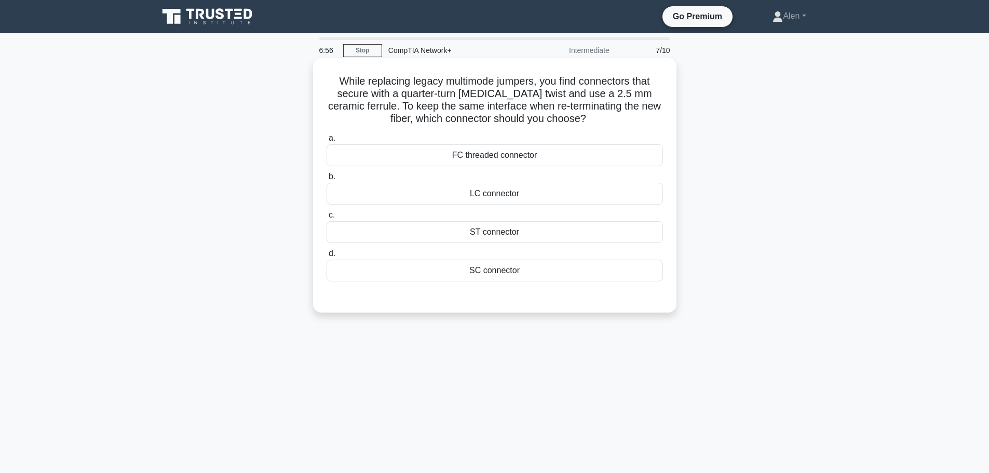
click at [645, 121] on h5 "While replacing legacy multimode jumpers, you find connectors that secure with …" at bounding box center [494, 100] width 338 height 51
click at [530, 196] on div "LC connector" at bounding box center [494, 194] width 336 height 22
click at [326, 180] on input "b. LC connector" at bounding box center [326, 176] width 0 height 7
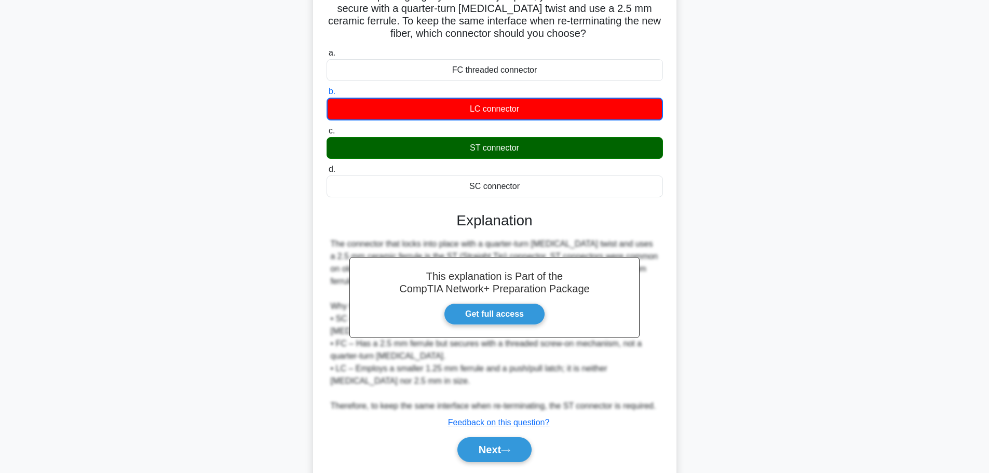
scroll to position [119, 0]
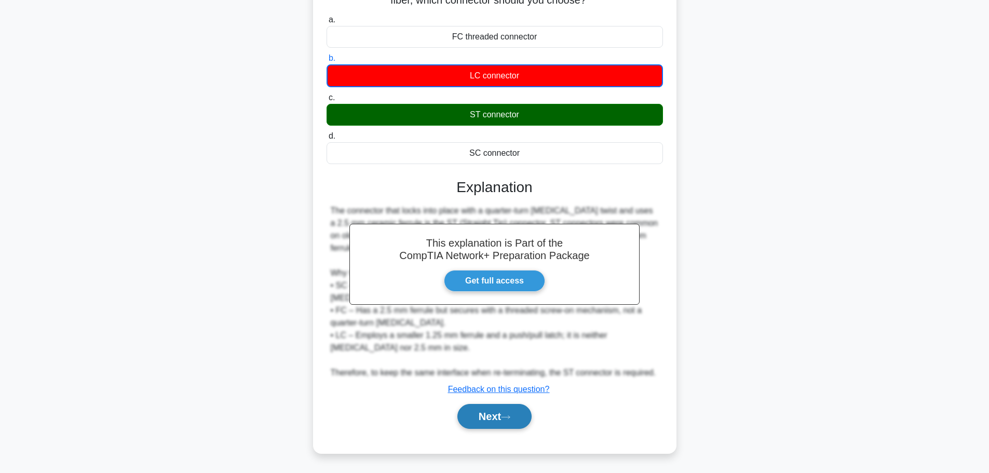
click at [505, 419] on icon at bounding box center [505, 417] width 9 height 6
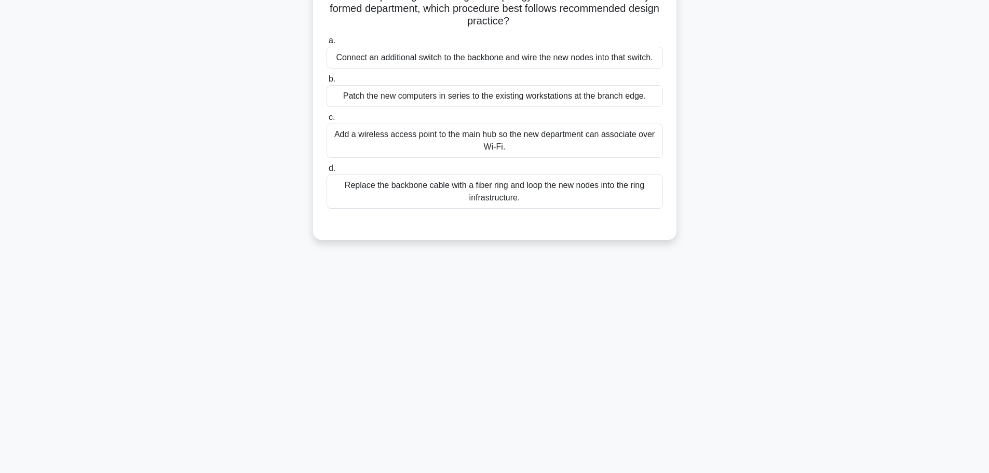
scroll to position [0, 0]
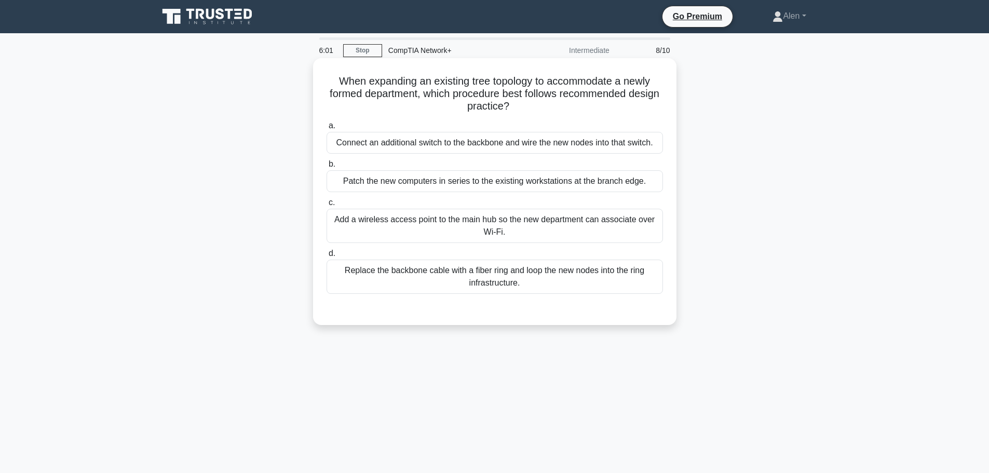
click at [485, 147] on div "Connect an additional switch to the backbone and wire the new nodes into that s…" at bounding box center [494, 143] width 336 height 22
click at [326, 129] on input "a. Connect an additional switch to the backbone and wire the new nodes into tha…" at bounding box center [326, 125] width 0 height 7
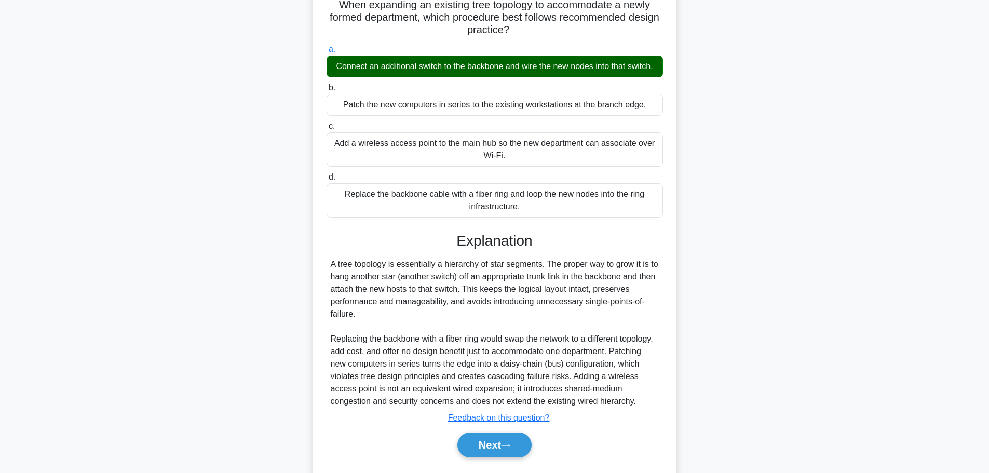
scroll to position [118, 0]
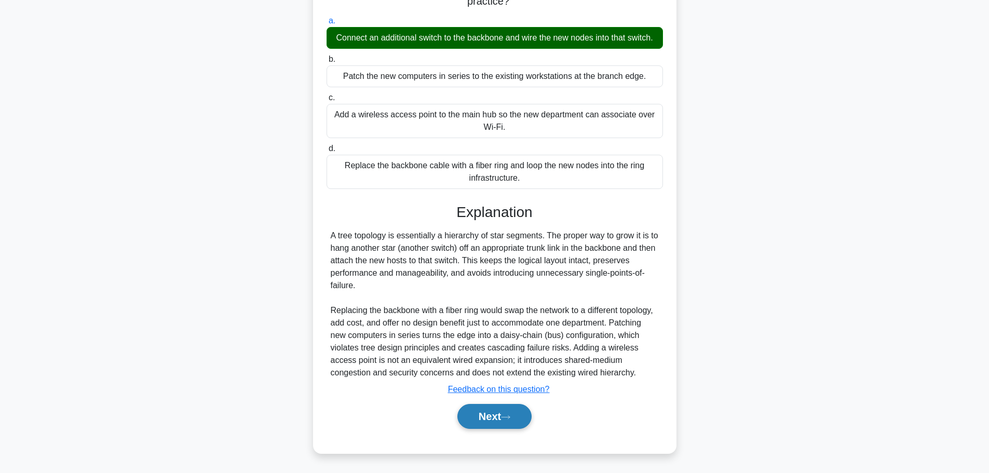
click at [493, 419] on button "Next" at bounding box center [494, 416] width 74 height 25
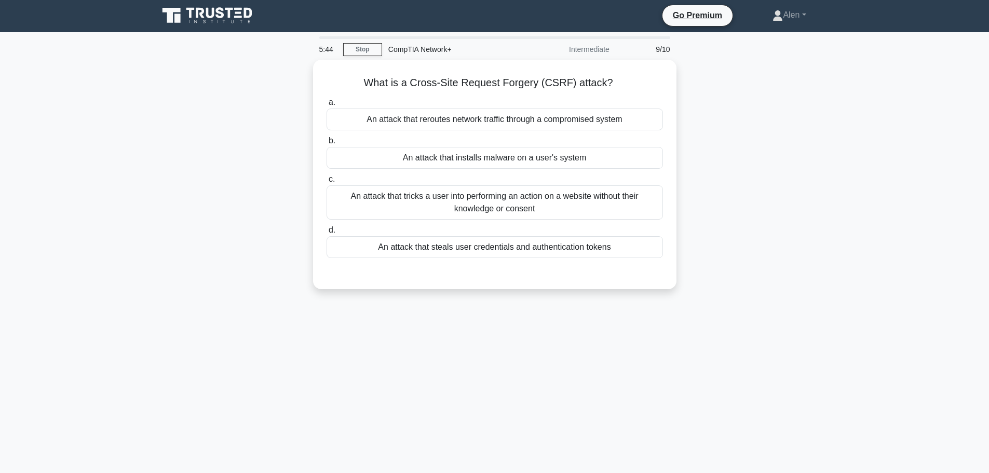
scroll to position [0, 0]
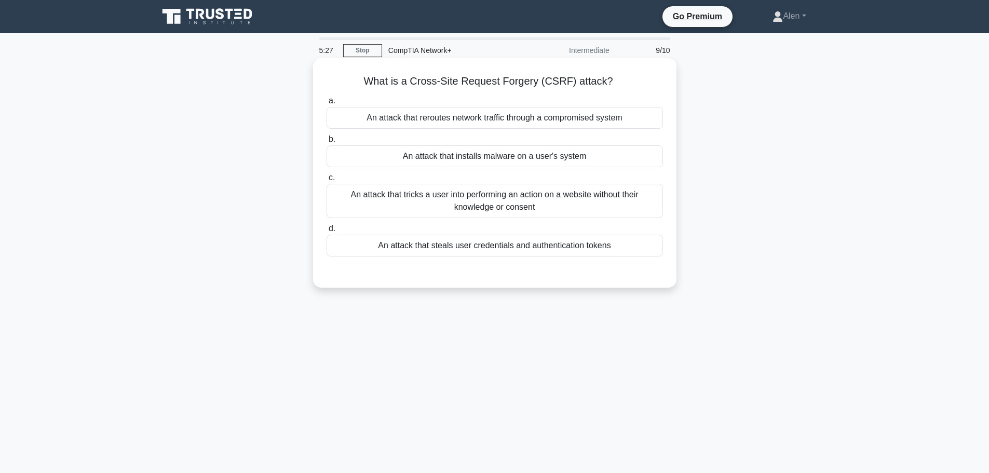
click at [504, 198] on div "An attack that tricks a user into performing an action on a website without the…" at bounding box center [494, 201] width 336 height 34
click at [326, 181] on input "c. An attack that tricks a user into performing an action on a website without …" at bounding box center [326, 177] width 0 height 7
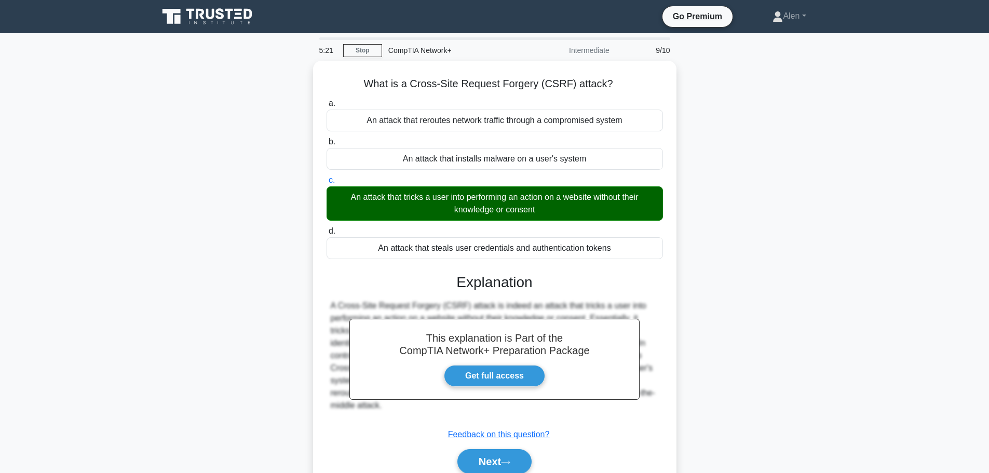
scroll to position [83, 0]
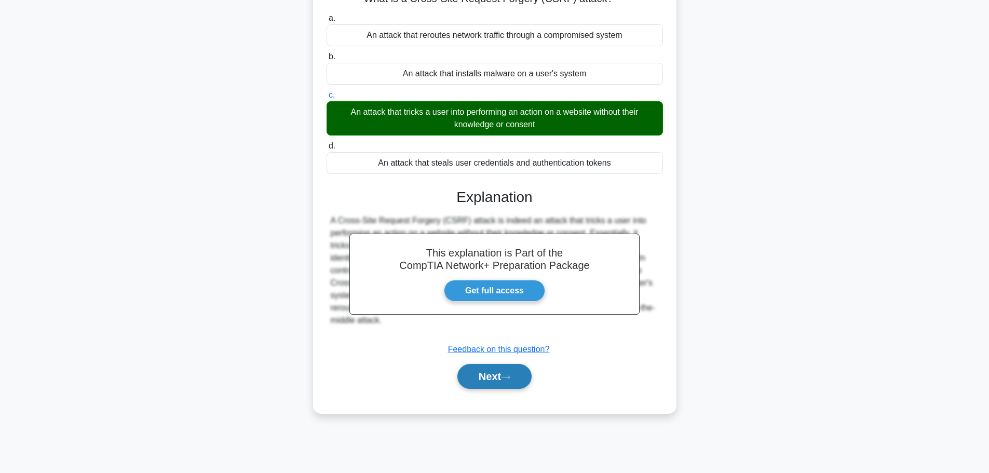
click at [489, 373] on button "Next" at bounding box center [494, 376] width 74 height 25
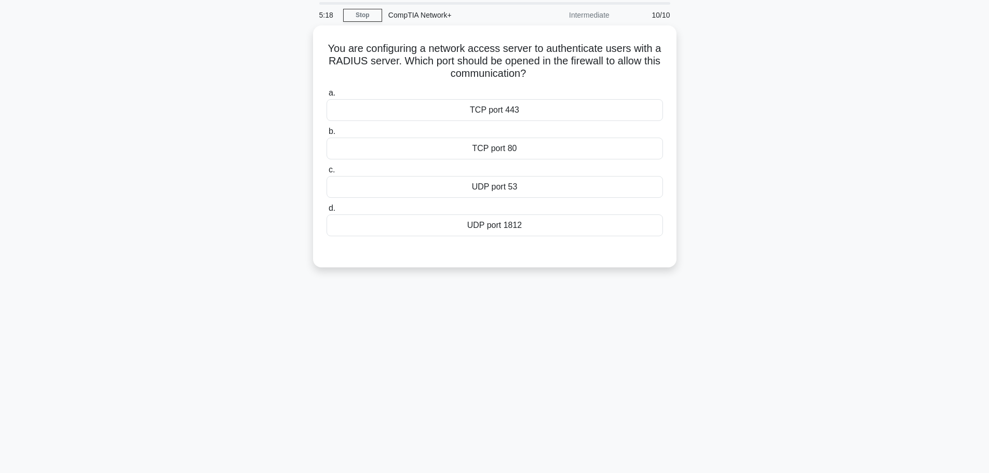
scroll to position [0, 0]
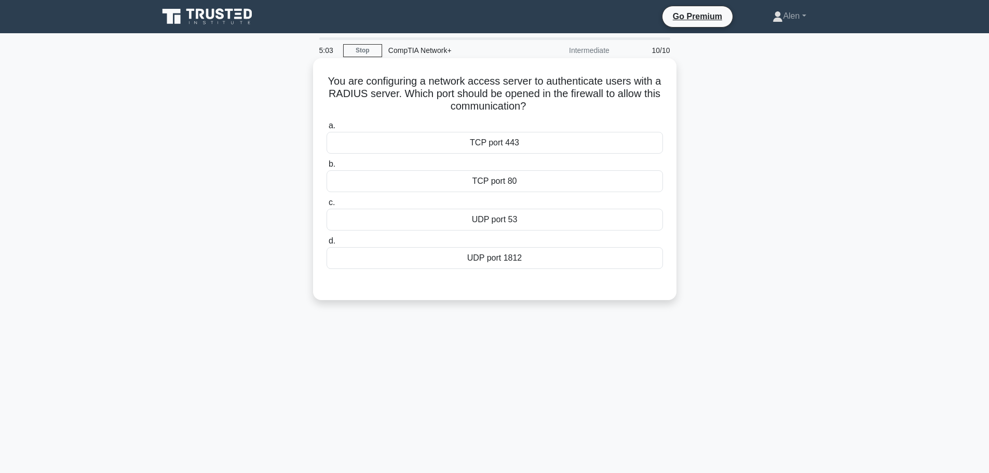
click at [533, 219] on div "UDP port 53" at bounding box center [494, 220] width 336 height 22
click at [326, 206] on input "c. UDP port 53" at bounding box center [326, 202] width 0 height 7
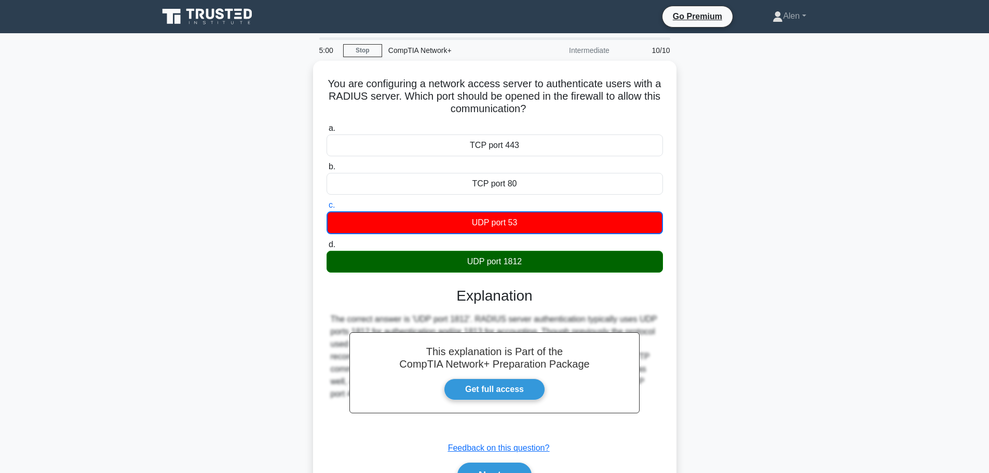
scroll to position [88, 0]
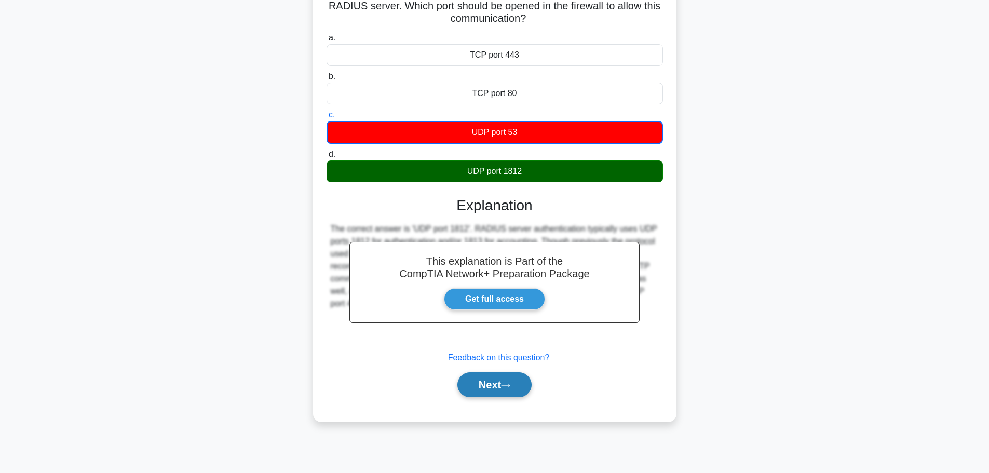
click at [491, 382] on button "Next" at bounding box center [494, 384] width 74 height 25
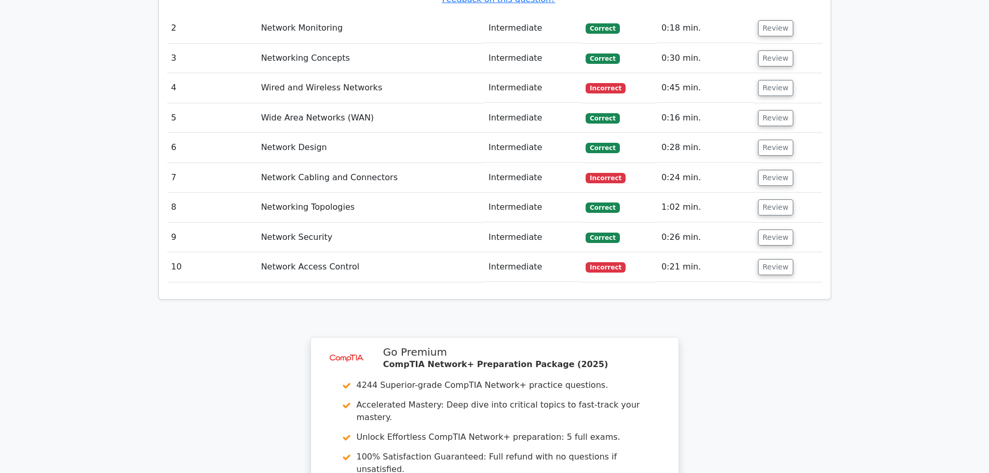
scroll to position [1647, 0]
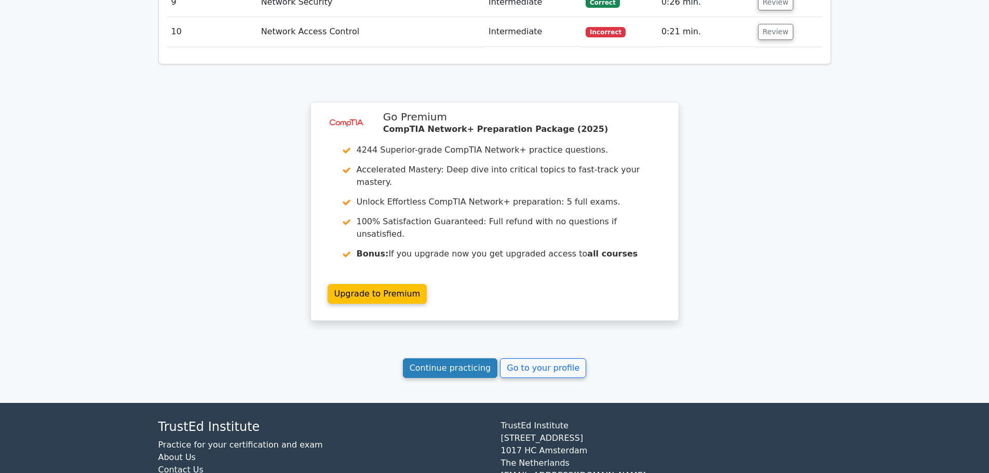
click at [450, 358] on link "Continue practicing" at bounding box center [450, 368] width 95 height 20
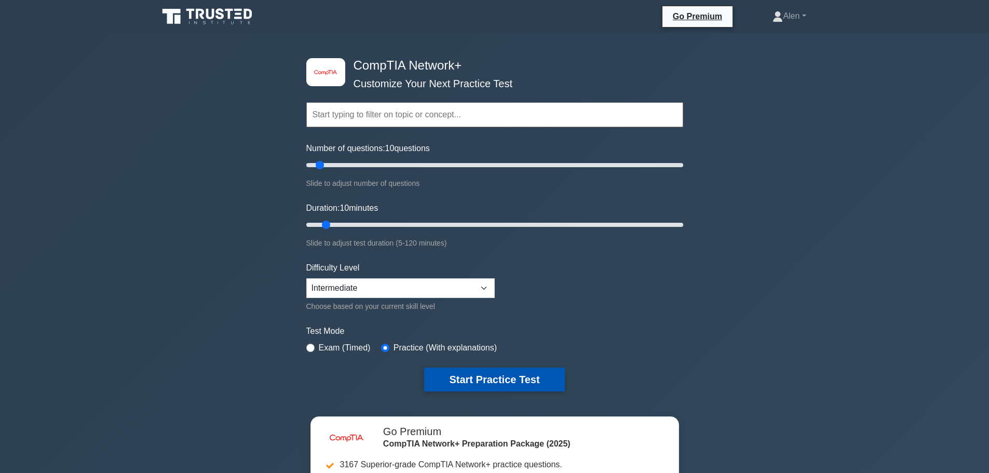
click at [508, 381] on button "Start Practice Test" at bounding box center [494, 379] width 140 height 24
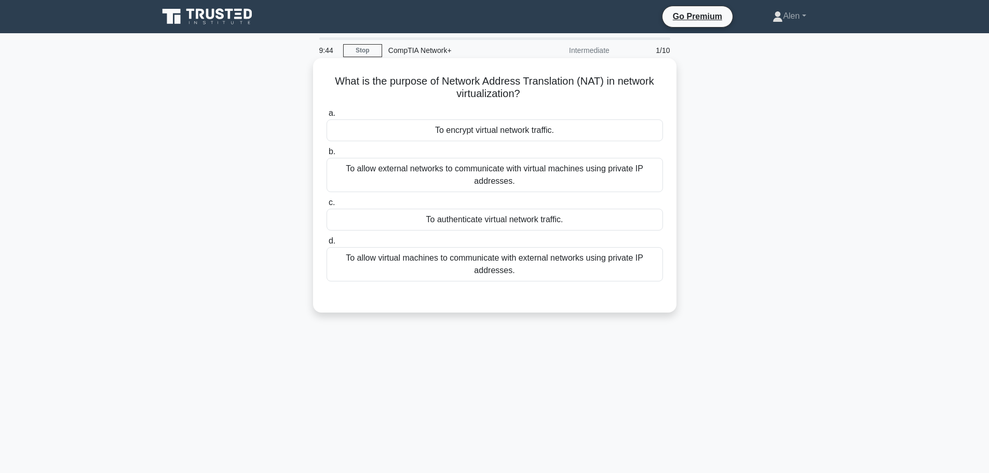
click at [615, 265] on div "To allow virtual machines to communicate with external networks using private I…" at bounding box center [494, 264] width 336 height 34
click at [326, 244] on input "d. To allow virtual machines to communicate with external networks using privat…" at bounding box center [326, 241] width 0 height 7
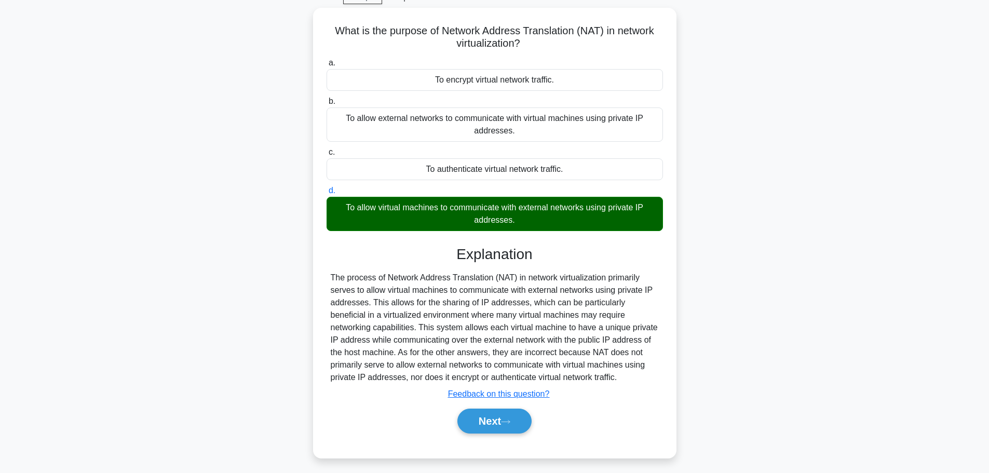
scroll to position [60, 0]
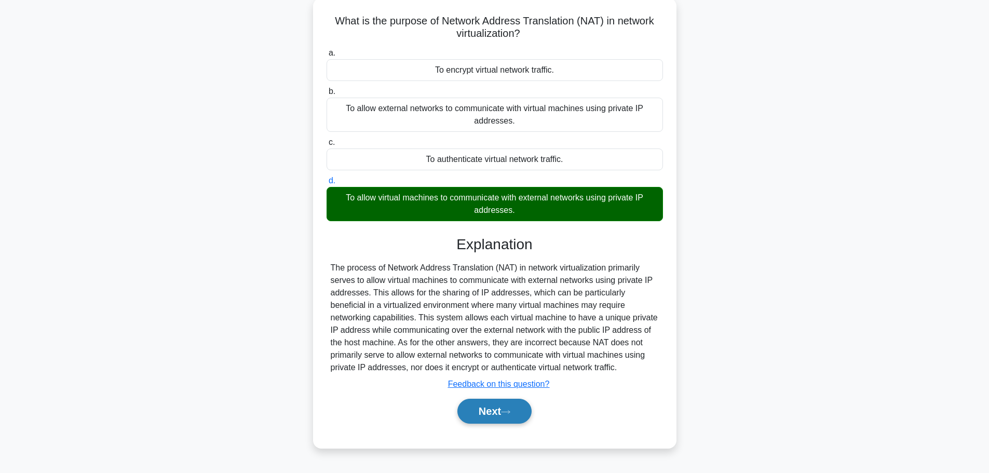
click at [490, 412] on button "Next" at bounding box center [494, 411] width 74 height 25
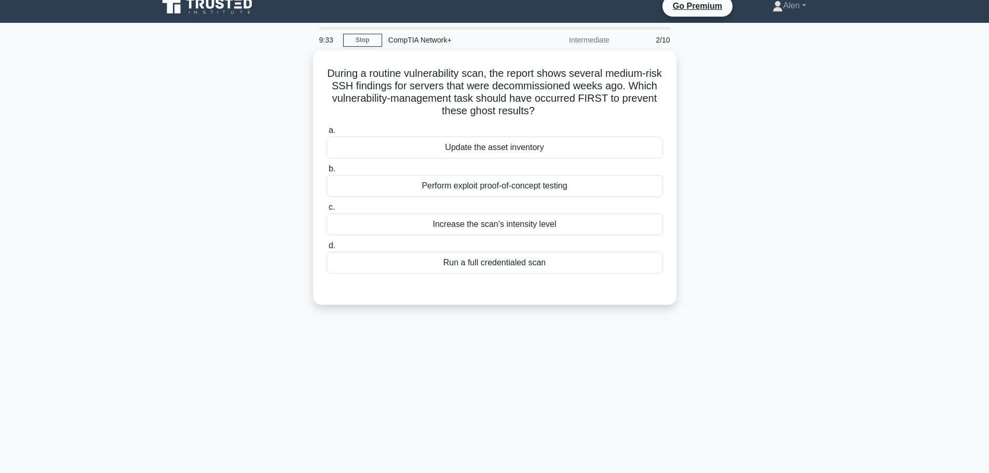
scroll to position [0, 0]
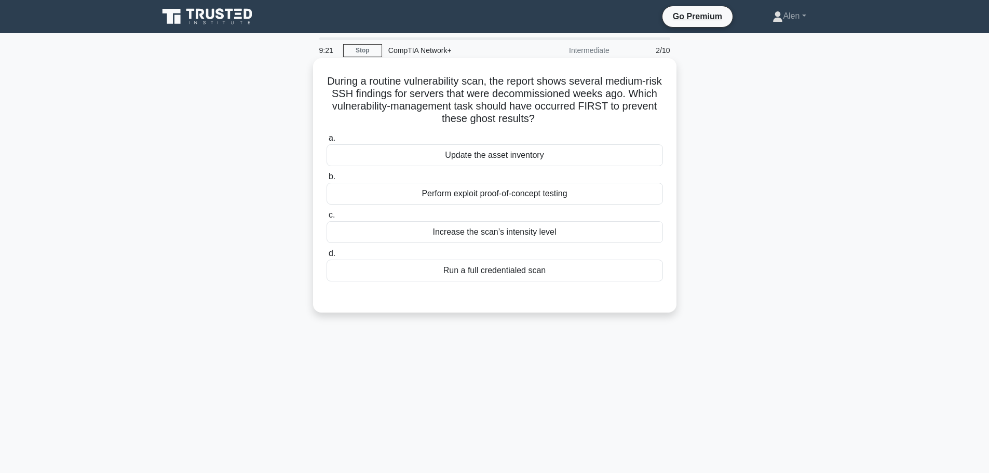
drag, startPoint x: 376, startPoint y: 90, endPoint x: 648, endPoint y: 116, distance: 273.1
click at [648, 116] on h5 "During a routine vulnerability scan, the report shows several medium-risk SSH f…" at bounding box center [494, 100] width 338 height 51
click at [602, 118] on h5 "During a routine vulnerability scan, the report shows several medium-risk SSH f…" at bounding box center [494, 100] width 338 height 51
click at [488, 159] on div "Update the asset inventory" at bounding box center [494, 155] width 336 height 22
click at [326, 142] on input "a. Update the asset inventory" at bounding box center [326, 138] width 0 height 7
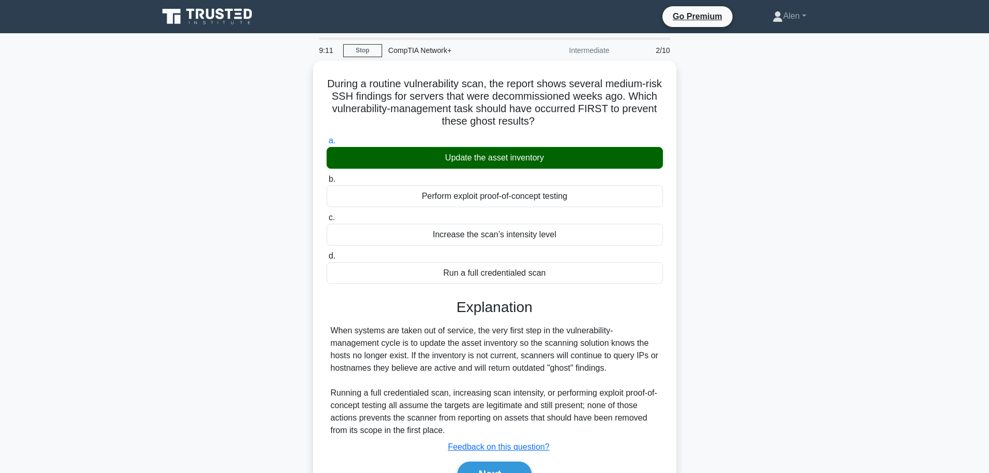
scroll to position [88, 0]
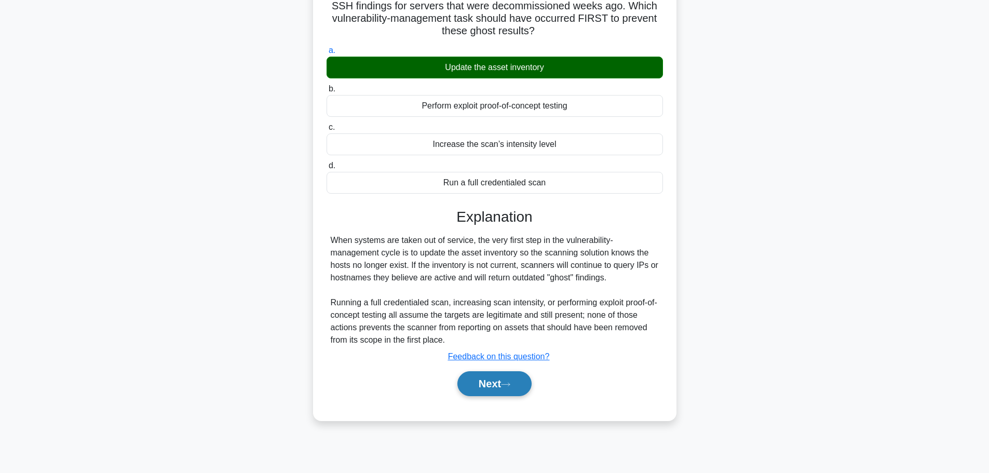
click at [501, 382] on button "Next" at bounding box center [494, 383] width 74 height 25
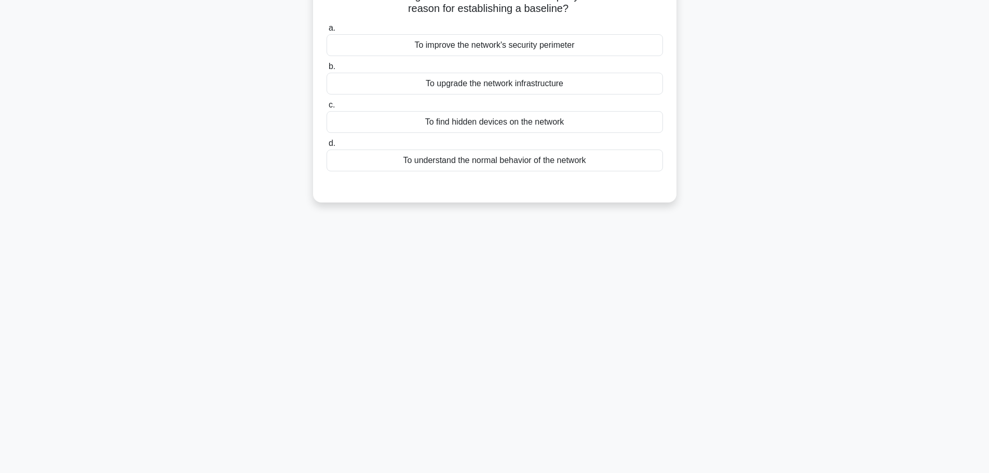
scroll to position [0, 0]
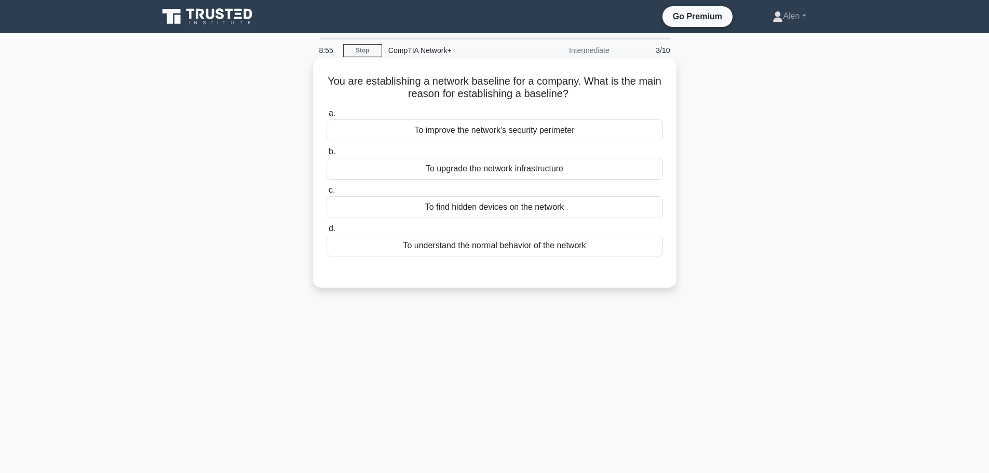
click at [503, 247] on div "To understand the normal behavior of the network" at bounding box center [494, 246] width 336 height 22
click at [326, 232] on input "d. To understand the normal behavior of the network" at bounding box center [326, 228] width 0 height 7
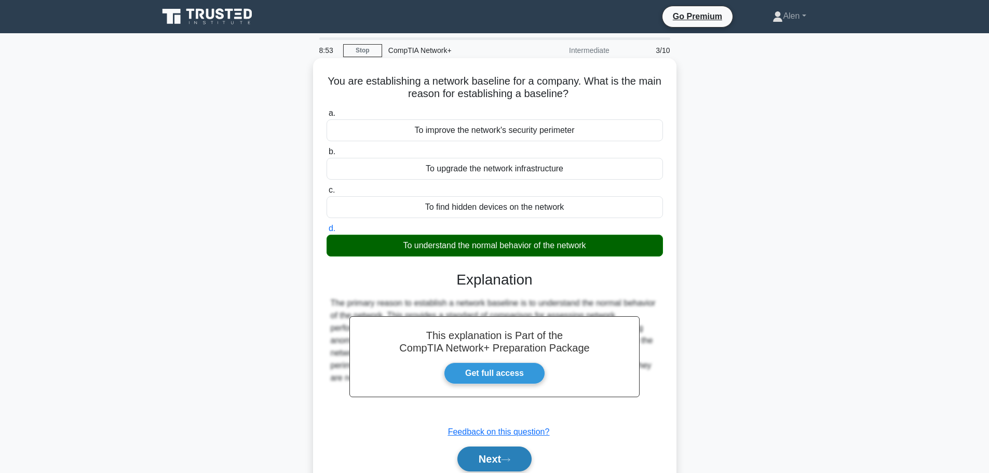
click at [510, 457] on button "Next" at bounding box center [494, 458] width 74 height 25
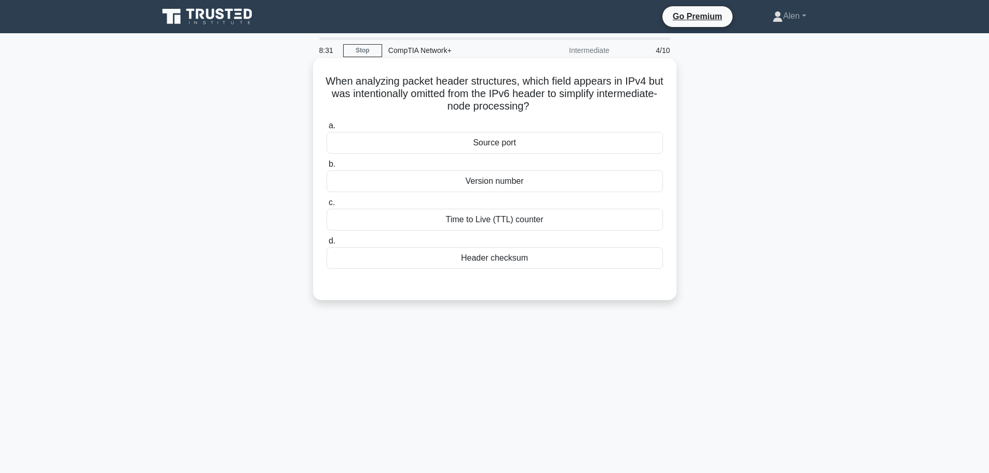
click at [588, 179] on div "Version number" at bounding box center [494, 181] width 336 height 22
click at [326, 168] on input "b. Version number" at bounding box center [326, 164] width 0 height 7
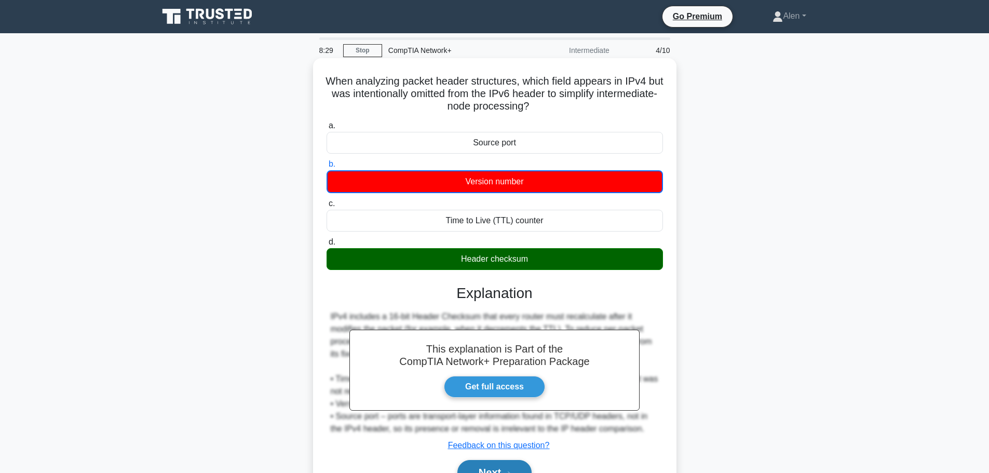
click at [498, 464] on button "Next" at bounding box center [494, 472] width 74 height 25
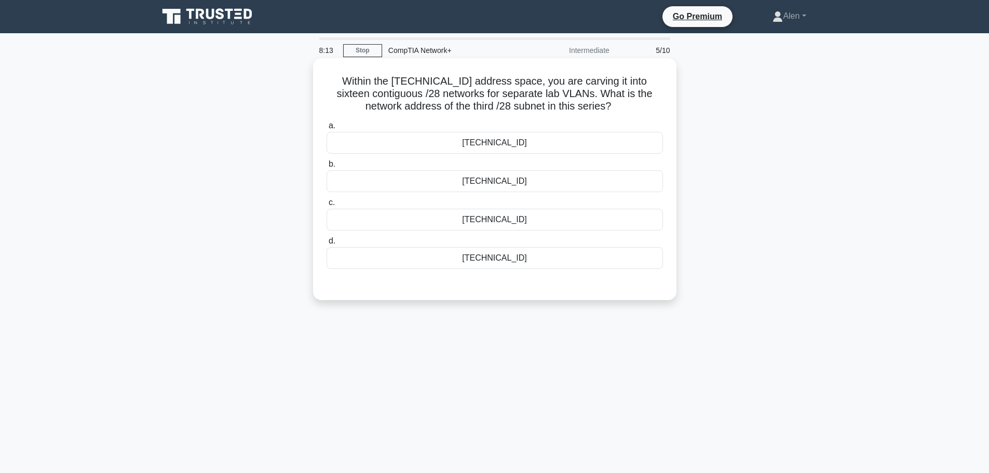
click at [511, 186] on div "192.0.2.48" at bounding box center [494, 181] width 336 height 22
click at [326, 168] on input "b. 192.0.2.48" at bounding box center [326, 164] width 0 height 7
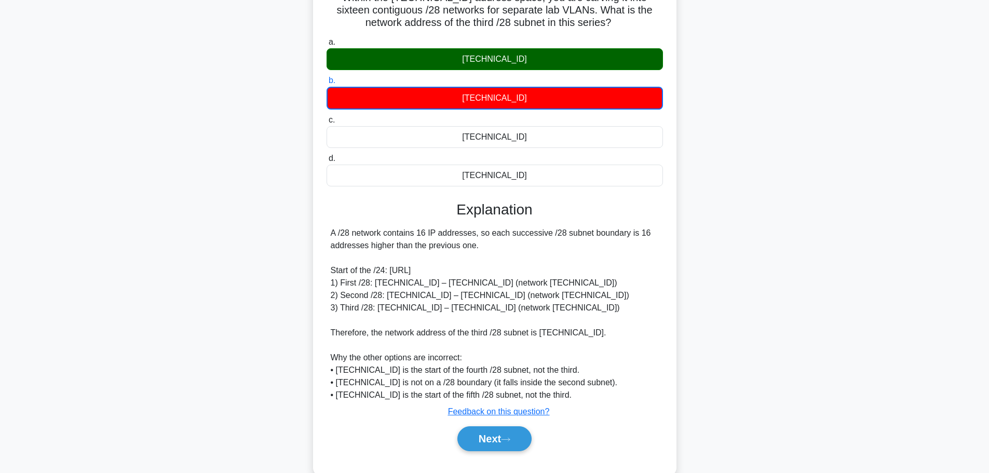
scroll to position [106, 0]
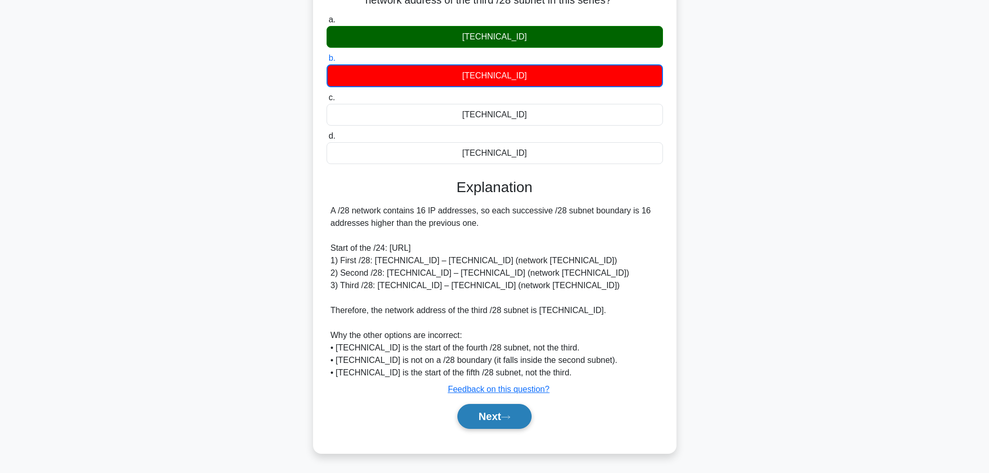
click at [491, 419] on button "Next" at bounding box center [494, 416] width 74 height 25
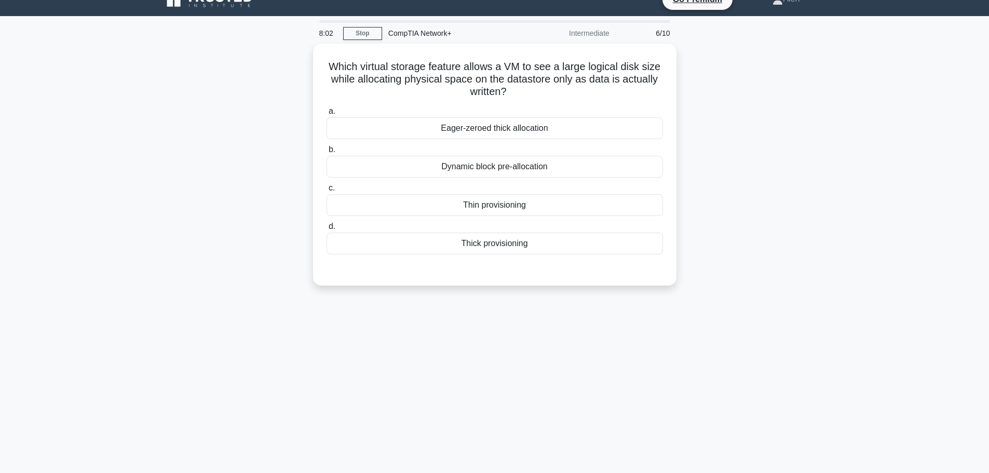
scroll to position [0, 0]
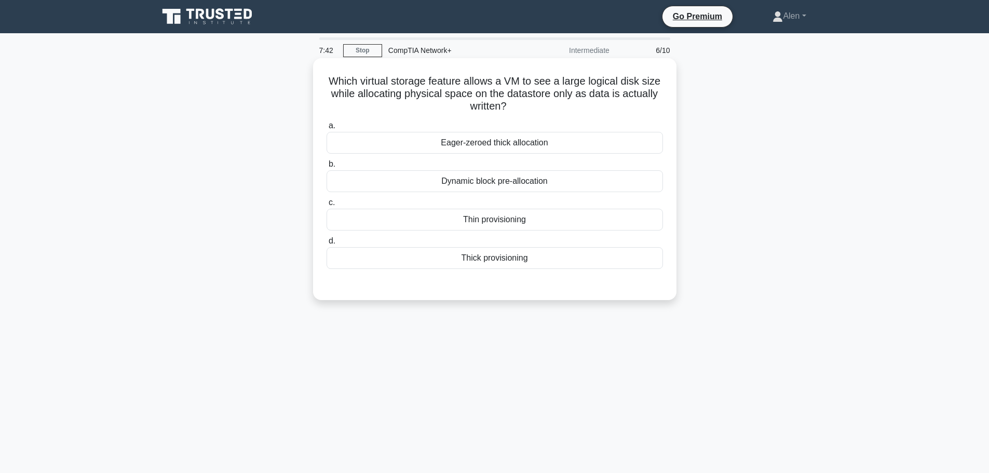
click at [545, 213] on div "Thin provisioning" at bounding box center [494, 220] width 336 height 22
click at [326, 206] on input "c. Thin provisioning" at bounding box center [326, 202] width 0 height 7
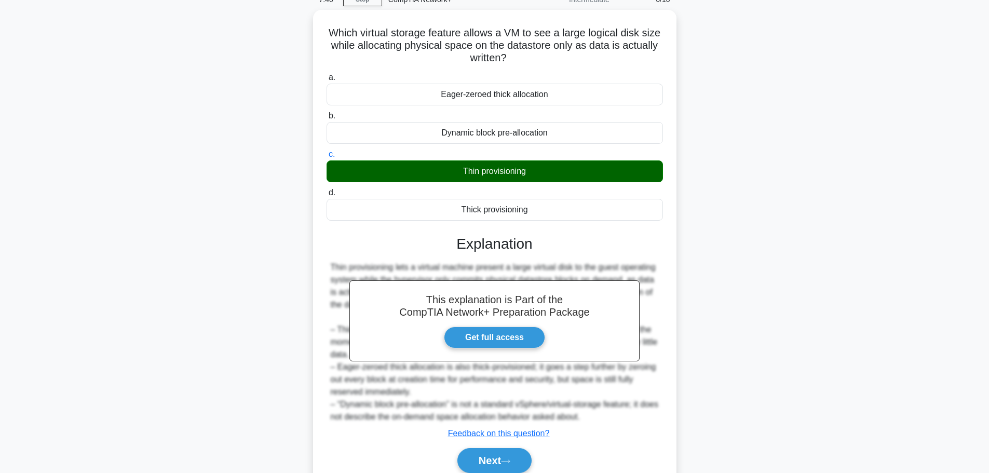
scroll to position [93, 0]
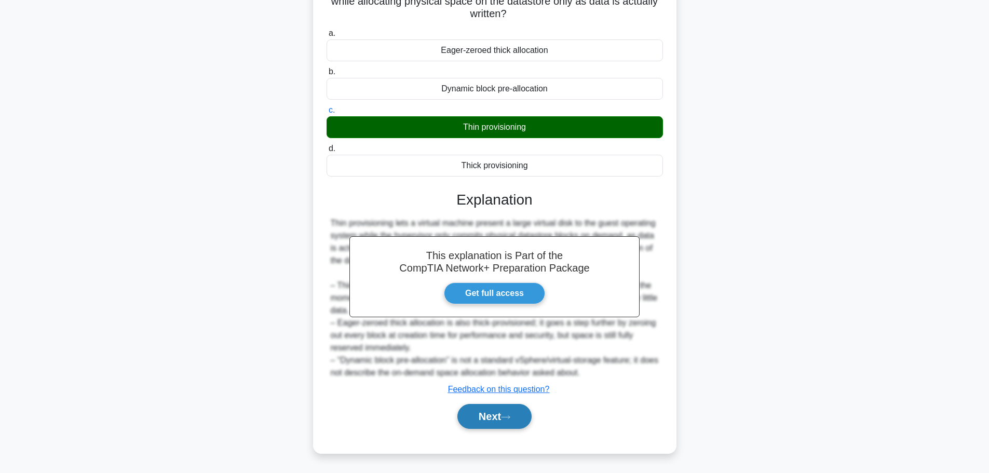
click at [498, 421] on button "Next" at bounding box center [494, 416] width 74 height 25
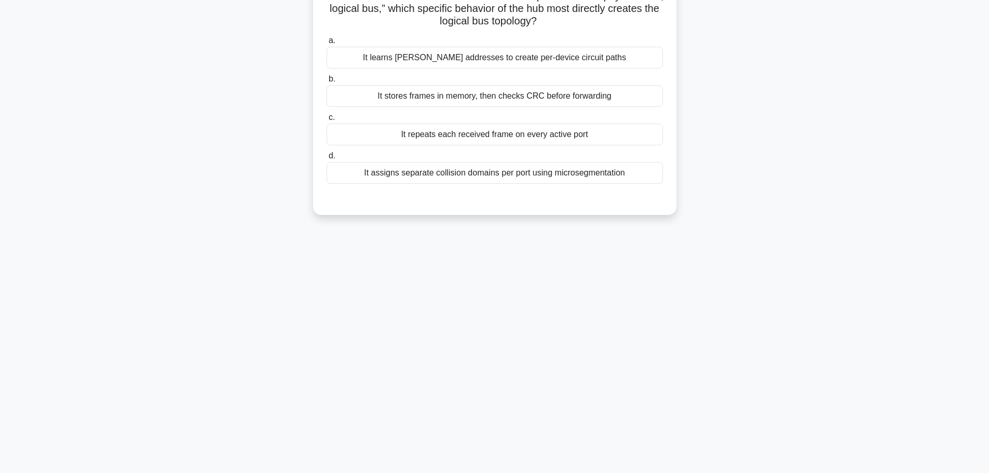
scroll to position [0, 0]
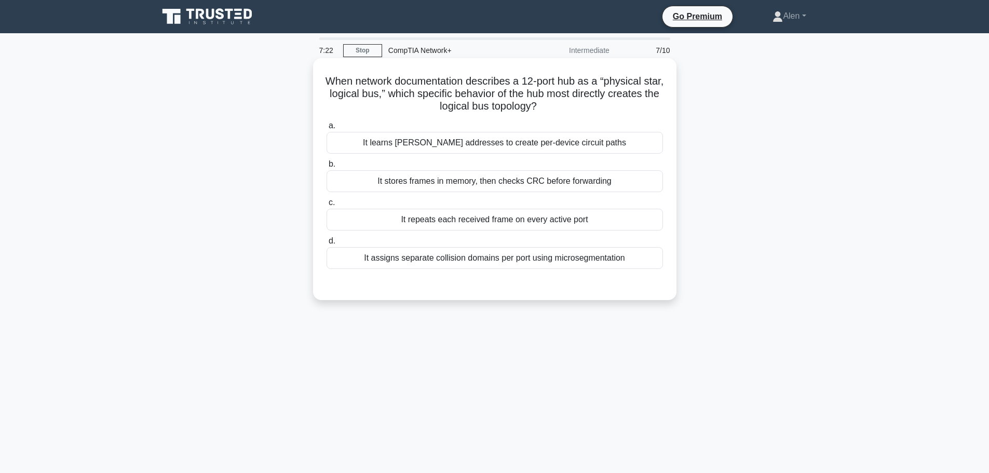
drag, startPoint x: 470, startPoint y: 97, endPoint x: 576, endPoint y: 110, distance: 106.1
click at [576, 110] on h5 "When network documentation describes a 12-port hub as a “physical star, logical…" at bounding box center [494, 94] width 338 height 38
click at [604, 110] on h5 "When network documentation describes a 12-port hub as a “physical star, logical…" at bounding box center [494, 94] width 338 height 38
click at [512, 264] on div "It assigns separate collision domains per port using microsegmentation" at bounding box center [494, 258] width 336 height 22
click at [326, 244] on input "d. It assigns separate collision domains per port using microsegmentation" at bounding box center [326, 241] width 0 height 7
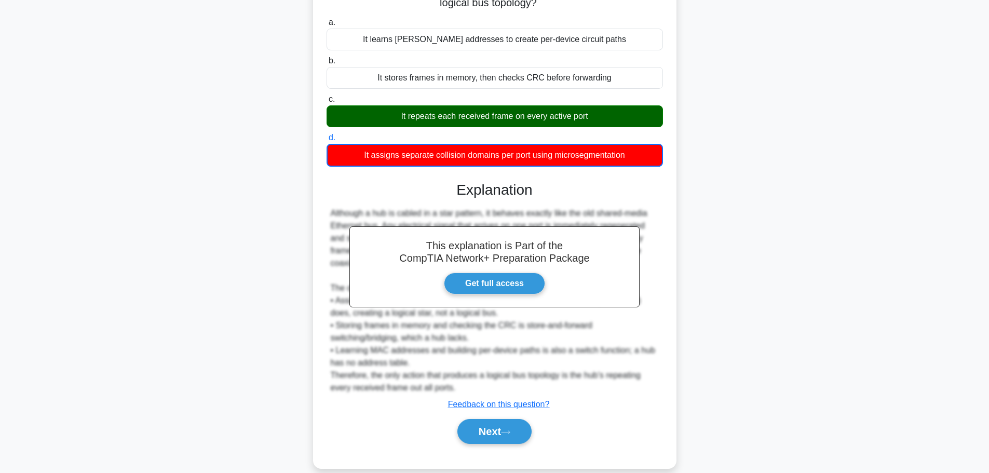
scroll to position [105, 0]
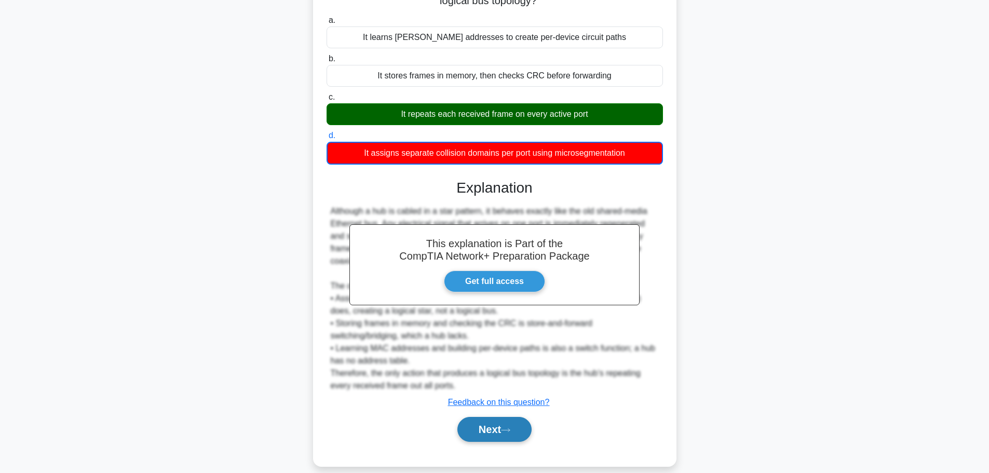
click at [503, 423] on button "Next" at bounding box center [494, 429] width 74 height 25
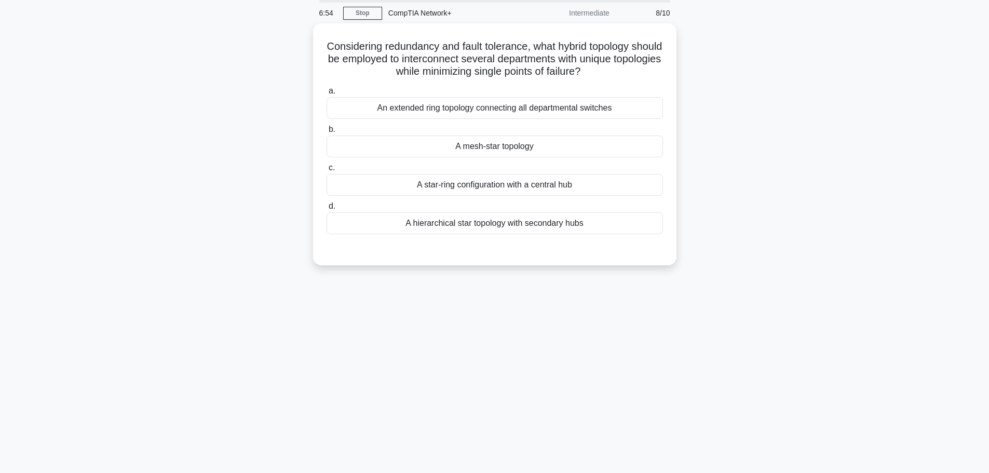
scroll to position [0, 0]
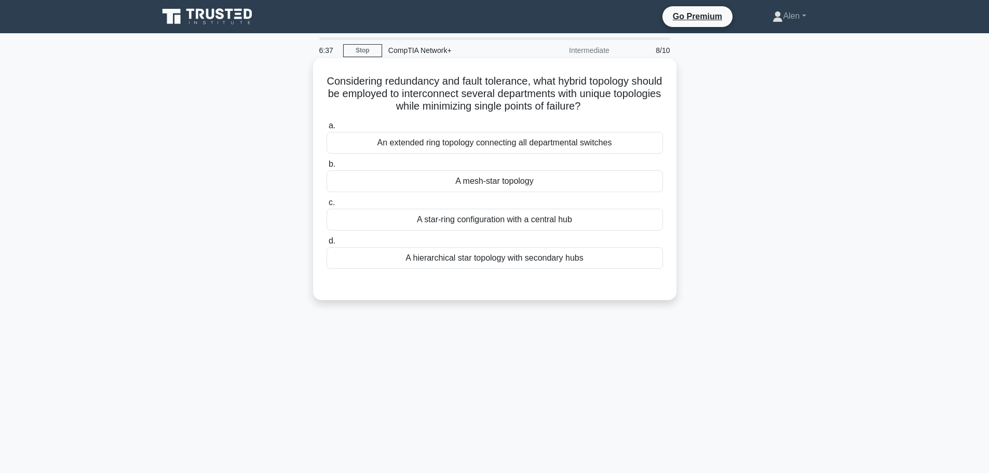
click at [478, 257] on div "A hierarchical star topology with secondary hubs" at bounding box center [494, 258] width 336 height 22
click at [326, 244] on input "d. A hierarchical star topology with secondary hubs" at bounding box center [326, 241] width 0 height 7
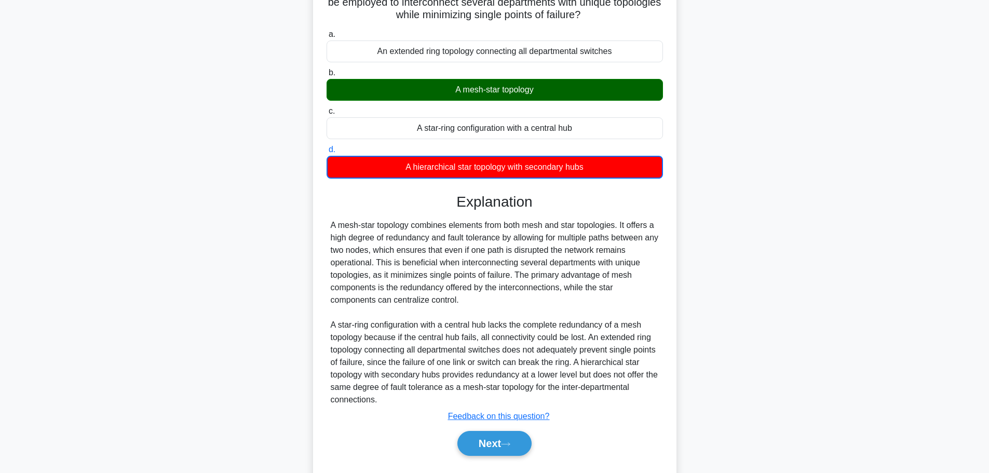
scroll to position [108, 0]
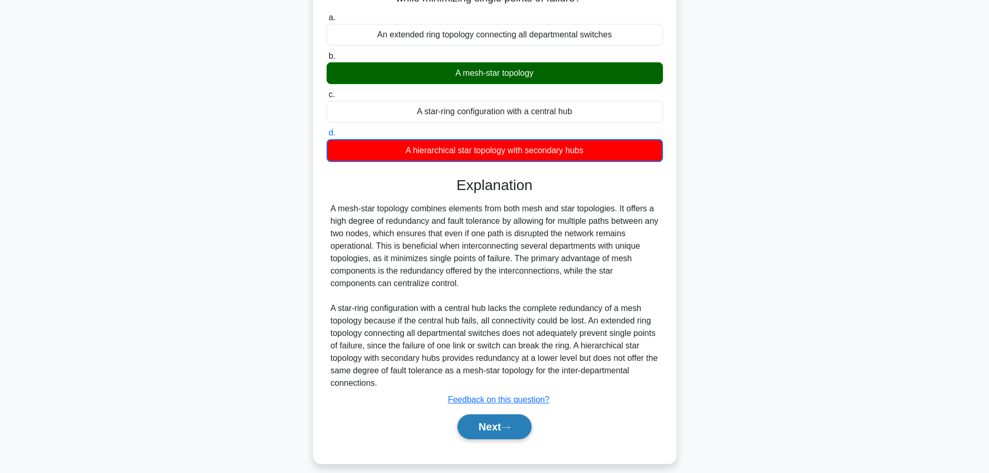
click at [510, 418] on button "Next" at bounding box center [494, 426] width 74 height 25
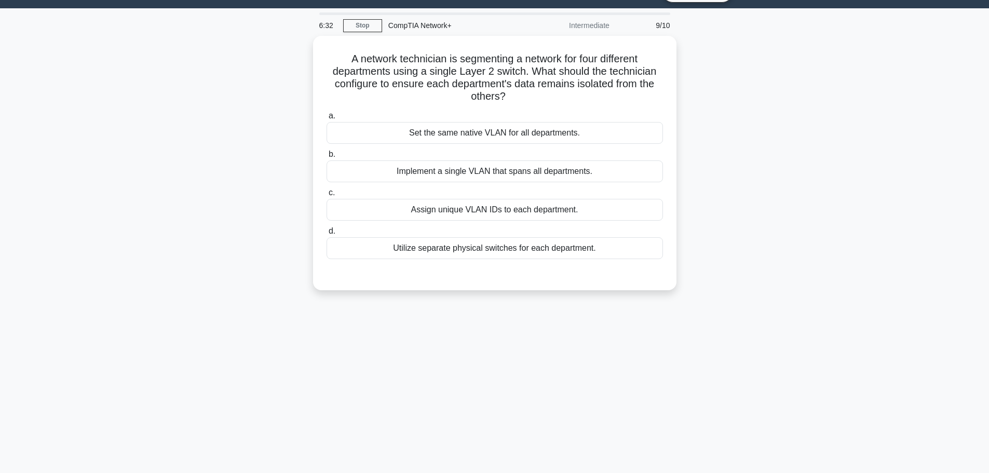
scroll to position [0, 0]
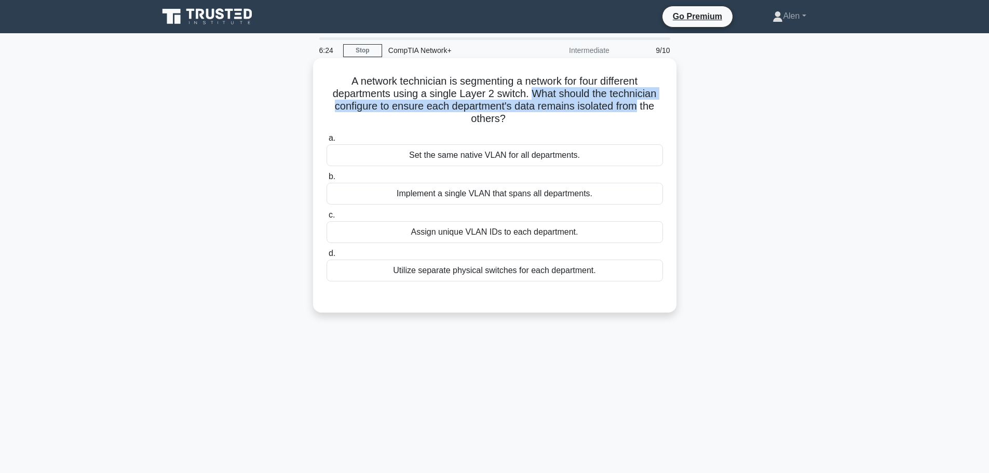
drag, startPoint x: 536, startPoint y: 94, endPoint x: 639, endPoint y: 110, distance: 104.9
click at [639, 110] on h5 "A network technician is segmenting a network for four different departments usi…" at bounding box center [494, 100] width 338 height 51
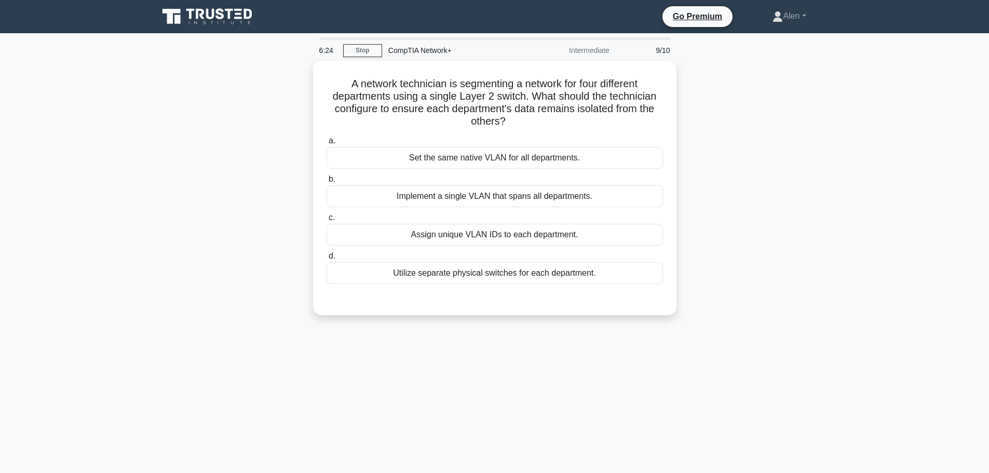
click at [731, 118] on div "A network technician is segmenting a network for four different departments usi…" at bounding box center [494, 194] width 685 height 267
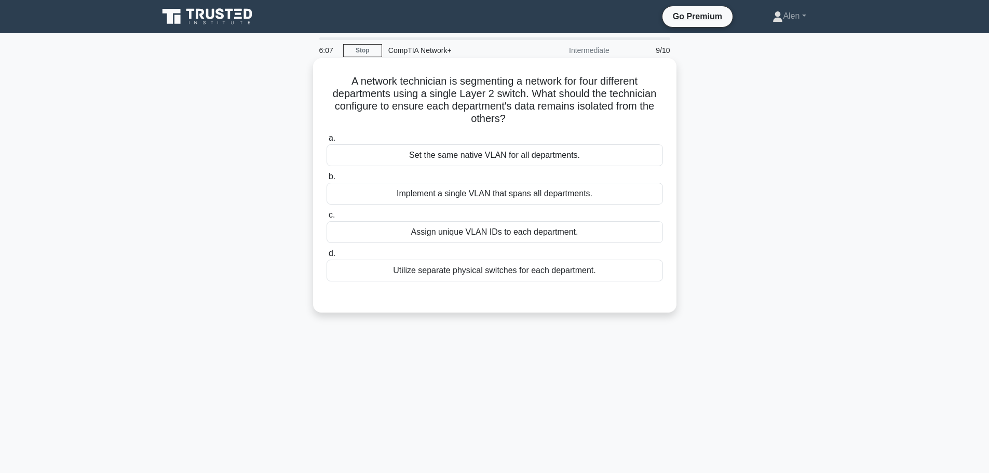
click at [509, 241] on div "Assign unique VLAN IDs to each department." at bounding box center [494, 232] width 336 height 22
click at [326, 218] on input "c. Assign unique VLAN IDs to each department." at bounding box center [326, 215] width 0 height 7
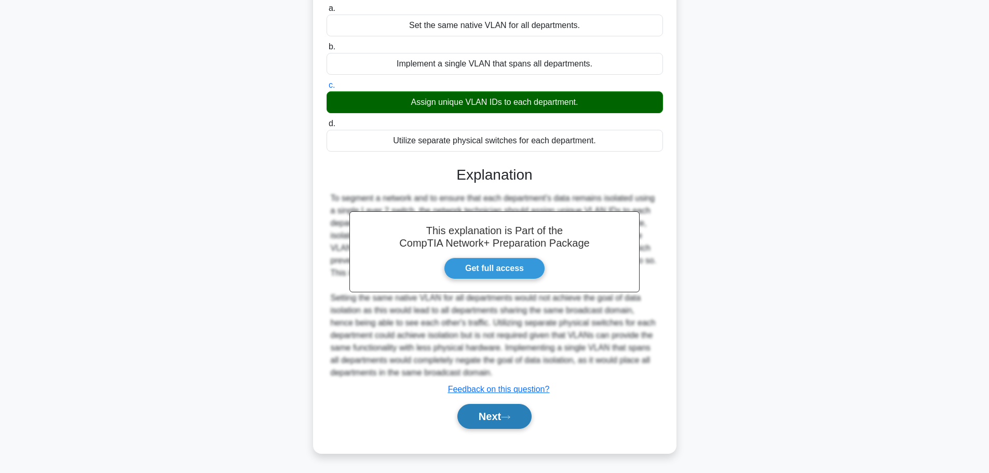
click at [519, 423] on button "Next" at bounding box center [494, 416] width 74 height 25
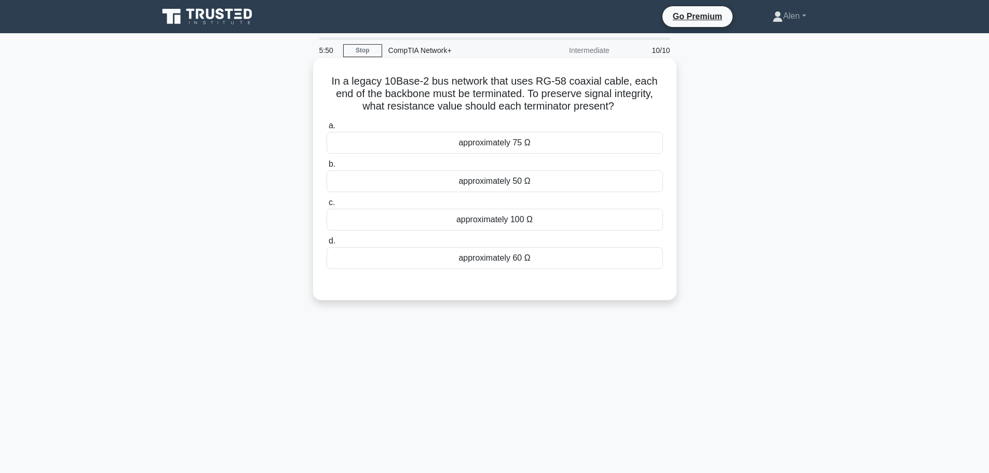
drag, startPoint x: 383, startPoint y: 108, endPoint x: 635, endPoint y: 103, distance: 251.7
click at [635, 103] on h5 "In a legacy 10Base-2 bus network that uses RG-58 coaxial cable, each end of the…" at bounding box center [494, 94] width 338 height 38
click at [511, 189] on div "approximately 50 Ω" at bounding box center [494, 181] width 336 height 22
click at [326, 168] on input "b. approximately 50 Ω" at bounding box center [326, 164] width 0 height 7
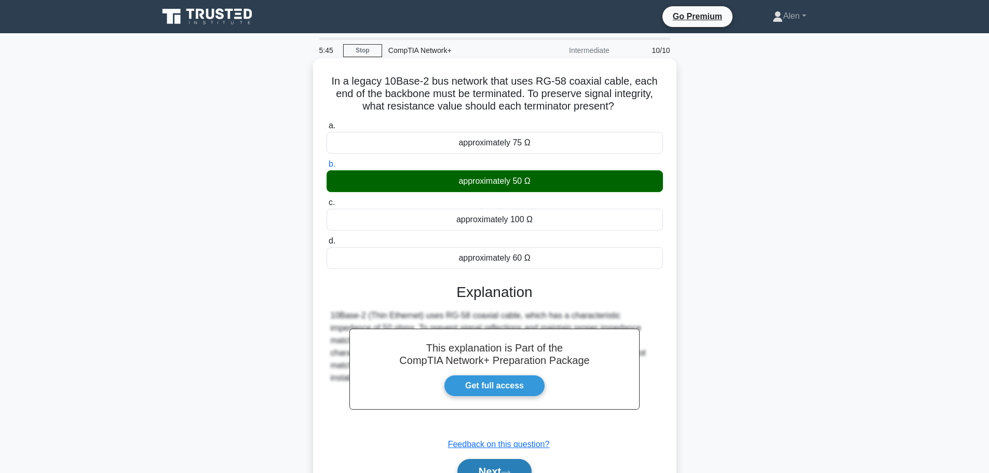
click at [495, 463] on button "Next" at bounding box center [494, 471] width 74 height 25
